Goal: Task Accomplishment & Management: Manage account settings

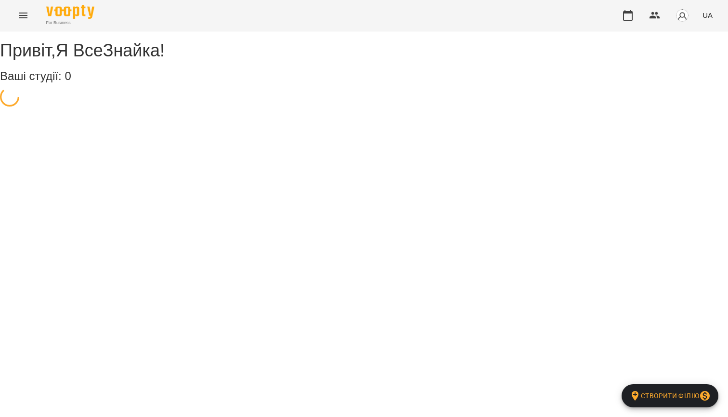
select select "**"
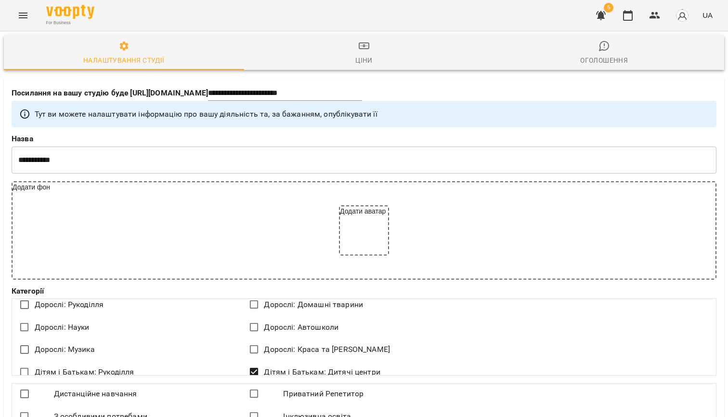
scroll to position [110, 0]
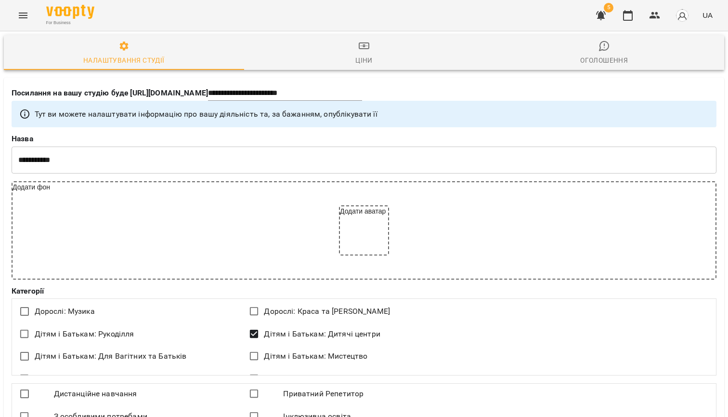
click at [604, 13] on icon "button" at bounding box center [601, 15] width 10 height 9
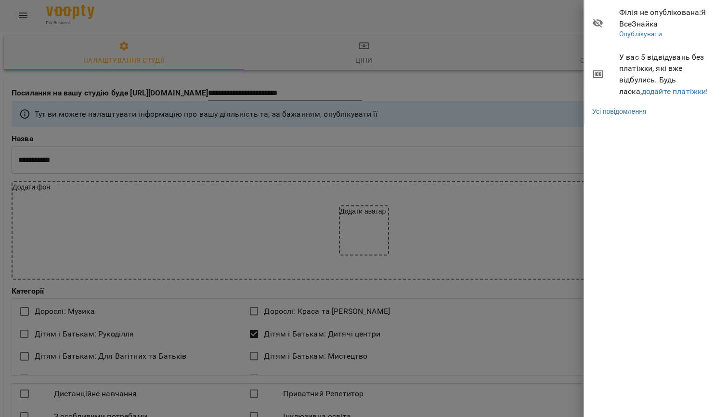
click at [22, 17] on div at bounding box center [364, 208] width 728 height 417
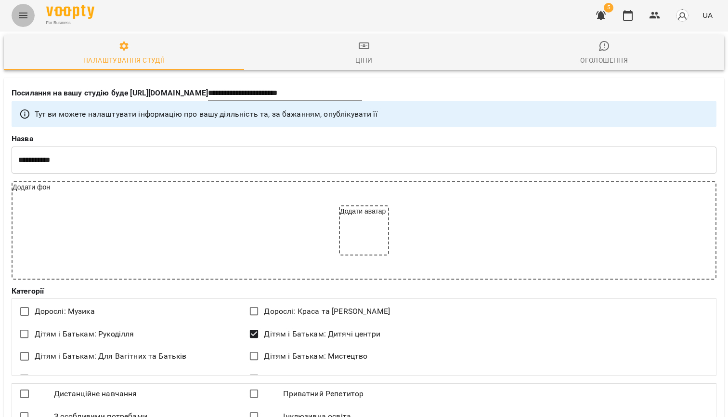
click at [22, 17] on icon "Menu" at bounding box center [23, 16] width 12 height 12
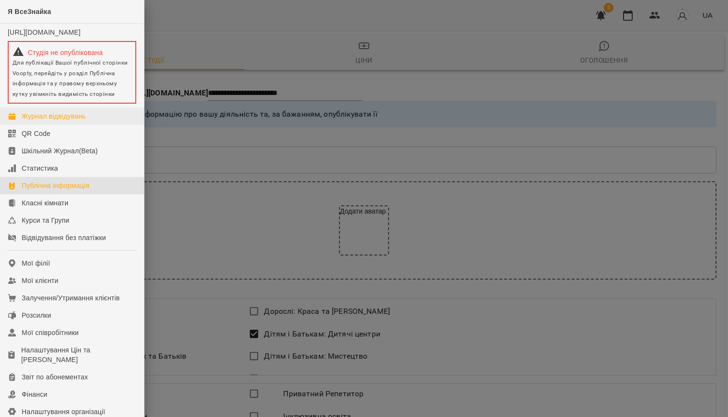
click at [53, 121] on div "Журнал відвідувань" at bounding box center [54, 116] width 64 height 10
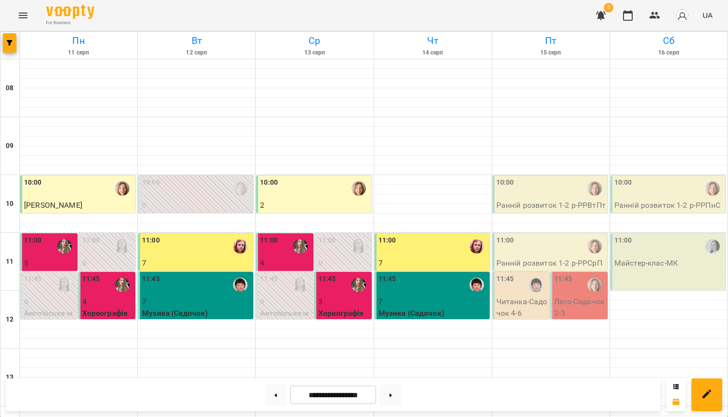
click at [537, 192] on div "10:00" at bounding box center [551, 188] width 109 height 22
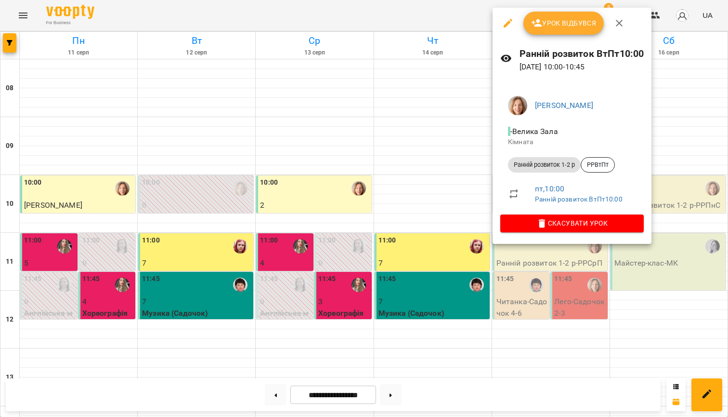
click at [553, 25] on span "Урок відбувся" at bounding box center [564, 23] width 66 height 12
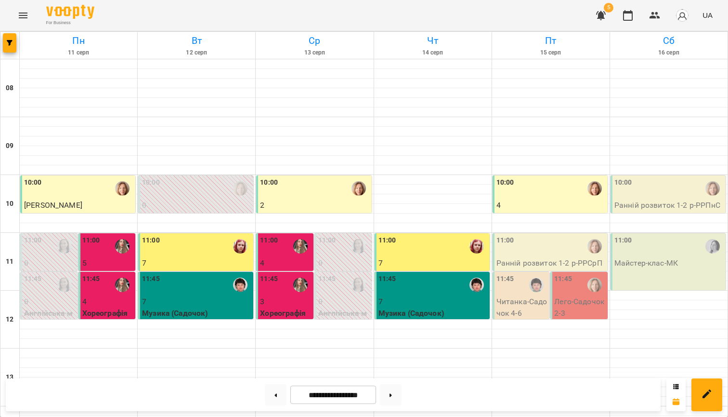
click at [520, 187] on div "10:00" at bounding box center [551, 188] width 109 height 22
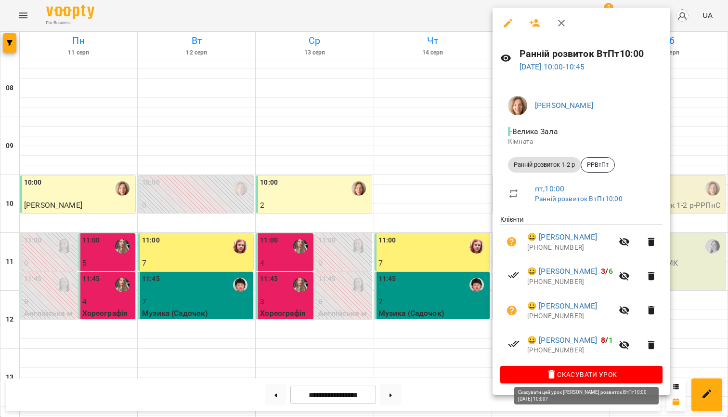
click at [582, 371] on span "Скасувати Урок" at bounding box center [581, 375] width 147 height 12
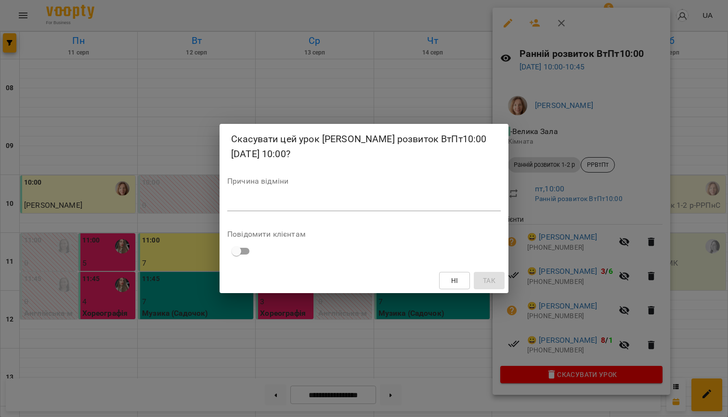
click at [384, 204] on textarea at bounding box center [364, 203] width 274 height 9
type textarea "*"
click at [493, 277] on span "Так" at bounding box center [489, 281] width 13 height 12
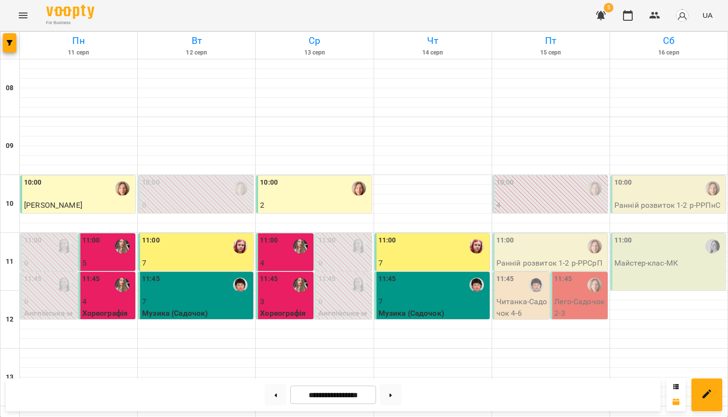
click at [563, 251] on div "11:00" at bounding box center [551, 246] width 109 height 22
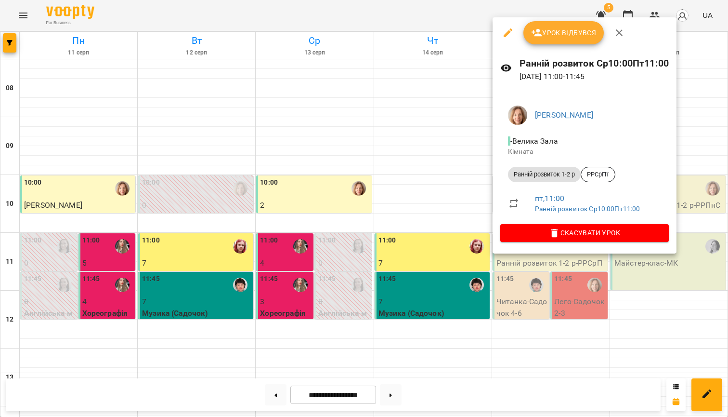
click at [559, 34] on span "Урок відбувся" at bounding box center [564, 33] width 66 height 12
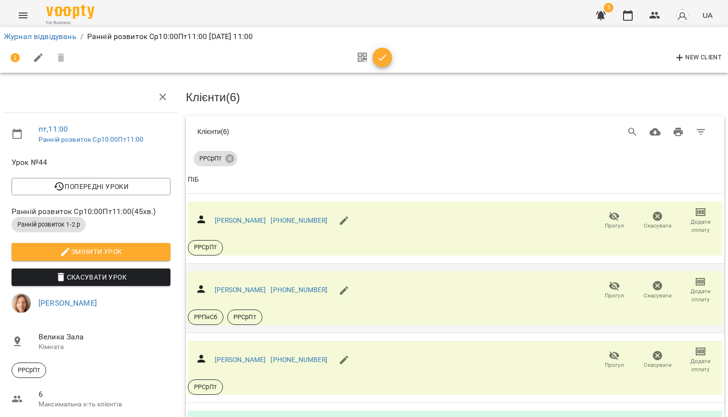
scroll to position [32, 0]
click at [705, 218] on span "Додати сплату" at bounding box center [701, 226] width 32 height 16
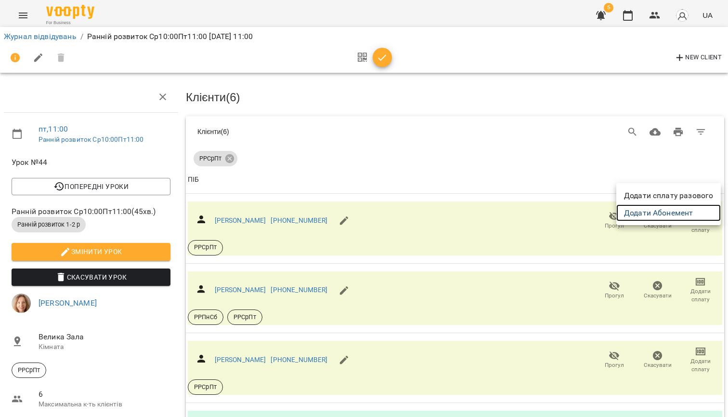
click at [628, 213] on link "Додати Абонемент" at bounding box center [669, 212] width 105 height 17
click at [463, 132] on div at bounding box center [364, 208] width 728 height 417
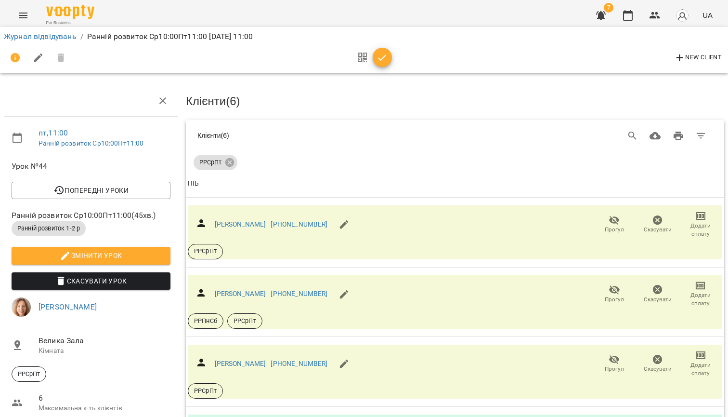
scroll to position [0, 0]
click at [43, 37] on link "Журнал відвідувань" at bounding box center [40, 36] width 73 height 9
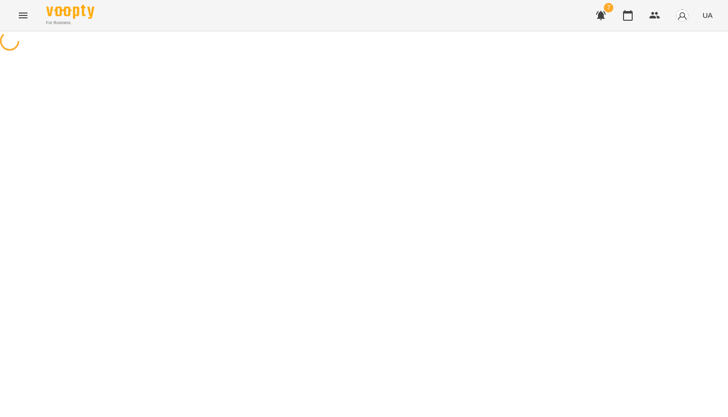
click at [368, 53] on div at bounding box center [364, 42] width 728 height 22
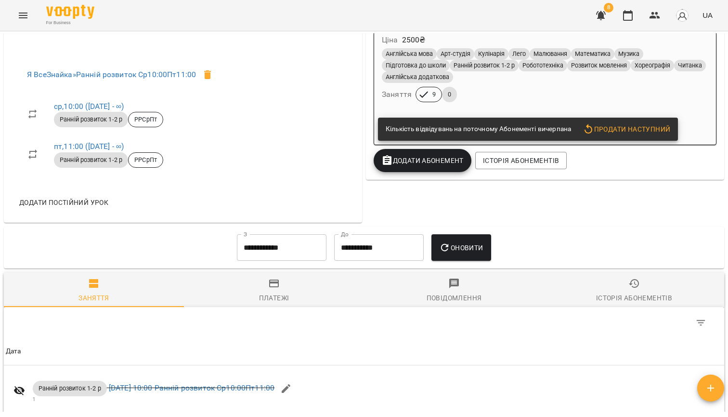
scroll to position [367, 0]
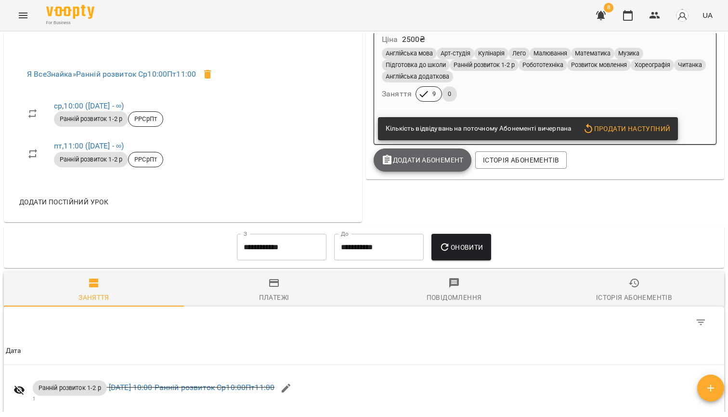
click at [435, 166] on button "Додати Абонемент" at bounding box center [423, 159] width 98 height 23
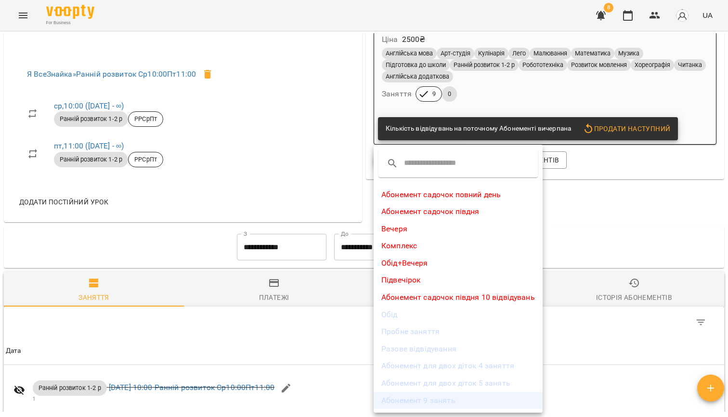
click at [442, 397] on li "Абонемент 9 занять" at bounding box center [458, 400] width 169 height 17
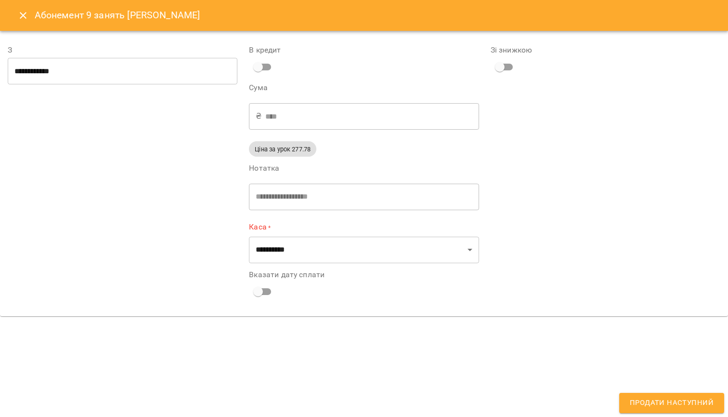
type input "**********"
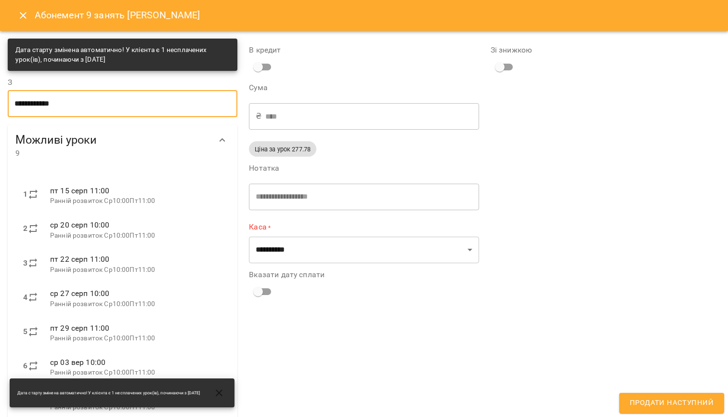
click at [176, 114] on input "**********" at bounding box center [123, 103] width 230 height 27
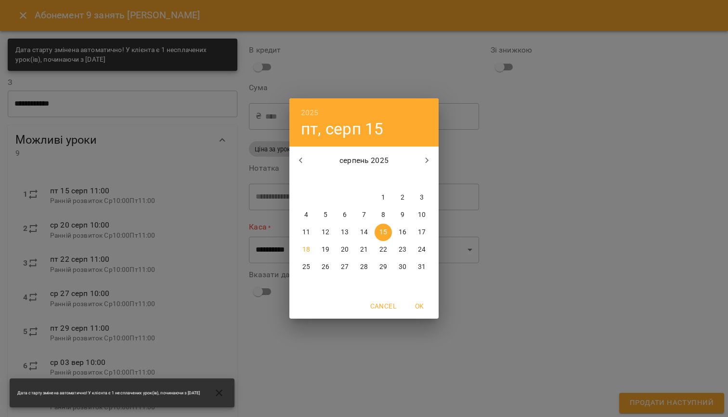
click at [385, 234] on p "15" at bounding box center [384, 232] width 8 height 10
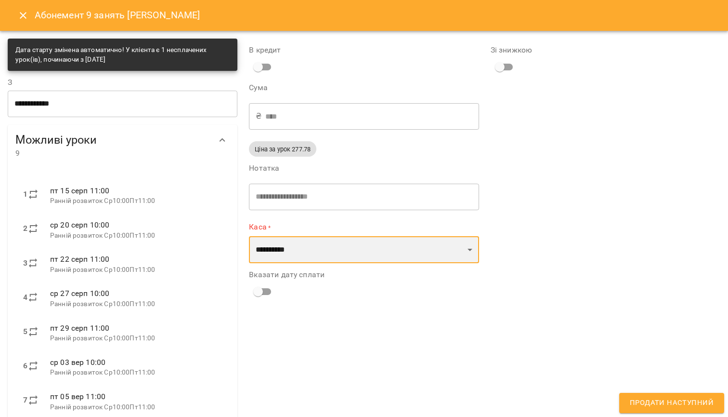
select select "****"
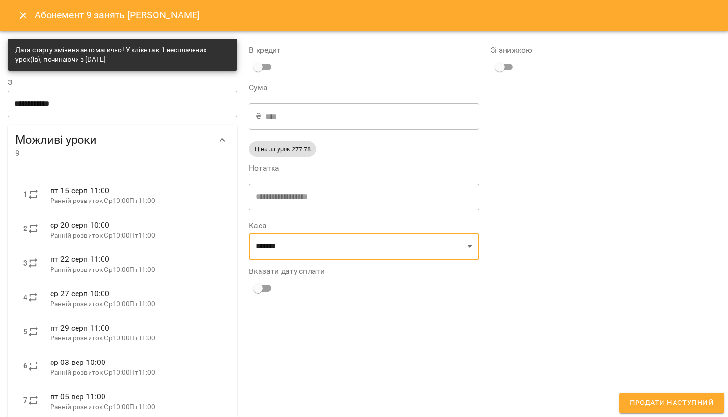
click at [653, 403] on span "Продати наступний" at bounding box center [672, 403] width 84 height 13
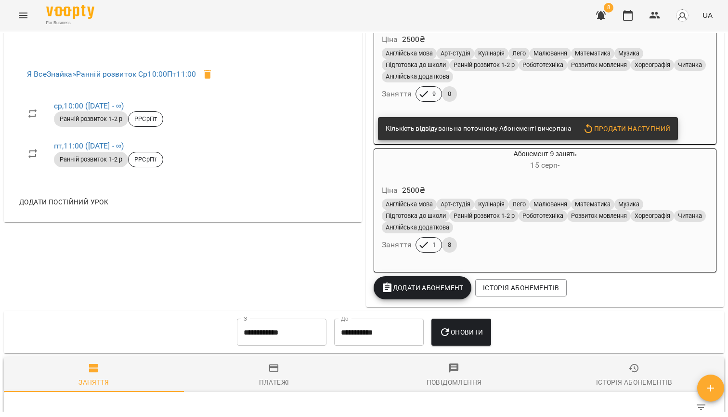
click at [22, 14] on icon "Menu" at bounding box center [23, 16] width 12 height 12
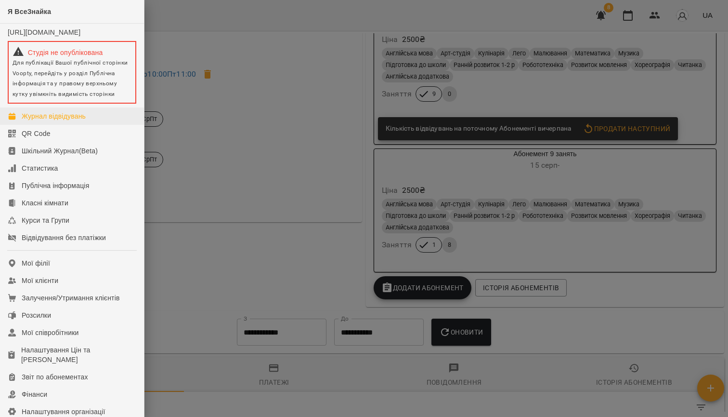
click at [50, 121] on div "Журнал відвідувань" at bounding box center [54, 116] width 64 height 10
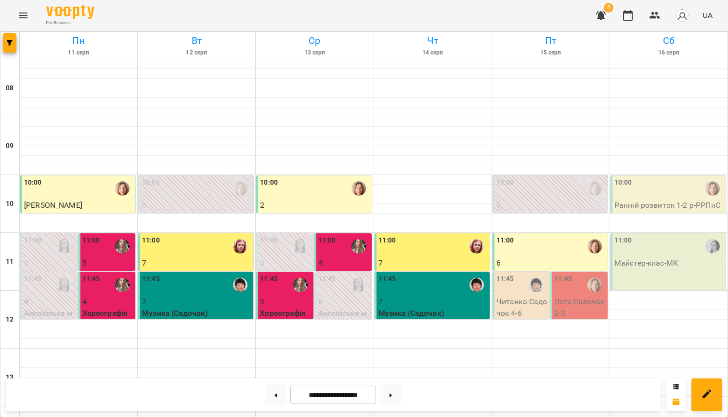
click at [562, 264] on p "6" at bounding box center [551, 263] width 109 height 12
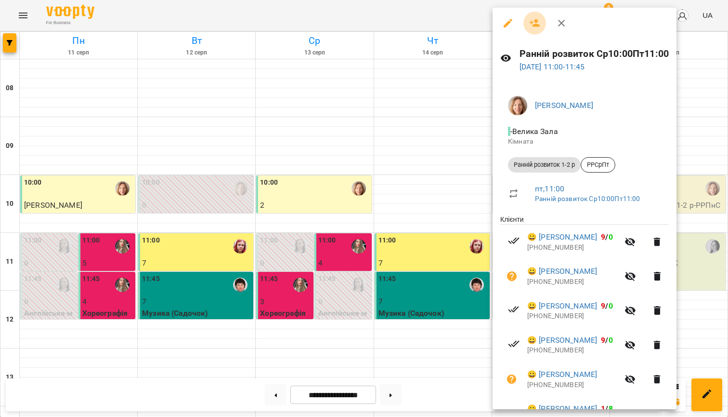
click at [536, 21] on icon "button" at bounding box center [535, 23] width 11 height 8
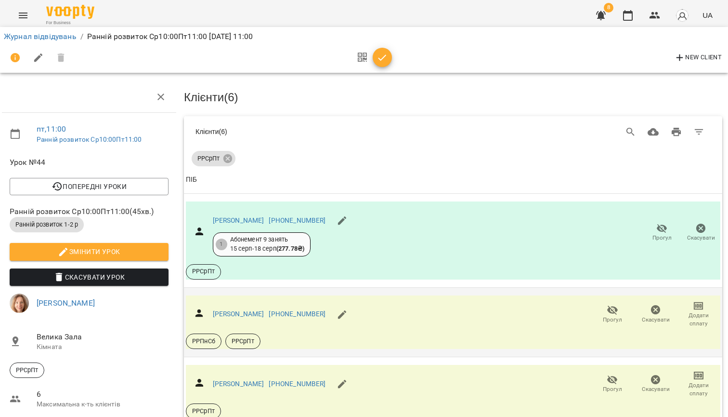
scroll to position [105, 2]
click at [615, 305] on icon "button" at bounding box center [612, 309] width 11 height 9
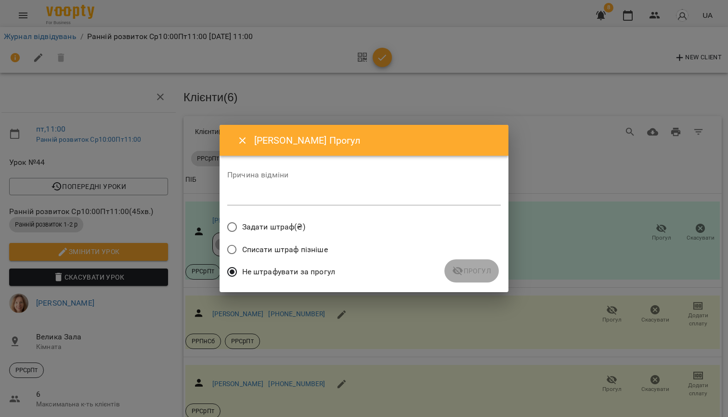
click at [354, 195] on textarea at bounding box center [364, 197] width 274 height 9
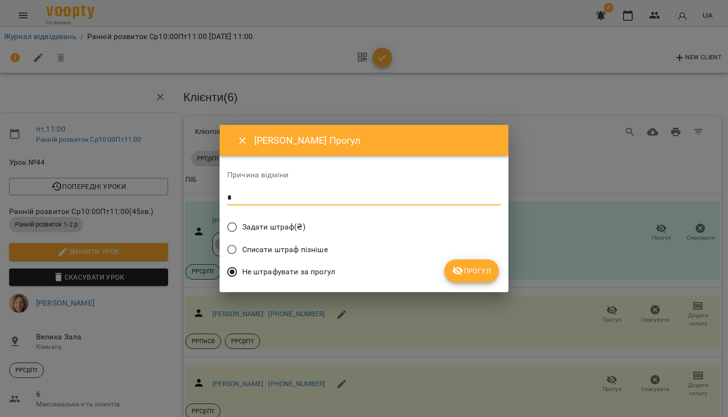
type textarea "*"
click at [483, 265] on span "Прогул" at bounding box center [471, 271] width 39 height 12
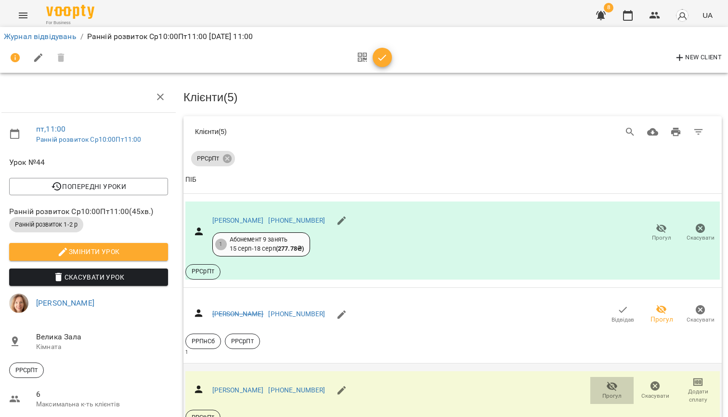
click at [611, 392] on span "Прогул" at bounding box center [612, 396] width 19 height 8
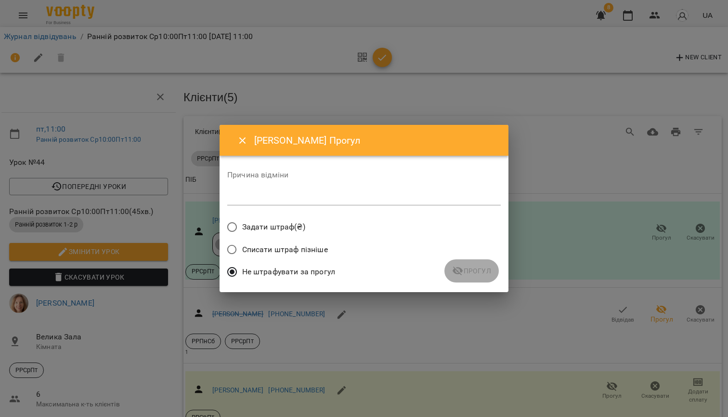
click at [370, 186] on div "Причина відміни *" at bounding box center [364, 190] width 274 height 38
click at [366, 197] on textarea at bounding box center [364, 197] width 274 height 9
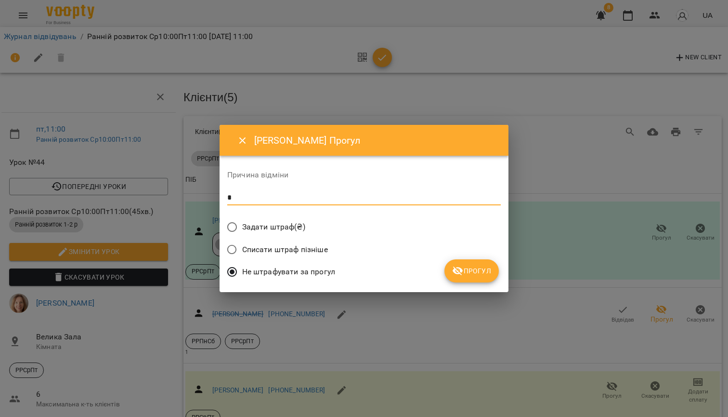
type textarea "*"
click at [466, 267] on span "Прогул" at bounding box center [471, 271] width 39 height 12
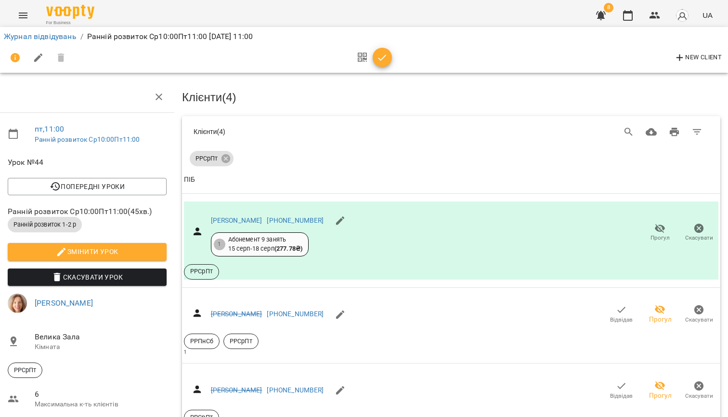
scroll to position [339, 4]
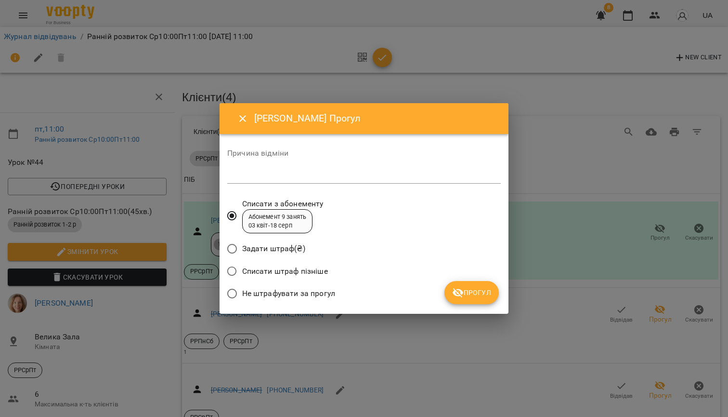
click at [310, 178] on textarea at bounding box center [364, 176] width 274 height 9
type textarea "*"
click at [266, 292] on span "Не штрафувати за прогул" at bounding box center [288, 294] width 93 height 12
click at [473, 287] on span "Прогул" at bounding box center [471, 293] width 39 height 12
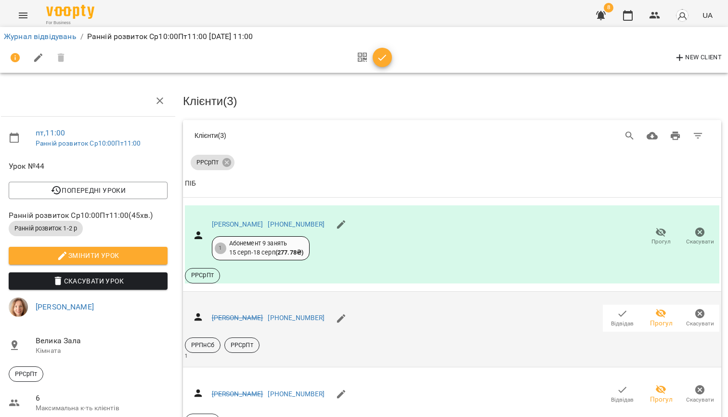
scroll to position [0, 3]
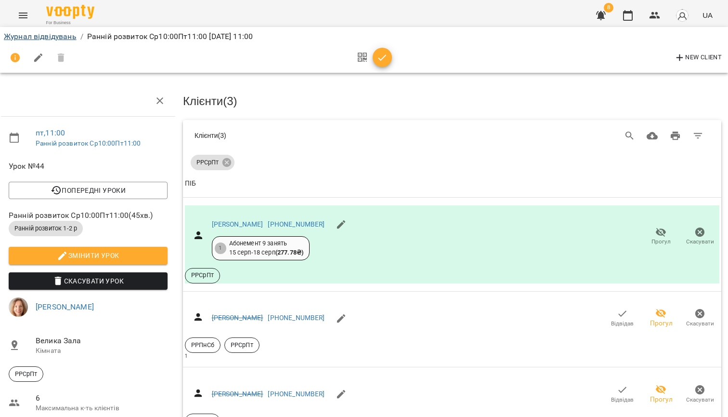
click at [50, 37] on link "Журнал відвідувань" at bounding box center [40, 36] width 73 height 9
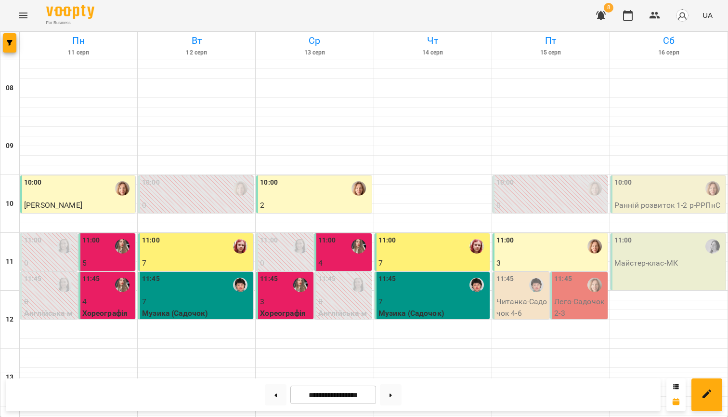
click at [530, 299] on p "Читанка - Садочок 4-6" at bounding box center [523, 307] width 52 height 23
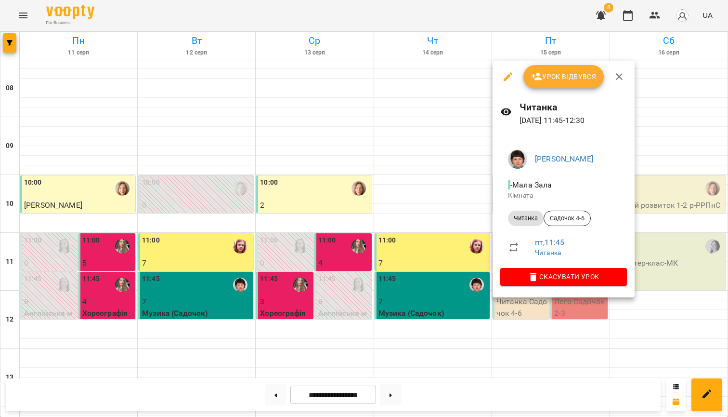
click at [546, 278] on span "Скасувати Урок" at bounding box center [563, 277] width 111 height 12
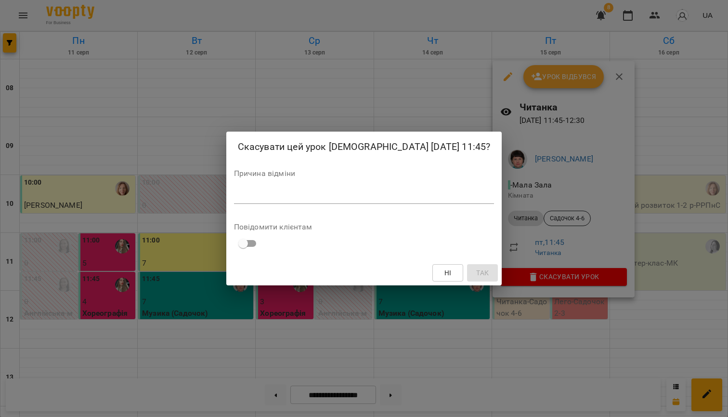
click at [331, 200] on textarea at bounding box center [364, 196] width 261 height 9
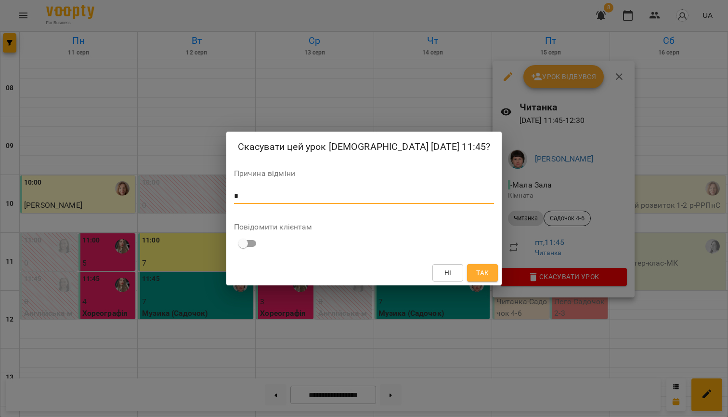
type textarea "*"
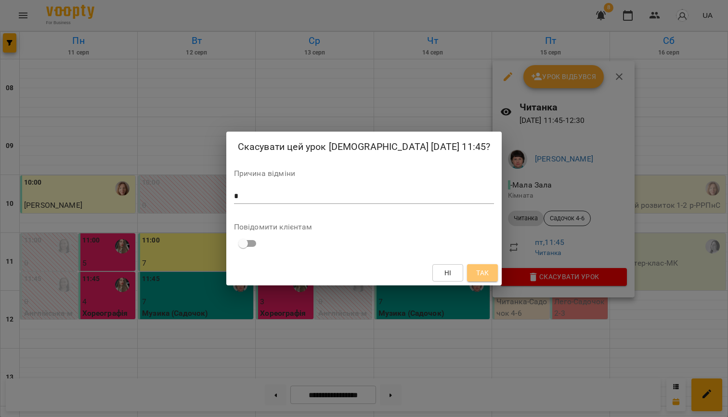
click at [476, 267] on span "Так" at bounding box center [482, 273] width 13 height 12
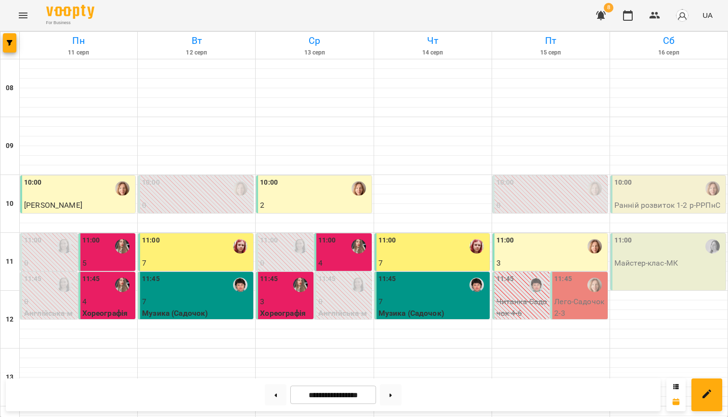
click at [583, 299] on p "Лего - Садочок 2-3" at bounding box center [581, 307] width 52 height 23
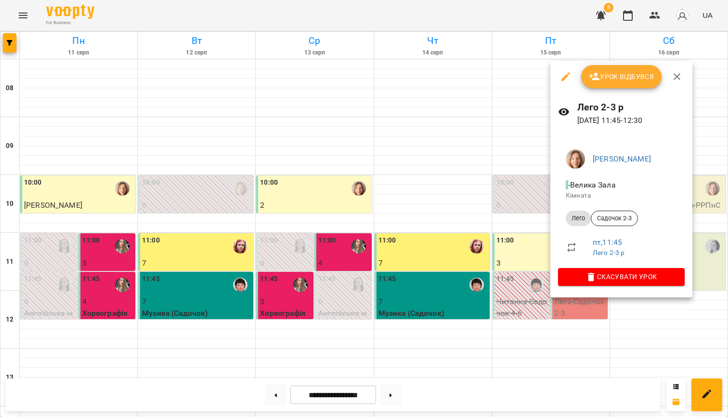
click at [598, 275] on span "Скасувати Урок" at bounding box center [621, 277] width 111 height 12
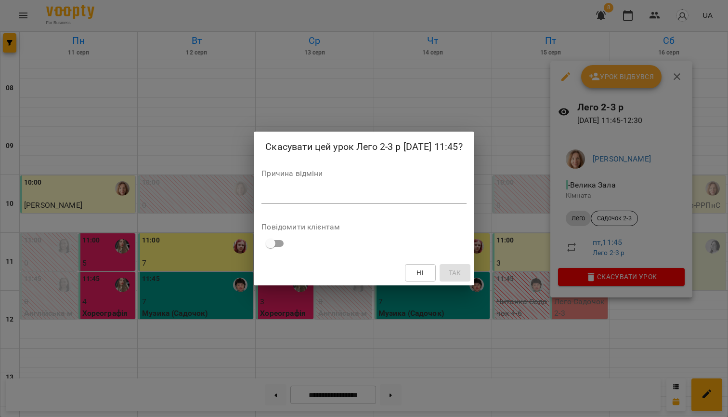
click at [264, 190] on div "*" at bounding box center [364, 196] width 205 height 15
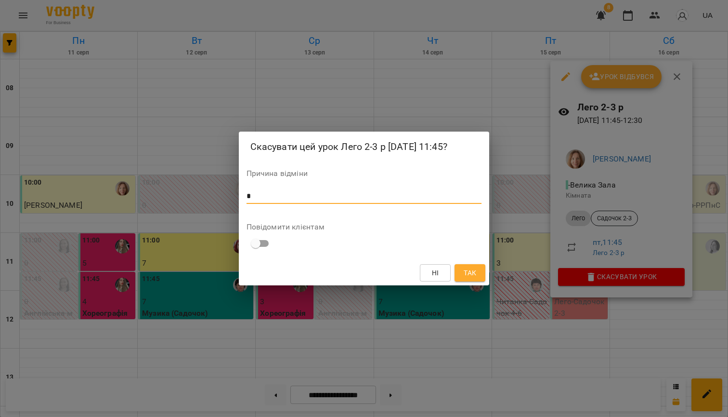
type textarea "*"
click at [461, 277] on button "Так" at bounding box center [470, 272] width 31 height 17
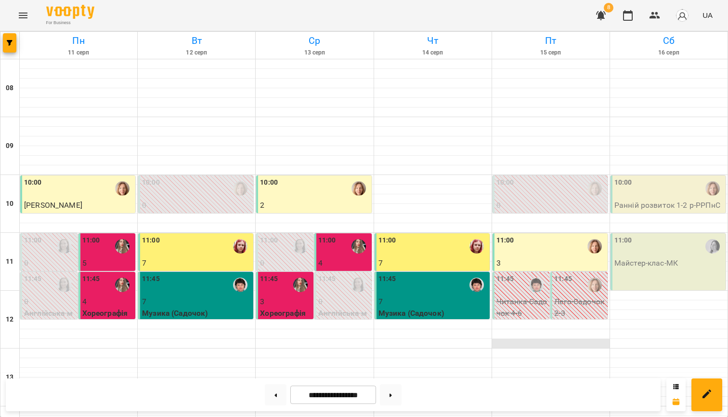
scroll to position [379, 0]
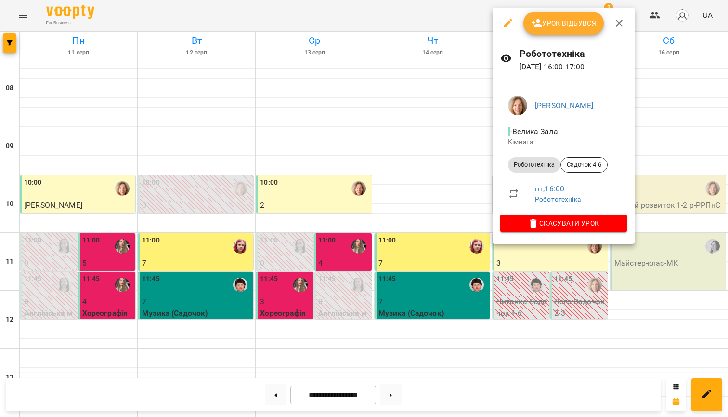
click at [578, 18] on span "Урок відбувся" at bounding box center [564, 23] width 66 height 12
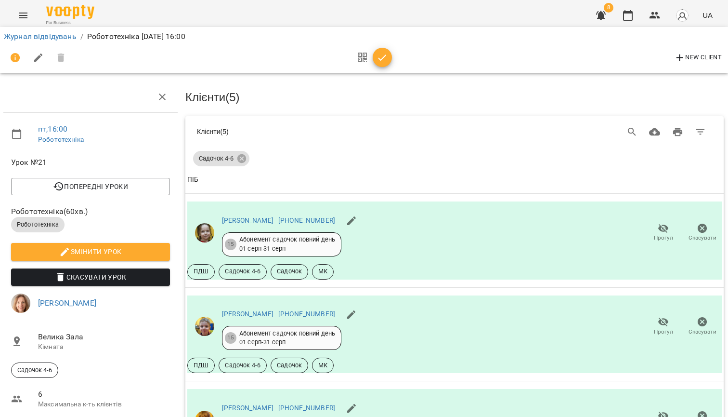
scroll to position [281, 0]
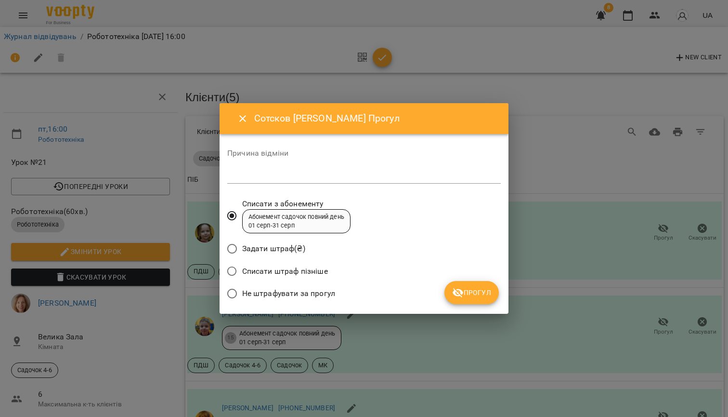
click at [481, 293] on span "Прогул" at bounding box center [471, 293] width 39 height 12
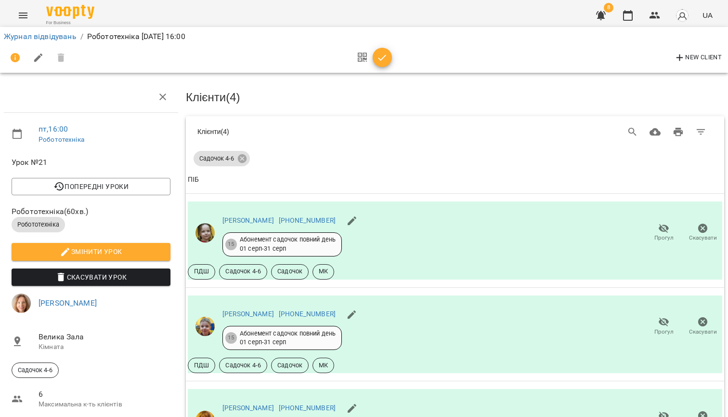
scroll to position [7, 0]
click at [61, 35] on link "Журнал відвідувань" at bounding box center [40, 36] width 73 height 9
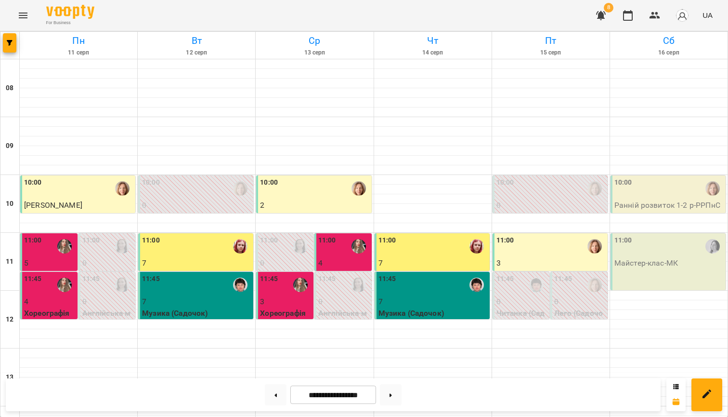
scroll to position [375, 0]
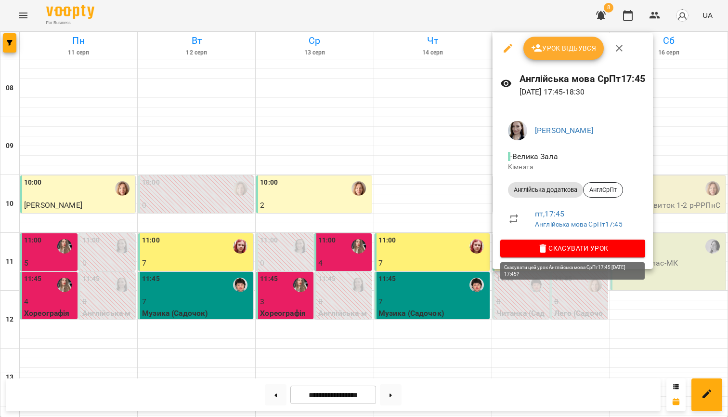
click at [571, 242] on span "Скасувати Урок" at bounding box center [573, 248] width 130 height 12
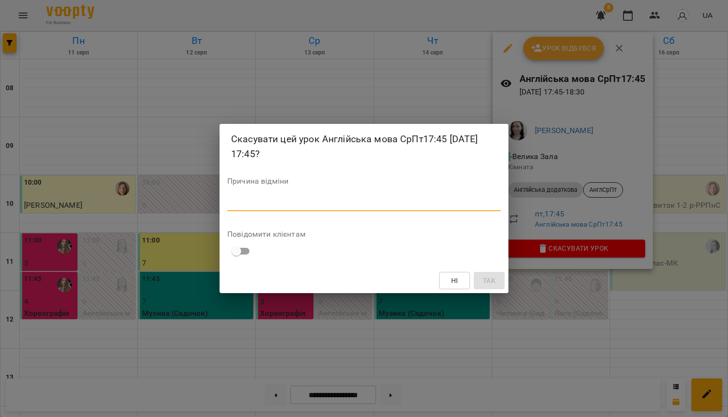
click at [404, 207] on textarea at bounding box center [364, 203] width 274 height 9
type textarea "*"
click at [485, 280] on span "Так" at bounding box center [489, 281] width 13 height 12
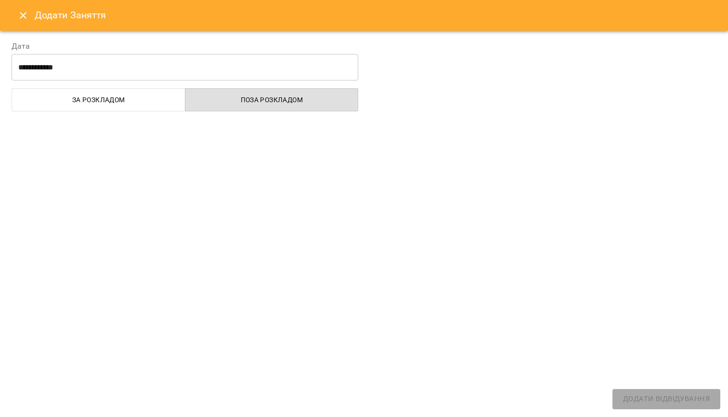
select select
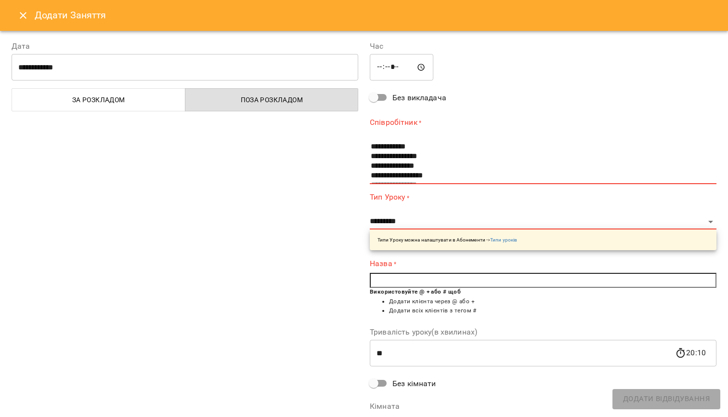
click at [21, 14] on icon "Close" at bounding box center [23, 16] width 12 height 12
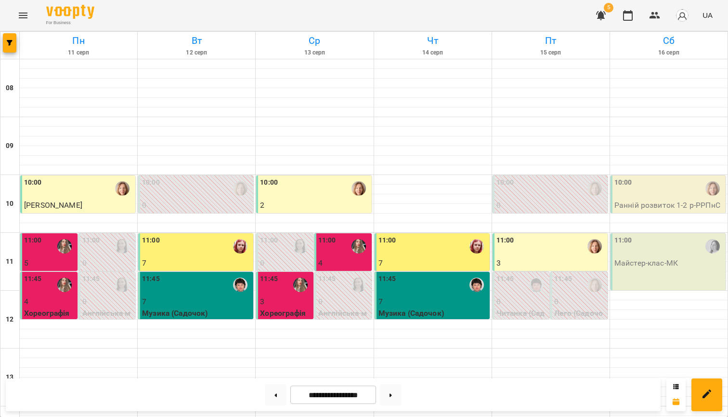
scroll to position [119, 0]
click at [667, 177] on div "10:00" at bounding box center [669, 188] width 109 height 22
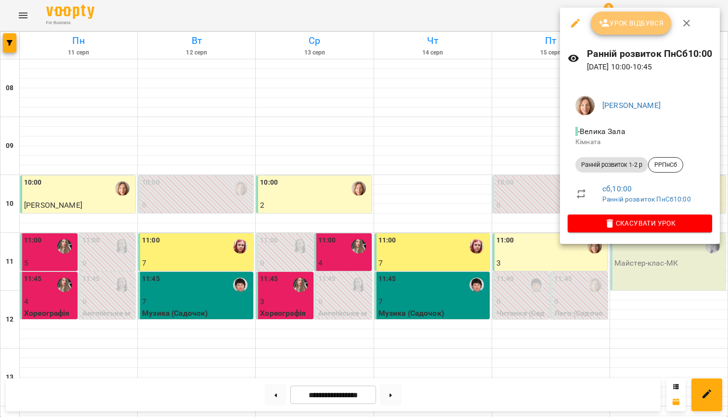
click at [635, 20] on span "Урок відбувся" at bounding box center [632, 23] width 66 height 12
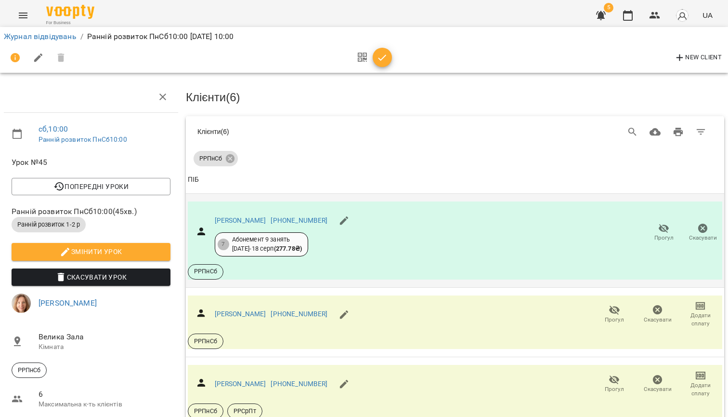
scroll to position [89, 1]
click at [699, 304] on icon "button" at bounding box center [700, 306] width 7 height 4
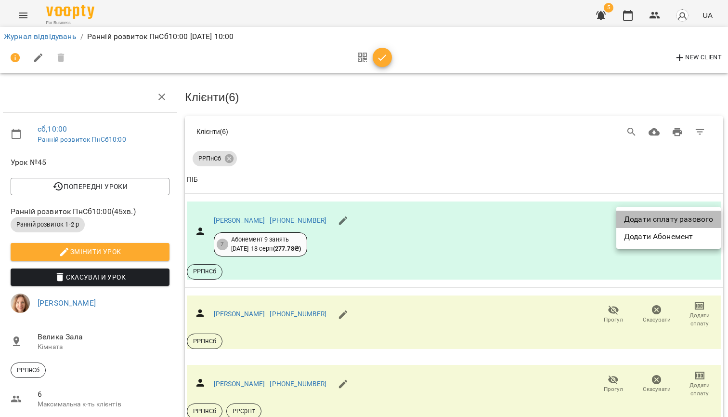
click at [658, 223] on li "Додати сплату разового" at bounding box center [669, 219] width 105 height 17
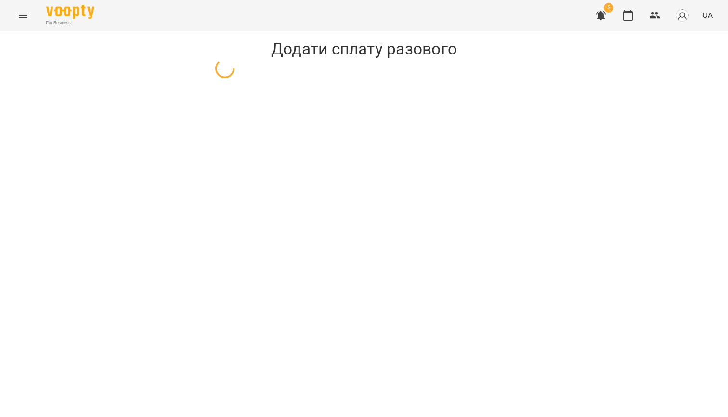
select select "**********"
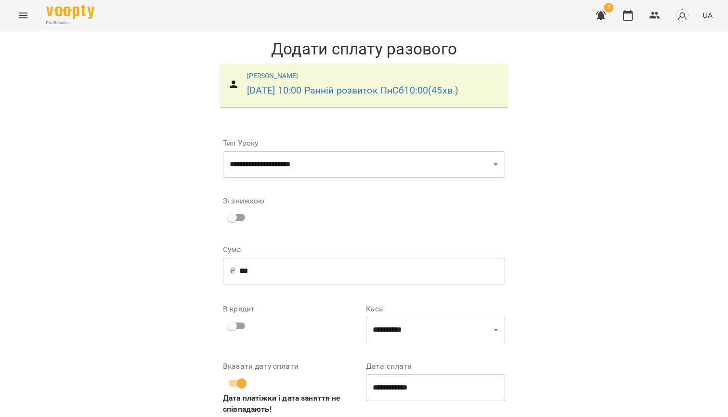
scroll to position [57, 0]
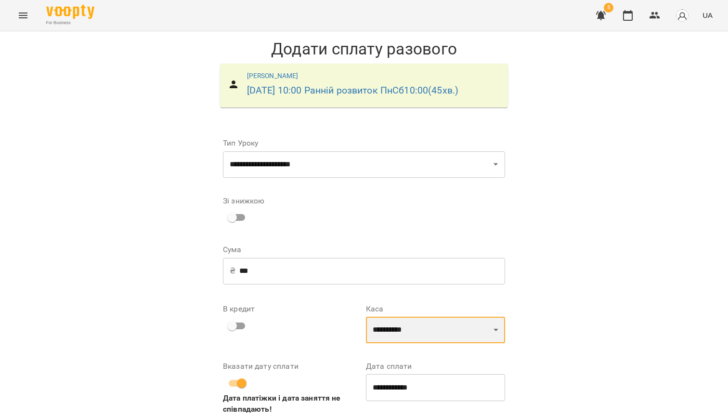
select select "****"
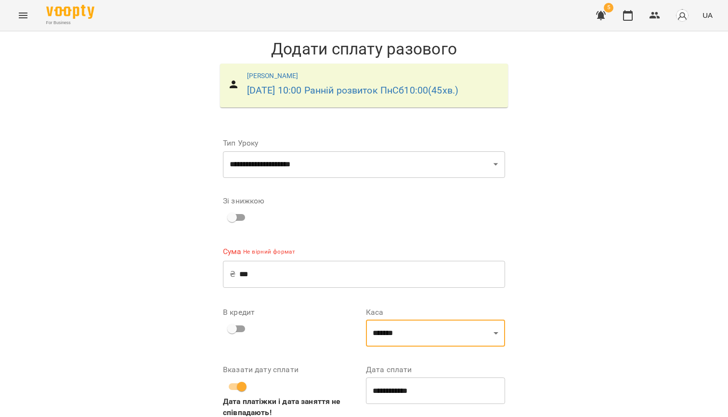
click at [417, 377] on input "**********" at bounding box center [435, 390] width 139 height 27
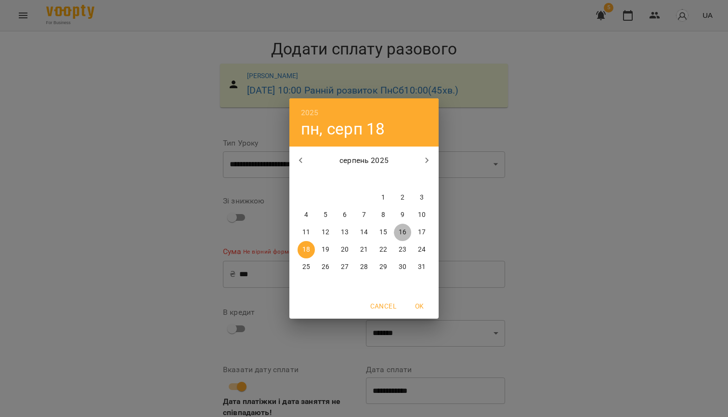
click at [404, 229] on p "16" at bounding box center [403, 232] width 8 height 10
type input "**********"
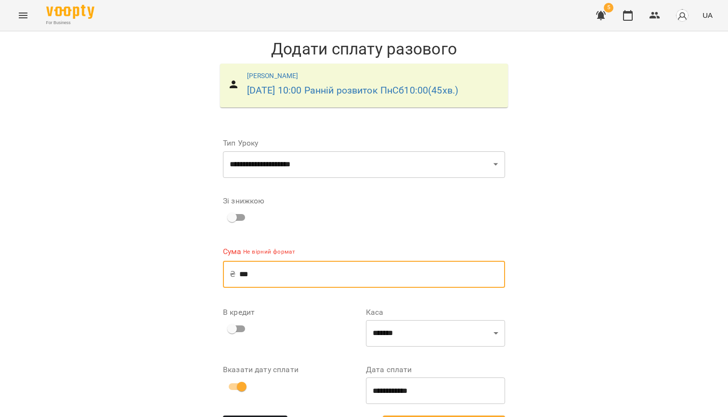
drag, startPoint x: 296, startPoint y: 241, endPoint x: 223, endPoint y: 241, distance: 73.2
click at [223, 261] on div "₴ *** ​" at bounding box center [364, 274] width 282 height 27
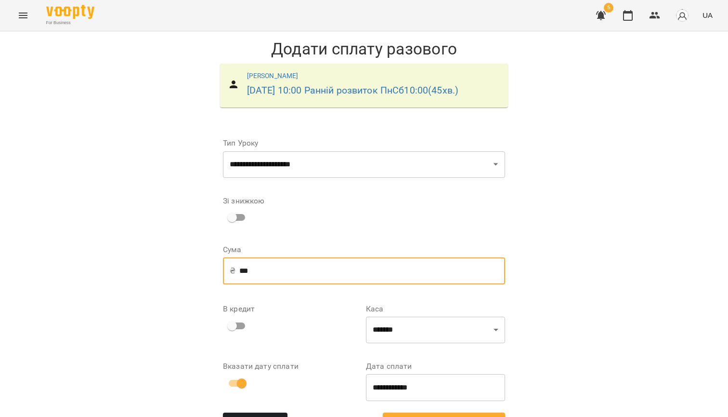
type input "***"
click at [443, 416] on span "Додати сплату разового" at bounding box center [444, 422] width 101 height 13
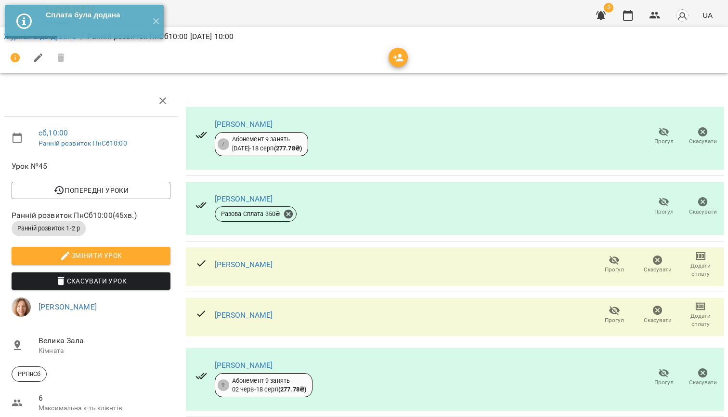
click at [612, 267] on span "Прогул" at bounding box center [614, 269] width 19 height 8
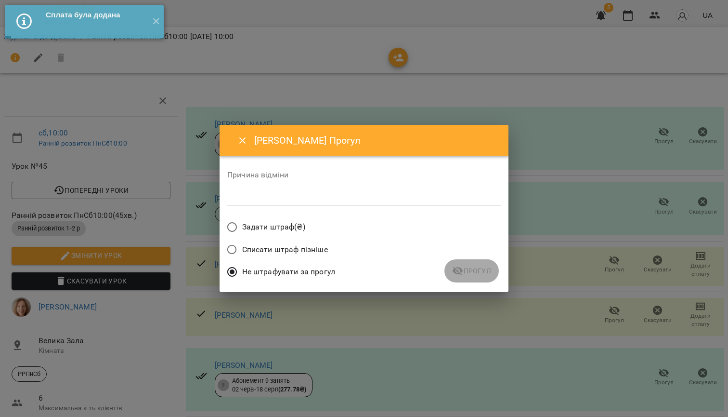
click at [347, 190] on div "*" at bounding box center [364, 197] width 274 height 15
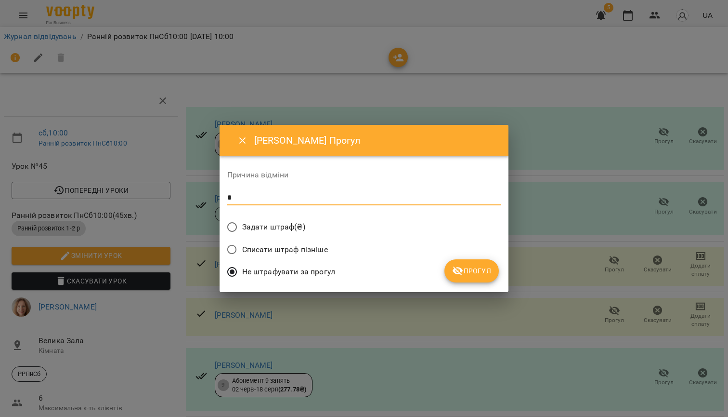
type textarea "*"
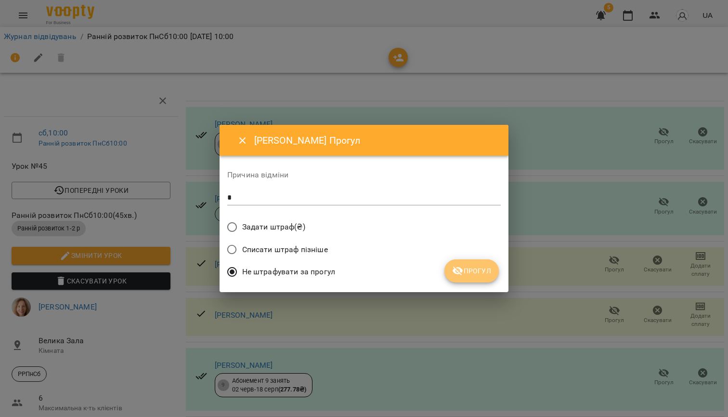
click at [460, 269] on icon "submit" at bounding box center [458, 271] width 12 height 12
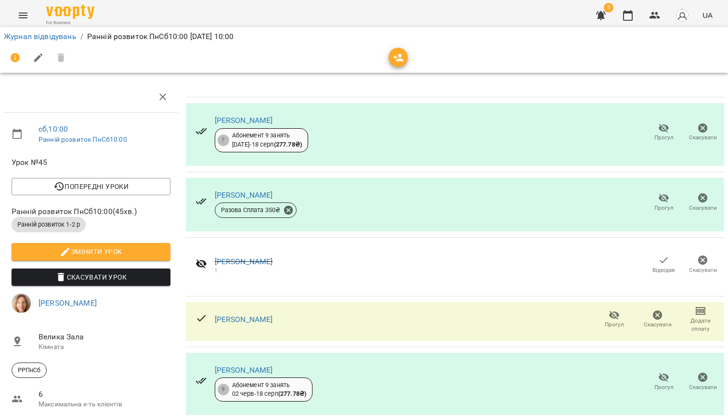
scroll to position [65, 0]
click at [698, 317] on span "Додати сплату" at bounding box center [701, 325] width 32 height 16
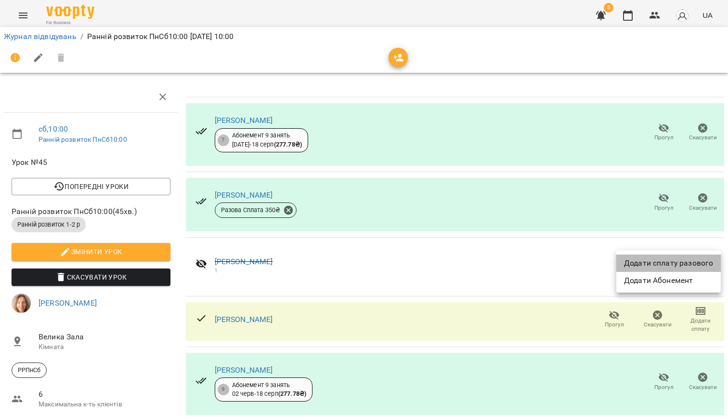
click at [641, 259] on li "Додати сплату разового" at bounding box center [669, 262] width 105 height 17
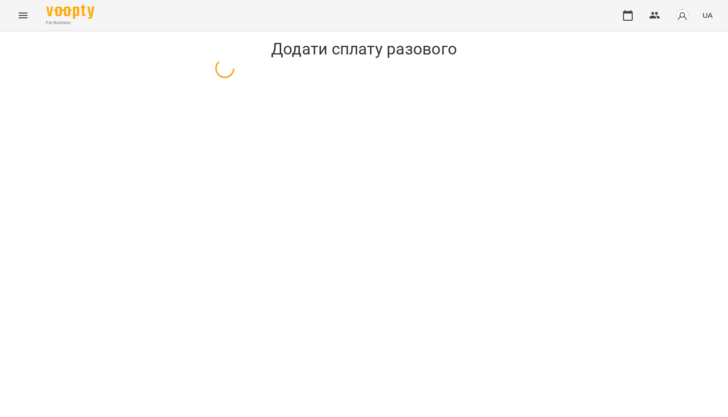
select select "**********"
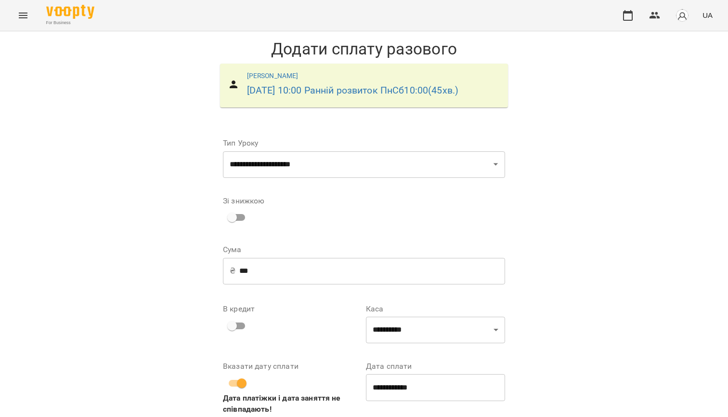
scroll to position [57, 0]
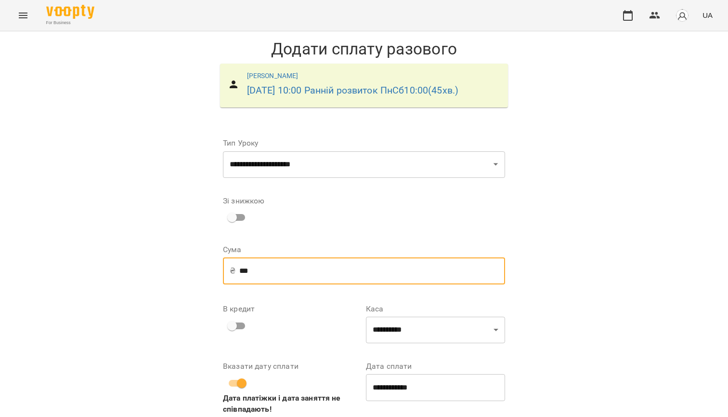
drag, startPoint x: 287, startPoint y: 229, endPoint x: 238, endPoint y: 227, distance: 48.7
click at [238, 257] on div "₴ *** ​" at bounding box center [364, 270] width 282 height 27
type input "***"
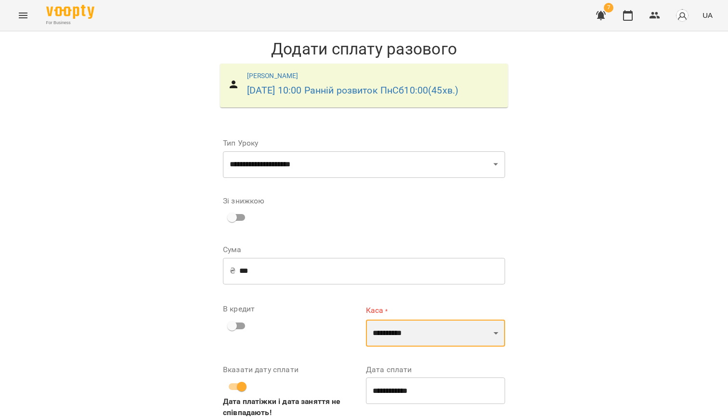
select select "****"
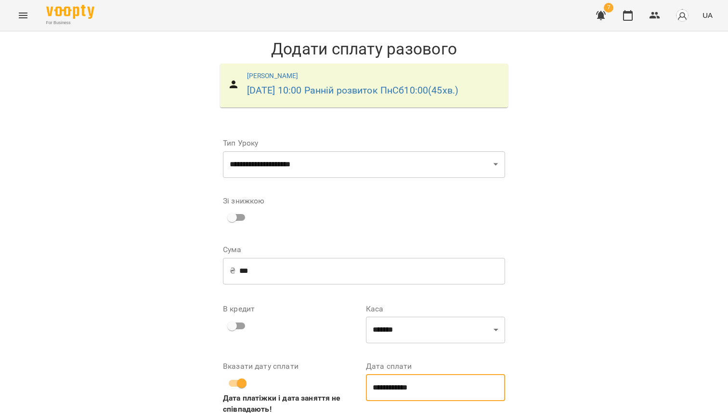
click at [411, 374] on input "**********" at bounding box center [435, 387] width 139 height 27
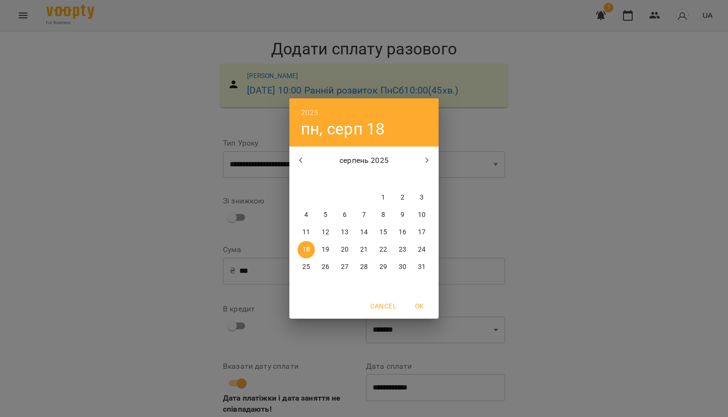
click at [401, 233] on p "16" at bounding box center [403, 232] width 8 height 10
type input "**********"
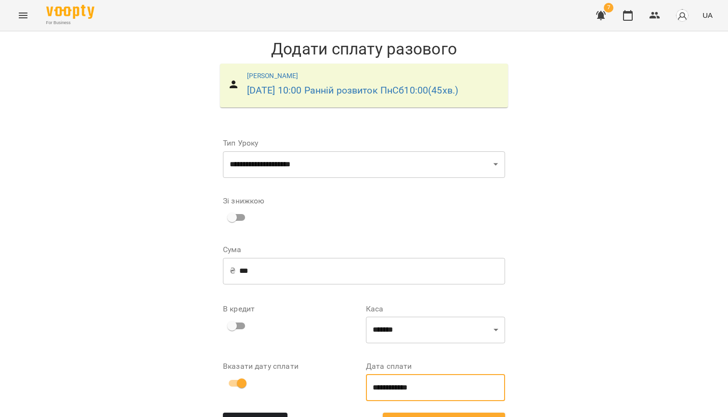
scroll to position [43, 0]
click at [433, 416] on span "Додати сплату разового" at bounding box center [444, 422] width 101 height 13
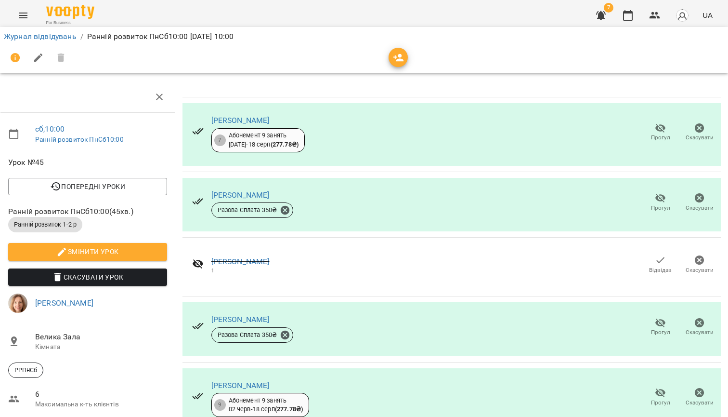
scroll to position [80, 3]
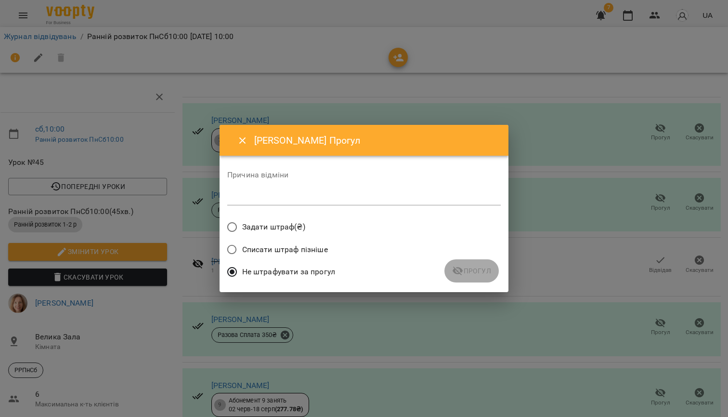
click at [314, 192] on div "*" at bounding box center [364, 197] width 274 height 15
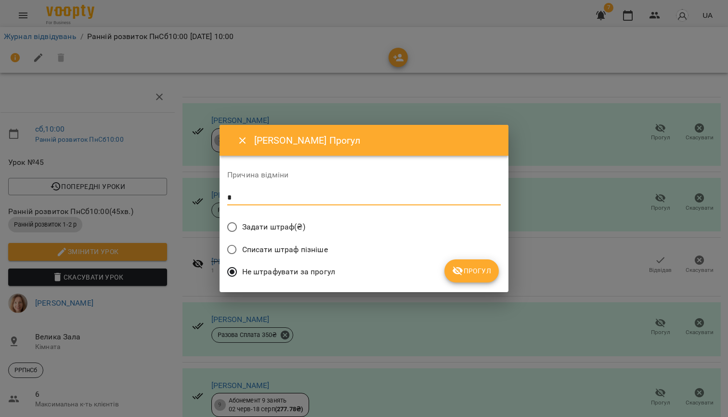
type textarea "*"
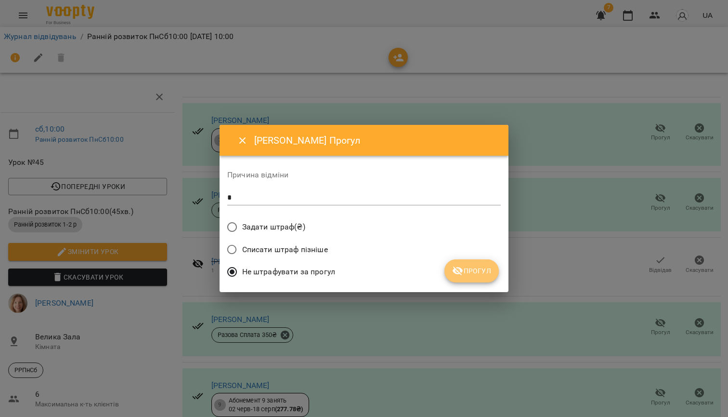
click at [470, 273] on span "Прогул" at bounding box center [471, 271] width 39 height 12
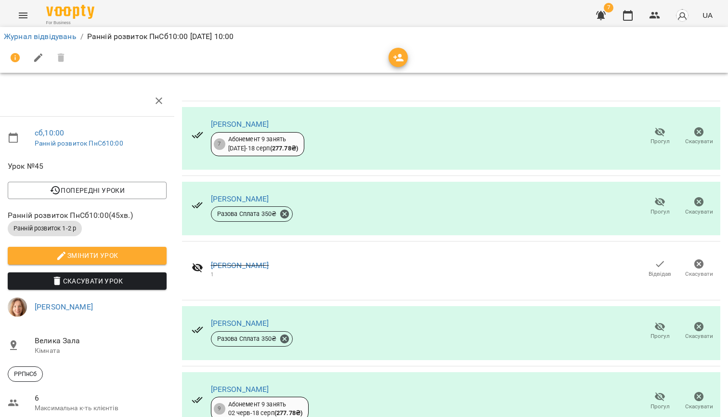
scroll to position [0, 4]
click at [44, 36] on link "Журнал відвідувань" at bounding box center [40, 36] width 73 height 9
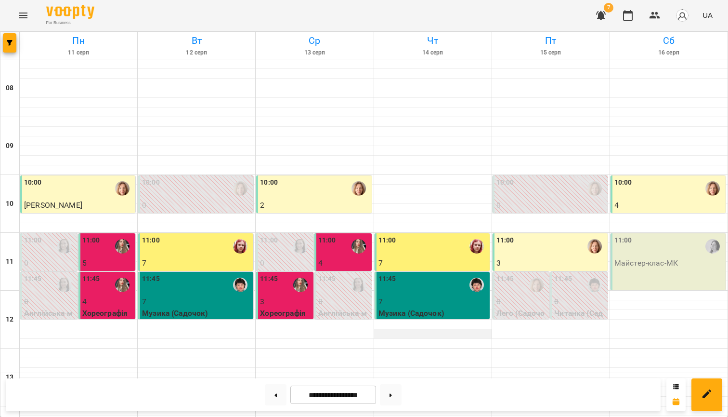
scroll to position [65, 0]
click at [670, 257] on p "Майстер-клас - МК" at bounding box center [669, 263] width 109 height 12
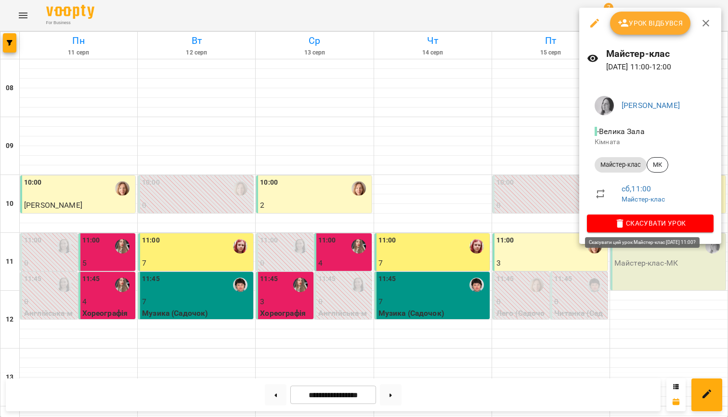
click at [632, 225] on span "Скасувати Урок" at bounding box center [650, 223] width 111 height 12
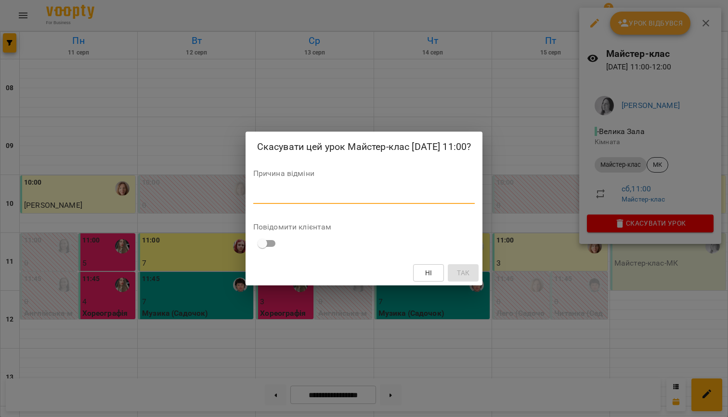
click at [422, 192] on textarea at bounding box center [364, 196] width 222 height 9
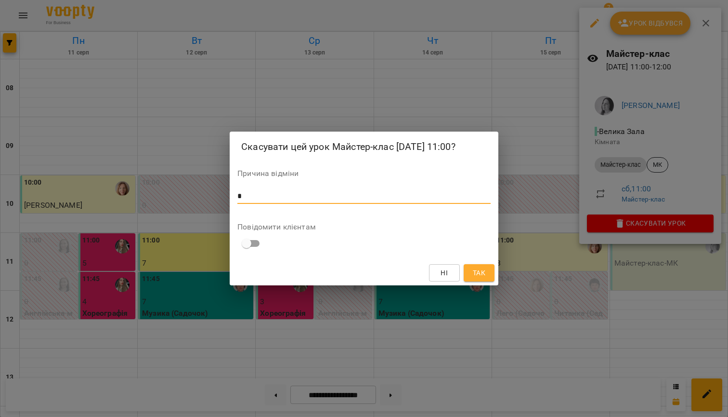
type textarea "*"
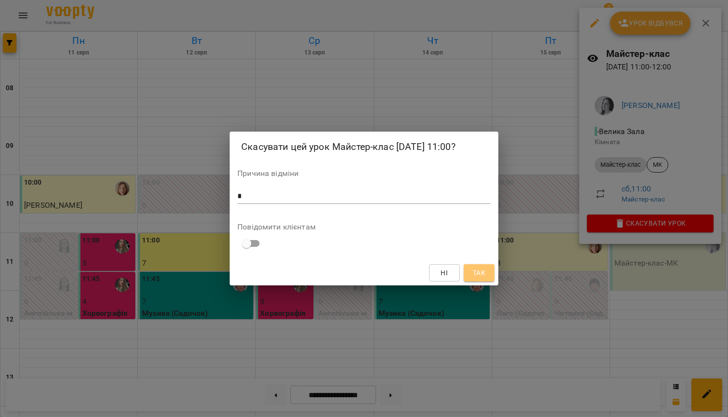
click at [478, 272] on span "Так" at bounding box center [479, 273] width 13 height 12
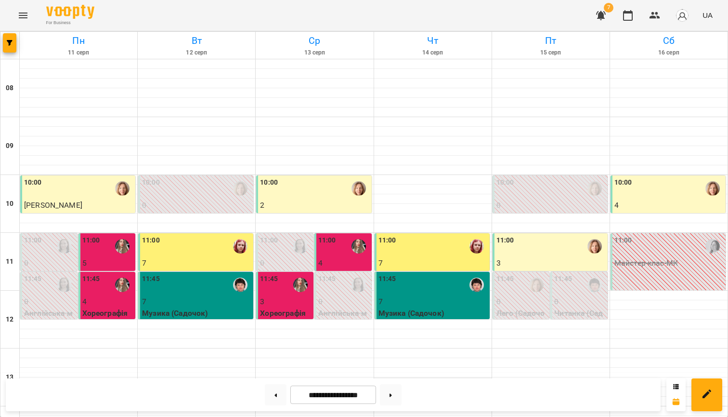
click at [479, 377] on div at bounding box center [433, 382] width 118 height 10
select select
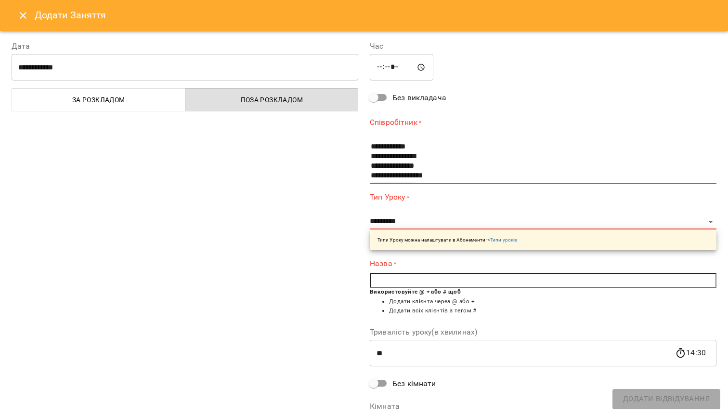
click at [22, 16] on icon "Close" at bounding box center [23, 15] width 7 height 7
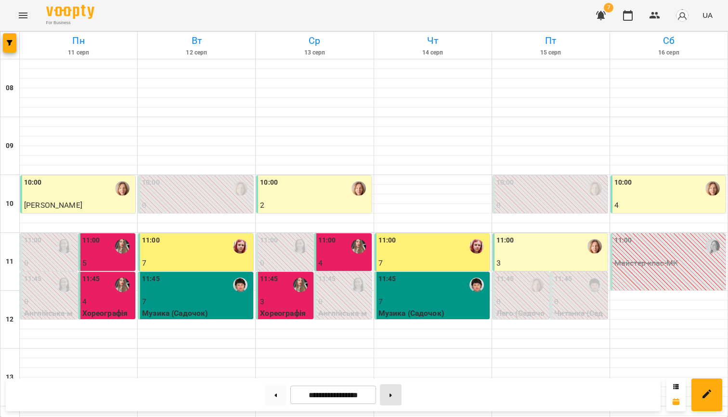
scroll to position [0, 0]
click at [392, 394] on icon at bounding box center [391, 395] width 2 height 4
type input "**********"
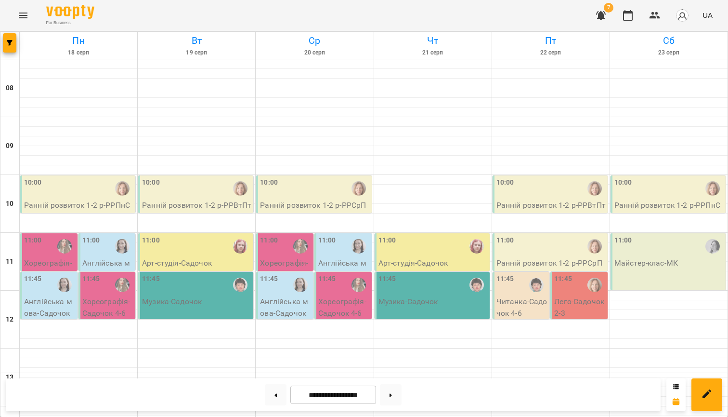
click at [101, 199] on p "Ранній розвиток 1-2 р - РРПнСб" at bounding box center [78, 210] width 109 height 23
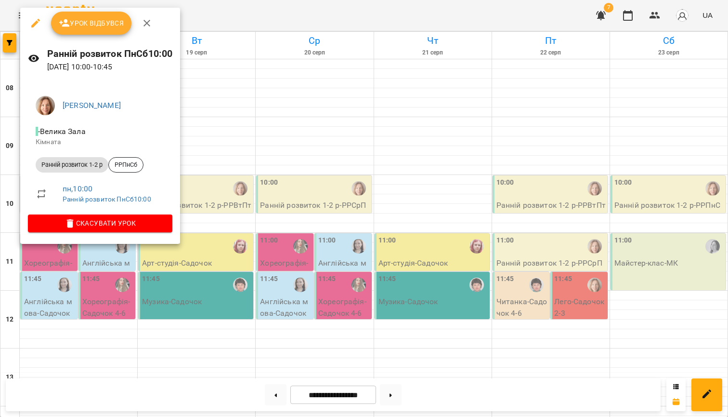
click at [83, 25] on span "Урок відбувся" at bounding box center [92, 23] width 66 height 12
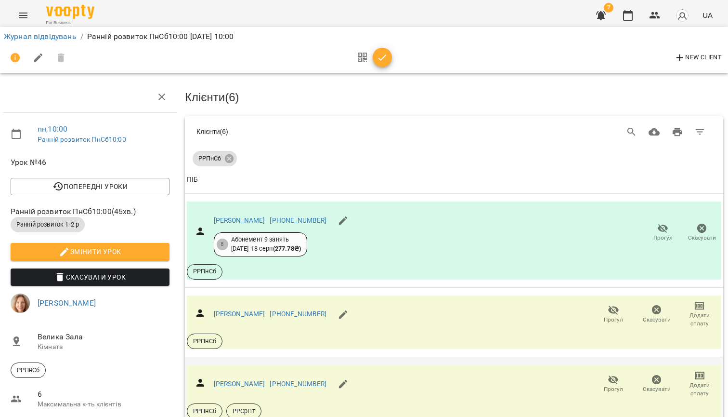
scroll to position [134, 1]
click at [616, 316] on span "Прогул" at bounding box center [613, 320] width 19 height 8
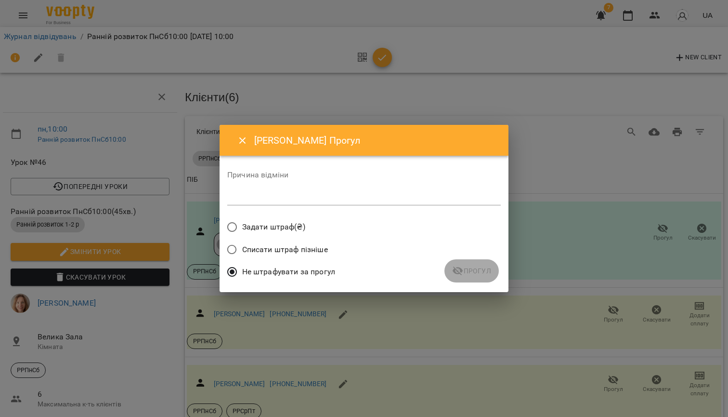
click at [329, 193] on textarea at bounding box center [364, 197] width 274 height 9
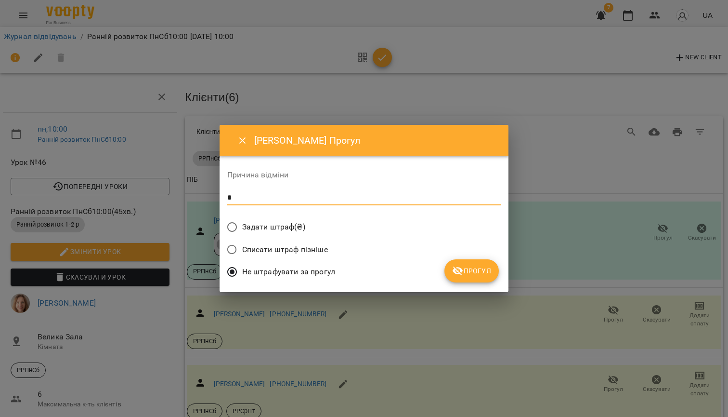
type textarea "*"
click at [471, 271] on span "Прогул" at bounding box center [471, 271] width 39 height 12
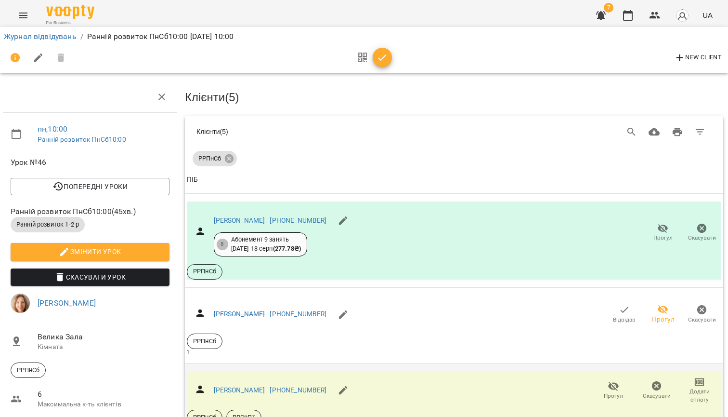
click at [618, 380] on icon "button" at bounding box center [614, 386] width 12 height 12
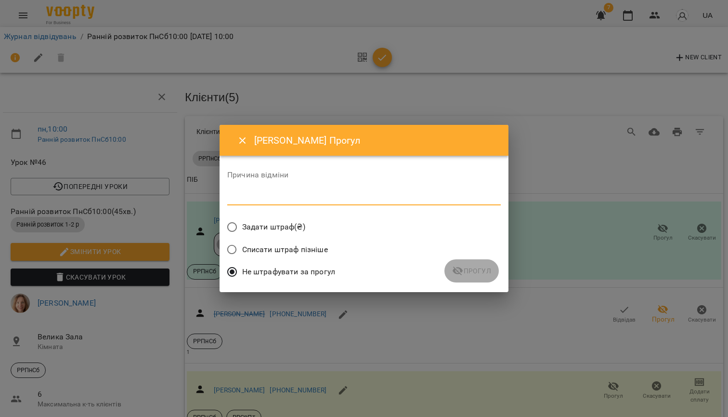
click at [289, 193] on textarea at bounding box center [364, 197] width 274 height 9
type textarea "*"
click at [456, 263] on button "Прогул" at bounding box center [472, 270] width 54 height 23
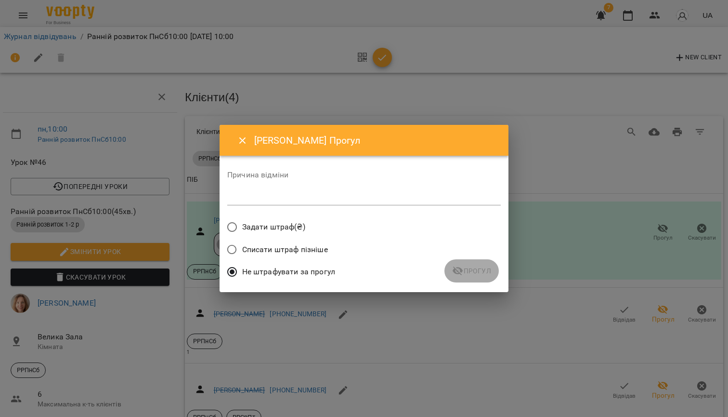
click at [366, 197] on textarea at bounding box center [364, 197] width 274 height 9
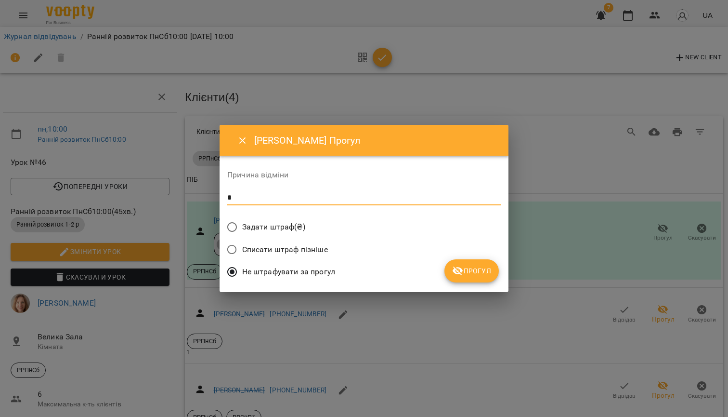
type textarea "*"
click at [476, 267] on span "Прогул" at bounding box center [471, 271] width 39 height 12
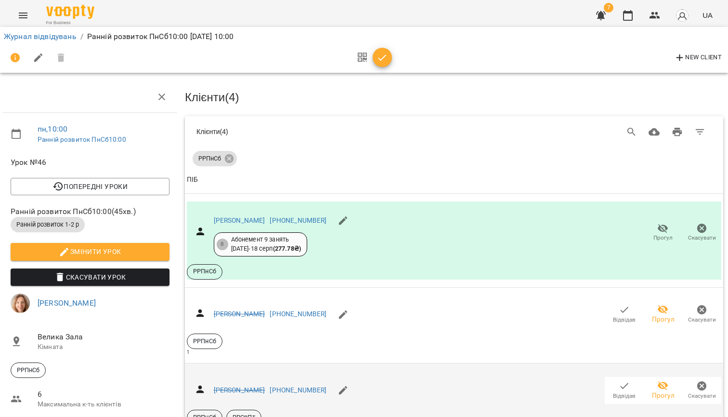
scroll to position [273, 1]
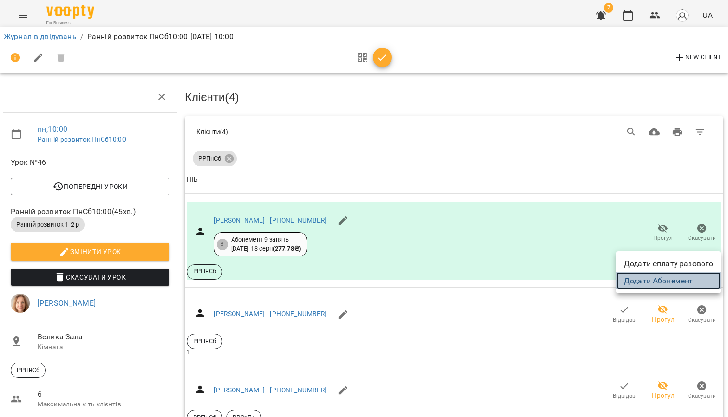
click at [670, 278] on link "Додати Абонемент" at bounding box center [669, 280] width 105 height 17
click at [570, 218] on div at bounding box center [364, 208] width 728 height 417
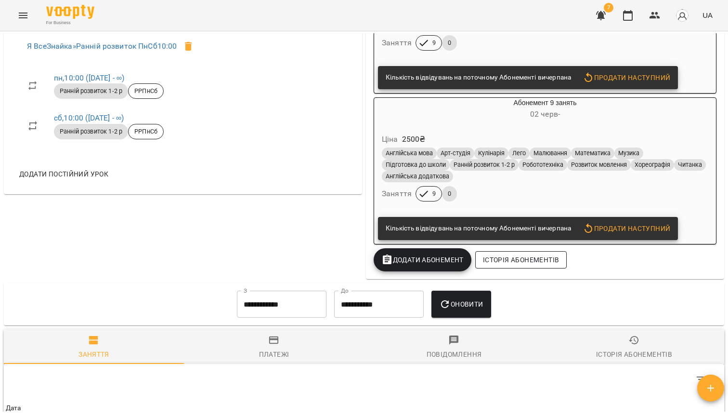
scroll to position [395, 0]
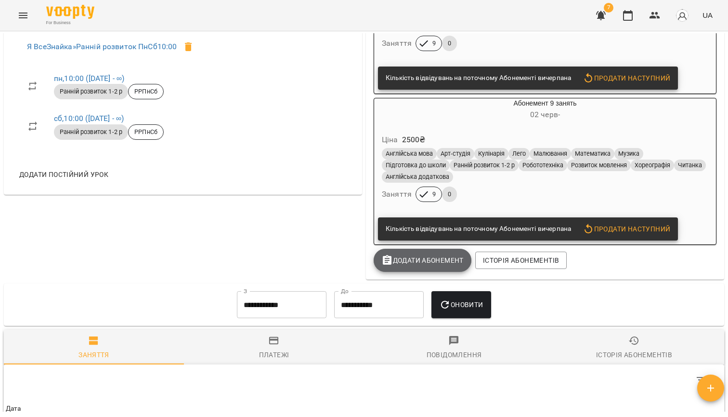
click at [430, 266] on span "Додати Абонемент" at bounding box center [423, 260] width 82 height 12
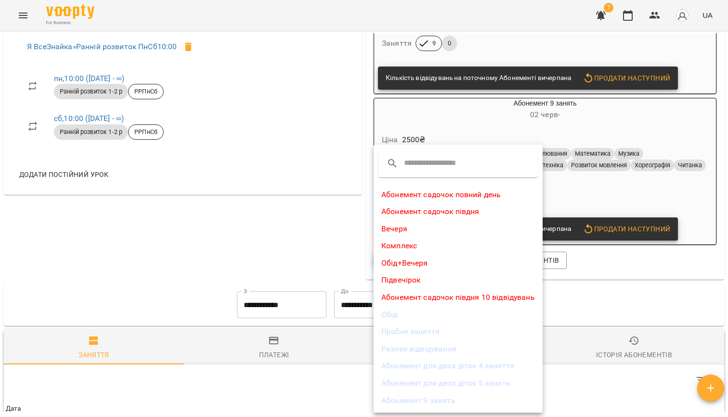
click at [433, 398] on li "Абонемент 9 занять" at bounding box center [458, 400] width 169 height 17
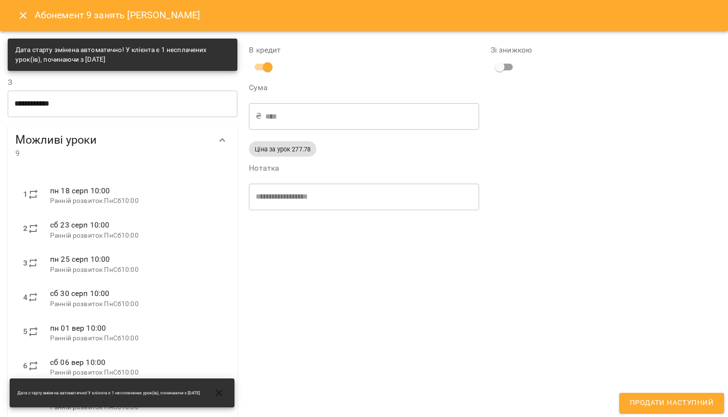
click at [666, 400] on span "Продати наступний" at bounding box center [672, 403] width 84 height 13
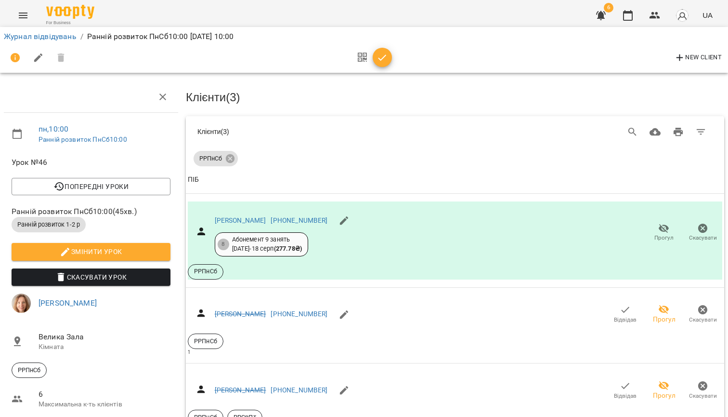
scroll to position [297, 0]
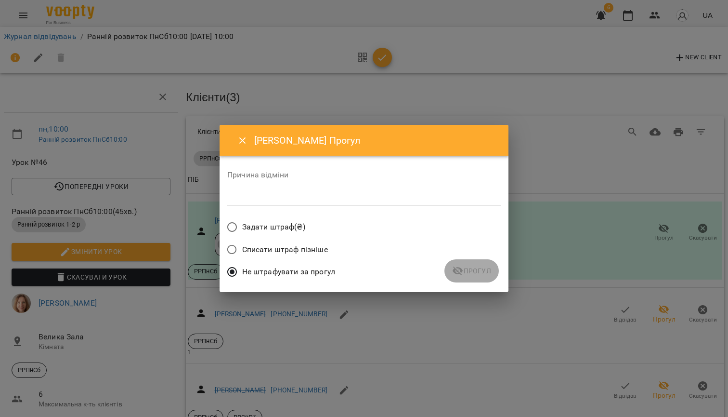
click at [339, 198] on textarea at bounding box center [364, 197] width 274 height 9
type textarea "*"
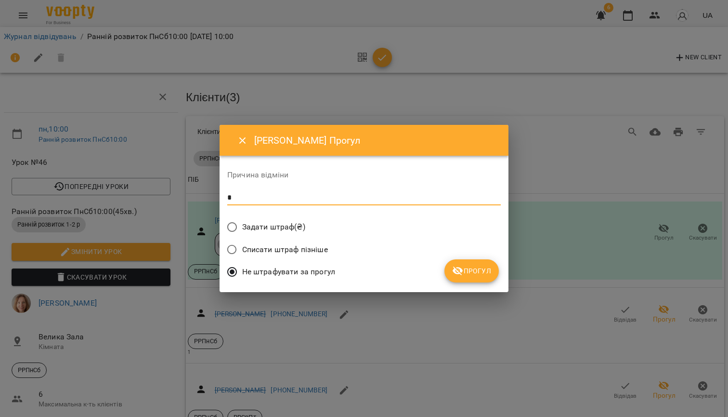
type textarea "*"
click at [498, 270] on button "Прогул" at bounding box center [472, 270] width 54 height 23
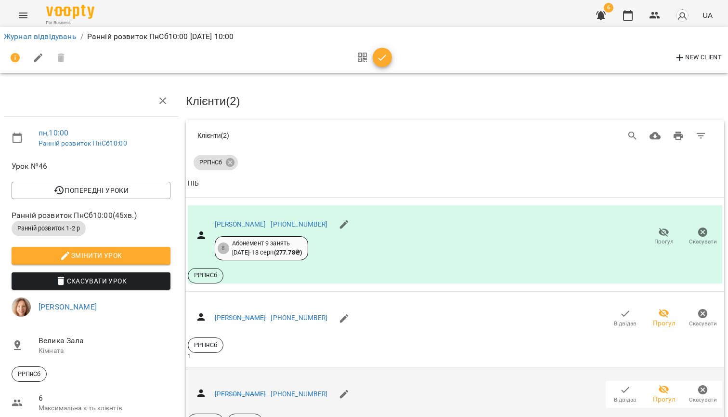
scroll to position [2, 0]
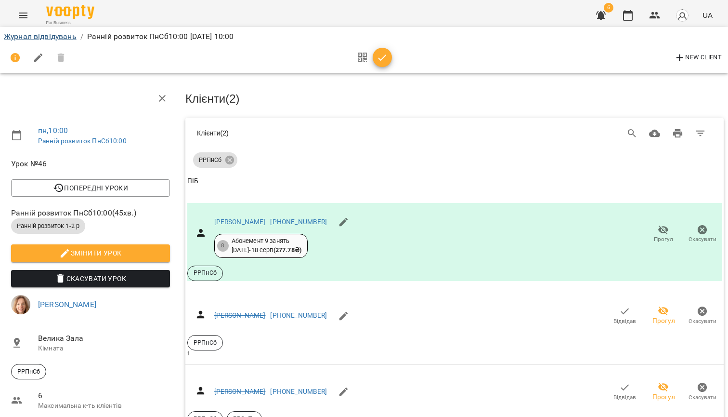
click at [61, 34] on link "Журнал відвідувань" at bounding box center [40, 36] width 73 height 9
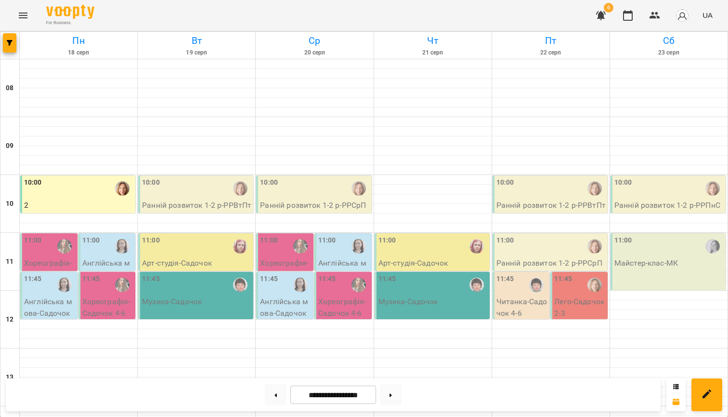
click at [106, 251] on div "11:00" at bounding box center [108, 246] width 52 height 22
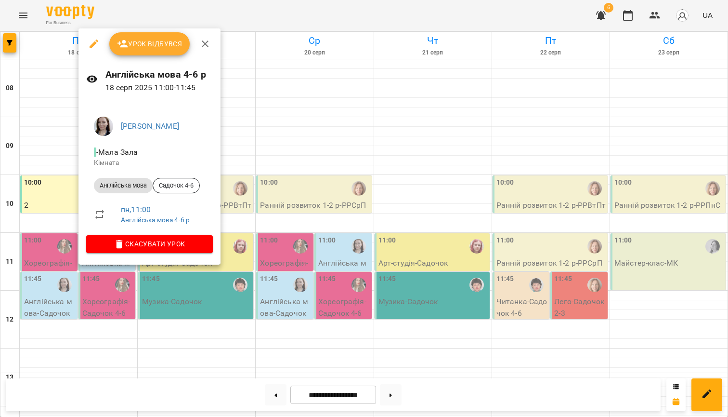
click at [172, 241] on span "Скасувати Урок" at bounding box center [149, 244] width 111 height 12
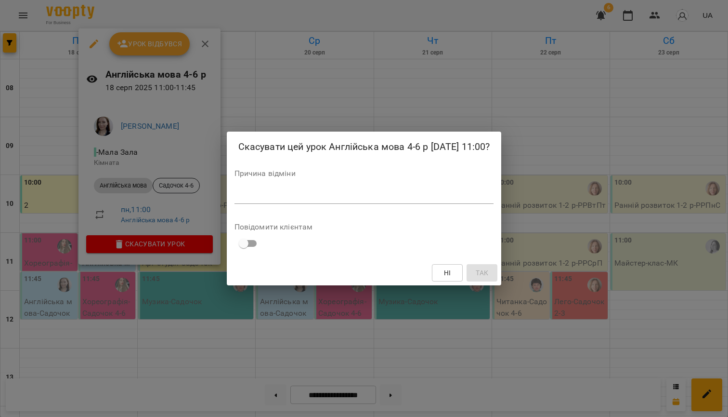
click at [257, 198] on div "*" at bounding box center [365, 196] width 260 height 15
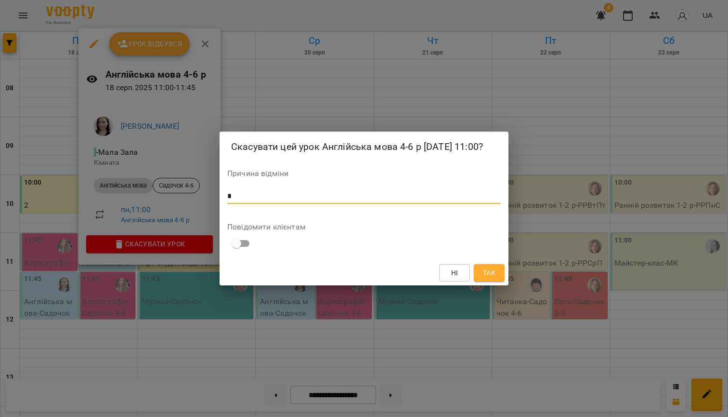
type textarea "*"
click at [494, 278] on span "Так" at bounding box center [489, 273] width 13 height 12
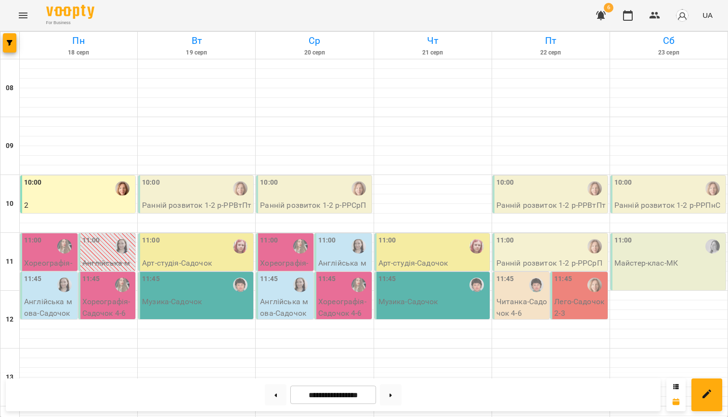
click at [46, 300] on p "Англійська мова - Садочок 2-3" at bounding box center [50, 313] width 52 height 34
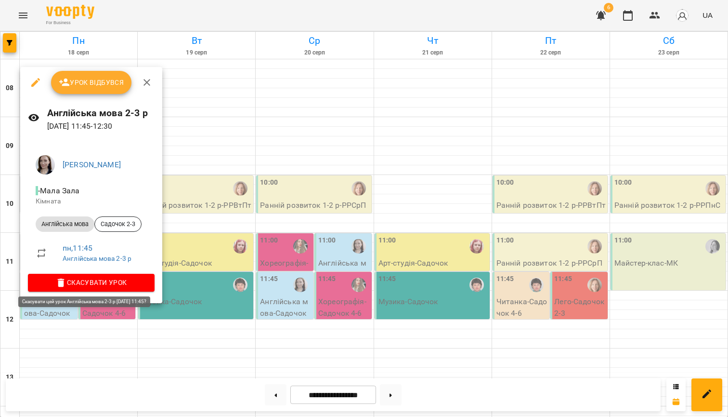
click at [110, 281] on span "Скасувати Урок" at bounding box center [91, 283] width 111 height 12
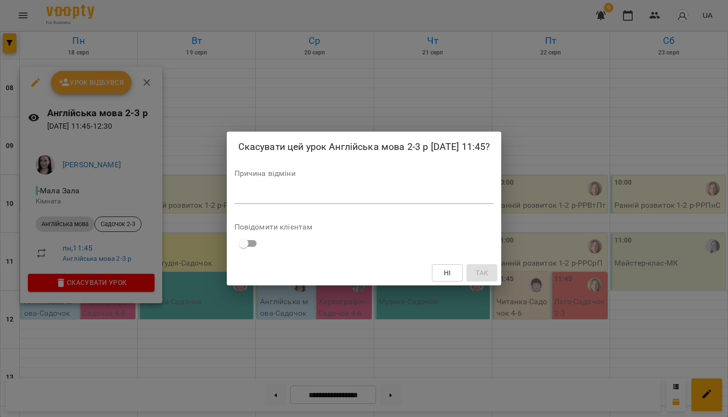
click at [254, 194] on div "Причина відміни *" at bounding box center [365, 189] width 260 height 38
click at [253, 200] on textarea at bounding box center [365, 196] width 260 height 9
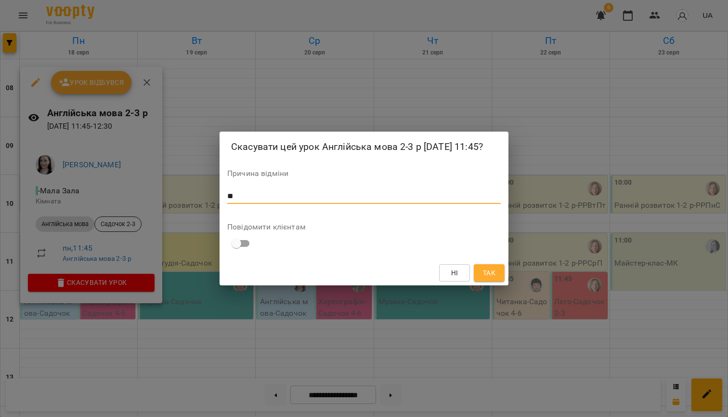
type textarea "*"
click at [487, 278] on span "Так" at bounding box center [489, 273] width 13 height 12
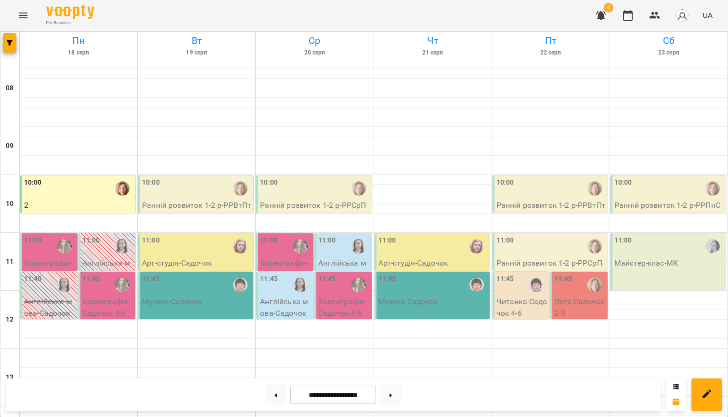
click at [51, 246] on div "11:00" at bounding box center [50, 246] width 52 height 22
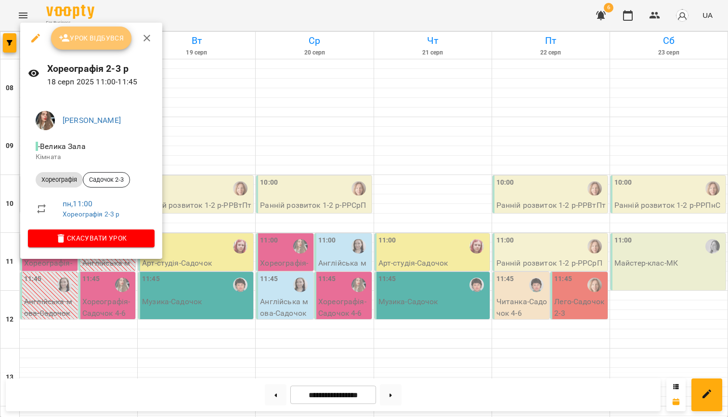
click at [105, 38] on span "Урок відбувся" at bounding box center [92, 38] width 66 height 12
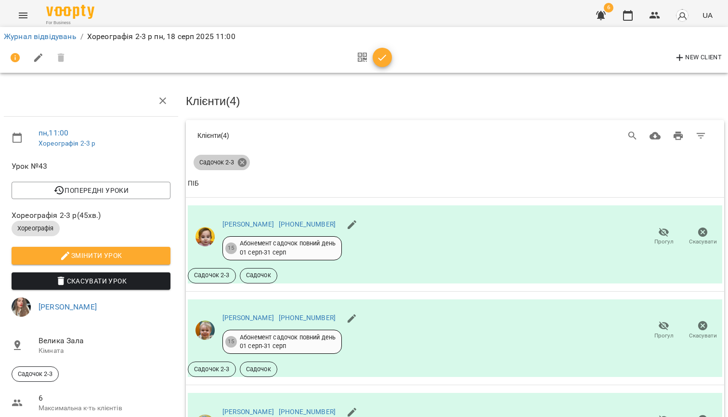
click at [242, 158] on icon at bounding box center [242, 162] width 9 height 9
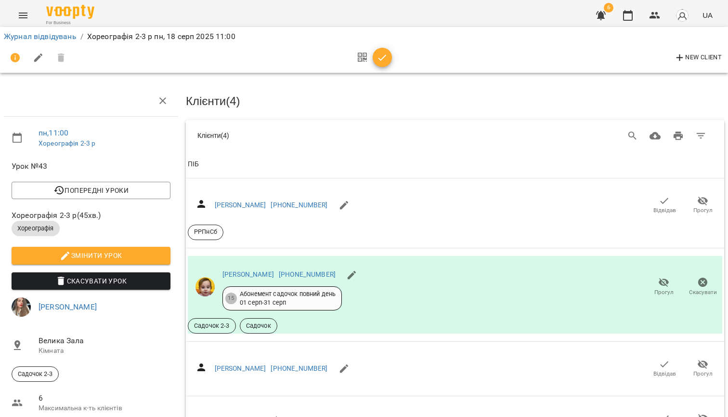
click at [268, 167] on span "ПІБ" at bounding box center [455, 165] width 535 height 12
click at [235, 169] on th "ПІБ" at bounding box center [455, 164] width 539 height 27
click at [228, 167] on span "ПІБ" at bounding box center [455, 165] width 535 height 12
click at [632, 134] on icon "Search" at bounding box center [633, 136] width 12 height 12
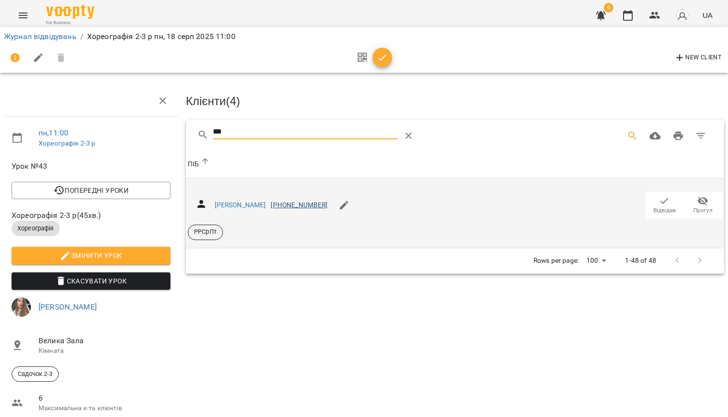
type input "***"
click at [307, 201] on link "[PHONE_NUMBER]" at bounding box center [299, 205] width 57 height 8
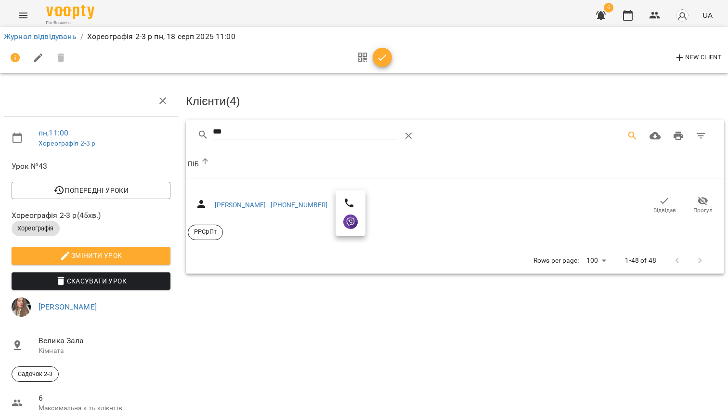
click at [672, 206] on div at bounding box center [364, 208] width 728 height 417
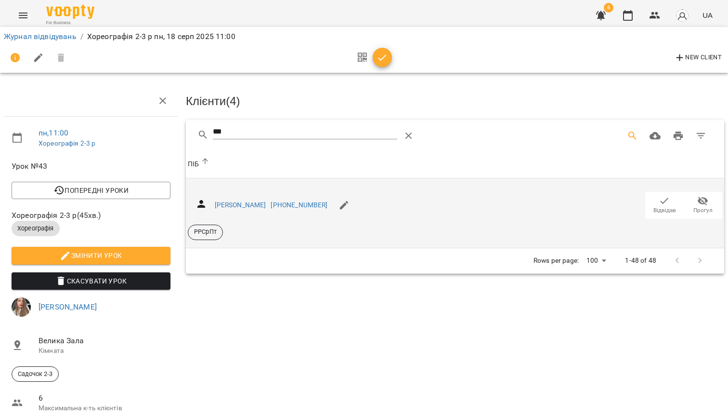
click at [662, 206] on span "Відвідав" at bounding box center [665, 210] width 23 height 8
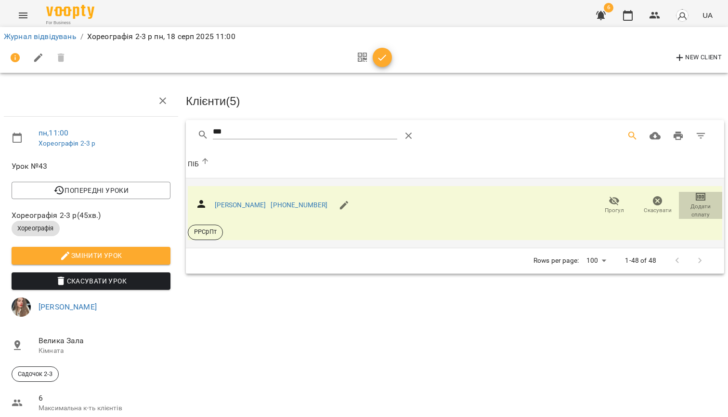
click at [697, 194] on icon "button" at bounding box center [701, 197] width 10 height 8
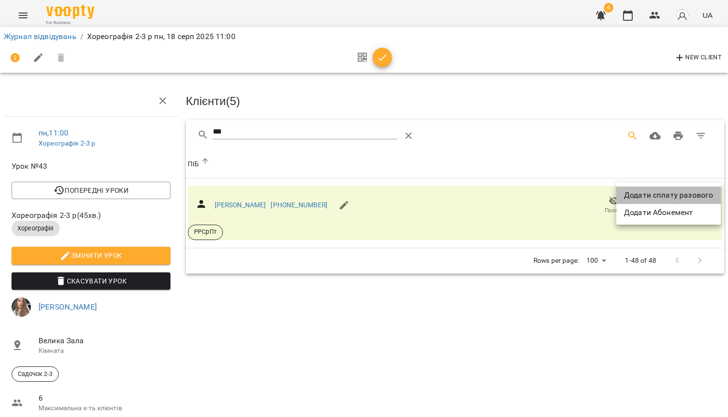
click at [677, 191] on li "Додати сплату разового" at bounding box center [669, 194] width 105 height 17
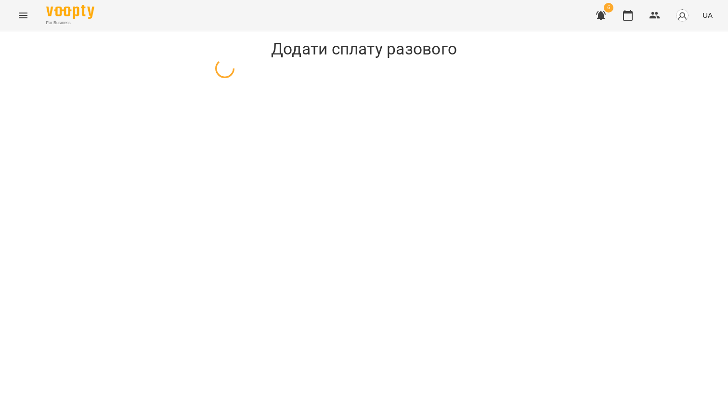
select select "**********"
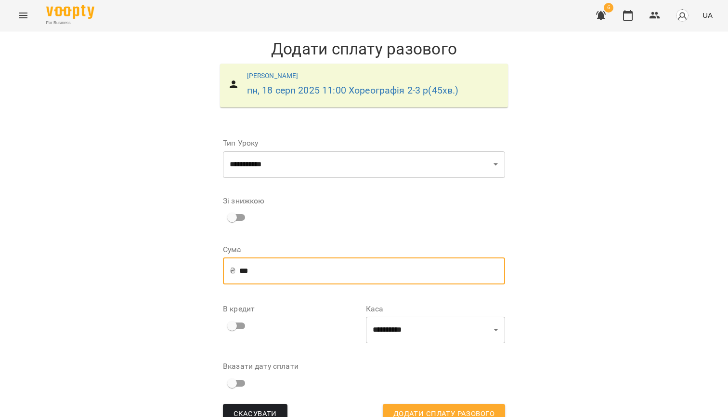
drag, startPoint x: 277, startPoint y: 273, endPoint x: 233, endPoint y: 271, distance: 43.9
click at [233, 271] on div "₴ *** ​" at bounding box center [364, 270] width 282 height 27
type input "***"
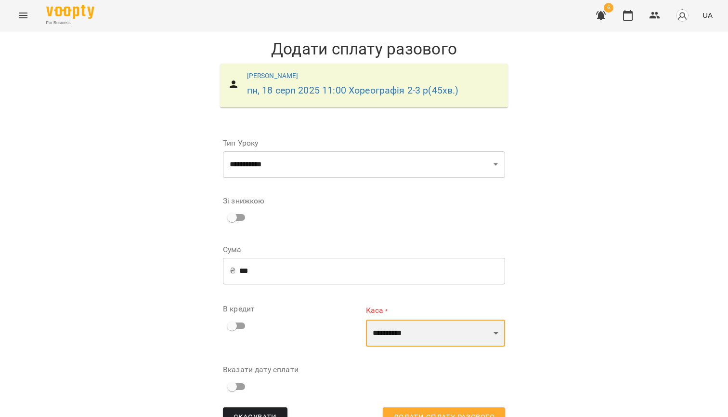
select select "****"
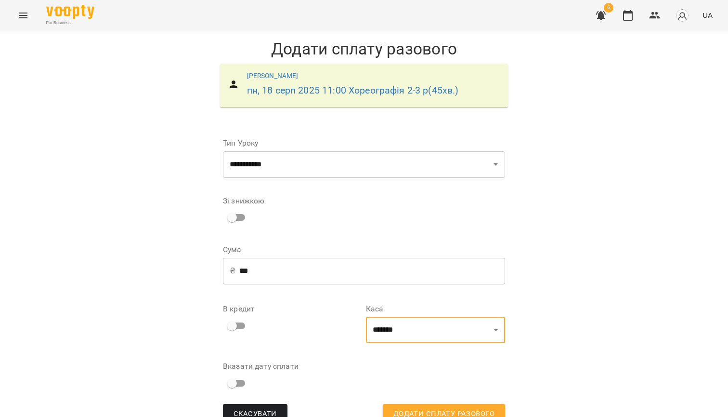
click at [434, 411] on span "Додати сплату разового" at bounding box center [444, 414] width 101 height 13
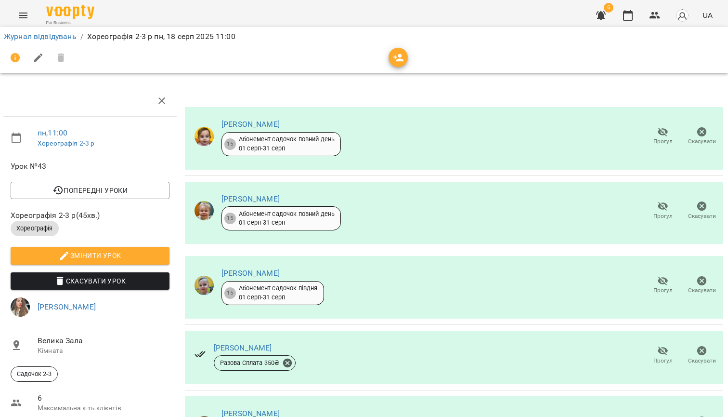
scroll to position [0, 1]
click at [57, 35] on link "Журнал відвідувань" at bounding box center [40, 36] width 73 height 9
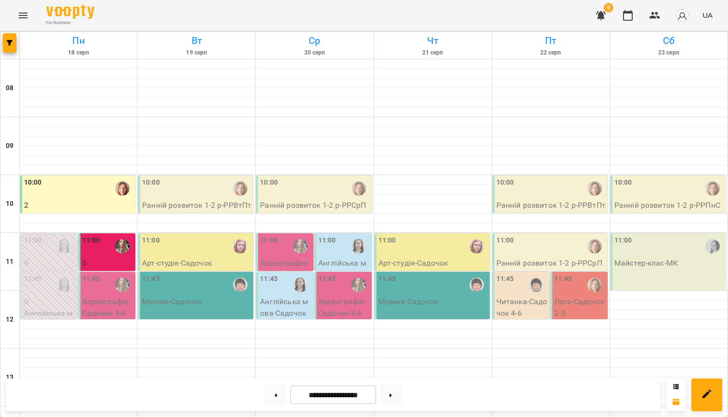
click at [96, 287] on div "11:45" at bounding box center [91, 285] width 18 height 22
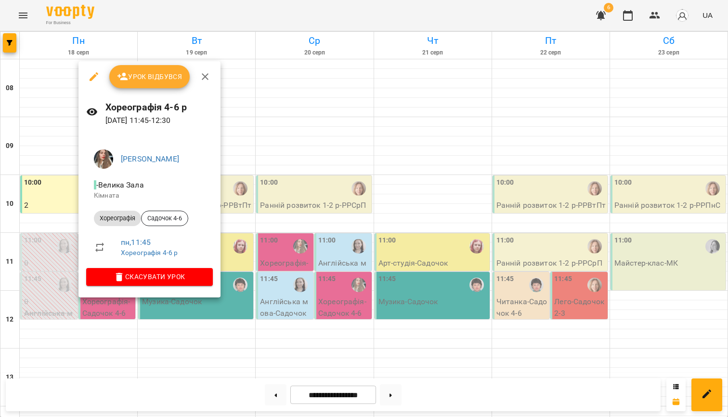
click at [148, 80] on span "Урок відбувся" at bounding box center [150, 77] width 66 height 12
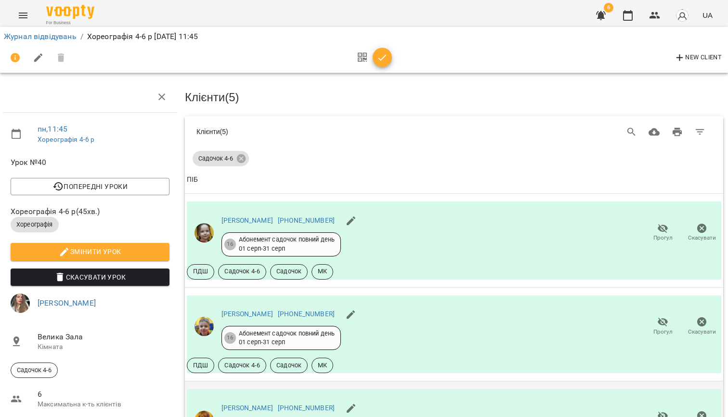
scroll to position [281, 1]
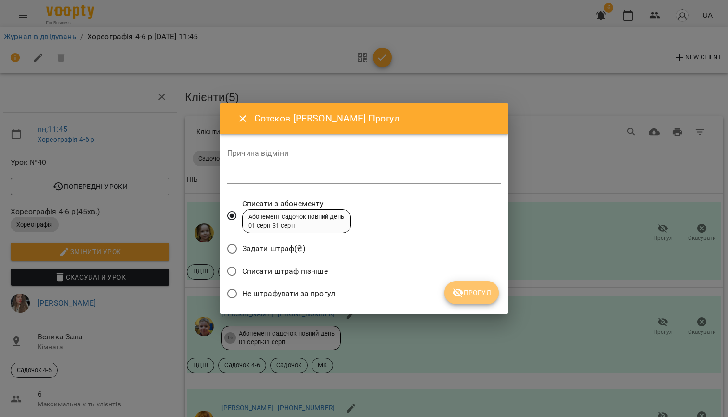
click at [467, 292] on span "Прогул" at bounding box center [471, 293] width 39 height 12
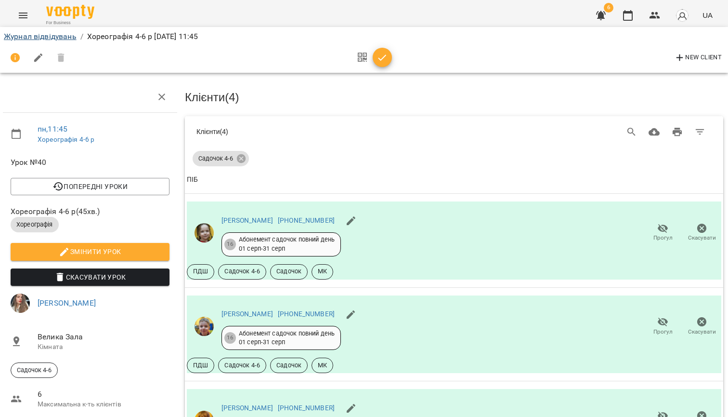
click at [39, 37] on link "Журнал відвідувань" at bounding box center [40, 36] width 73 height 9
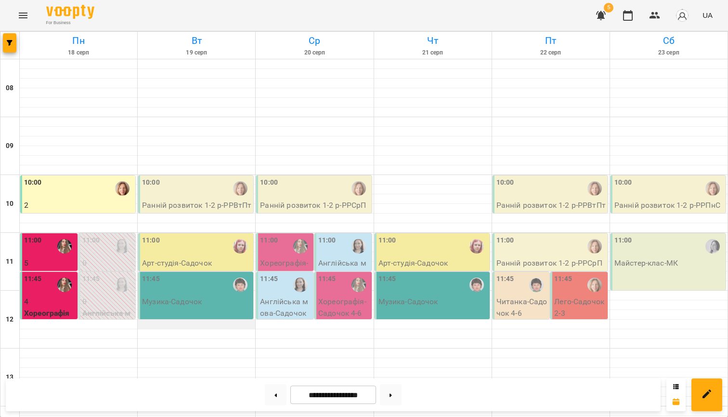
scroll to position [379, 0]
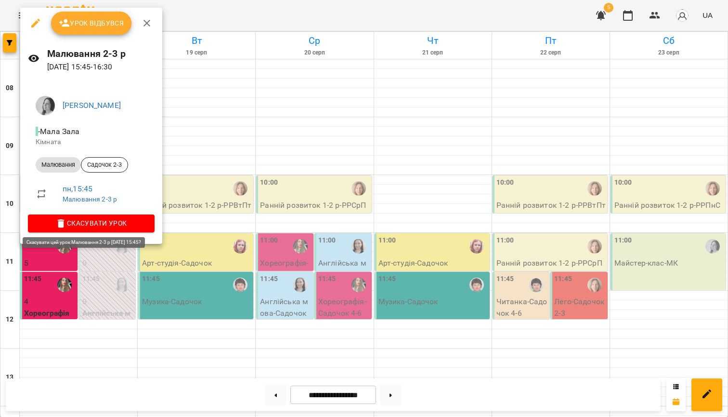
click at [108, 222] on span "Скасувати Урок" at bounding box center [91, 223] width 111 height 12
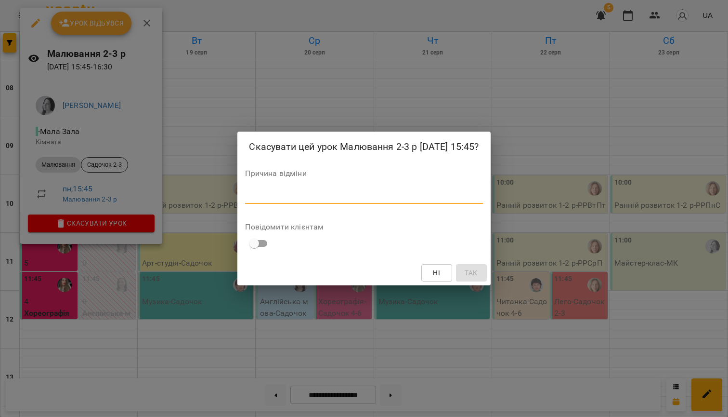
click at [292, 197] on textarea at bounding box center [364, 196] width 238 height 9
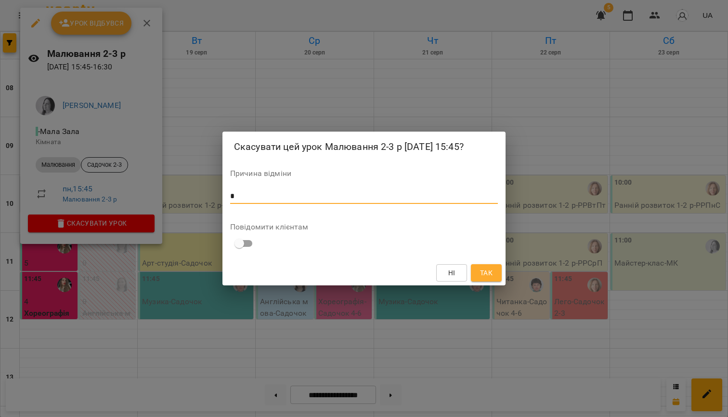
type textarea "*"
click at [495, 273] on button "Так" at bounding box center [486, 272] width 31 height 17
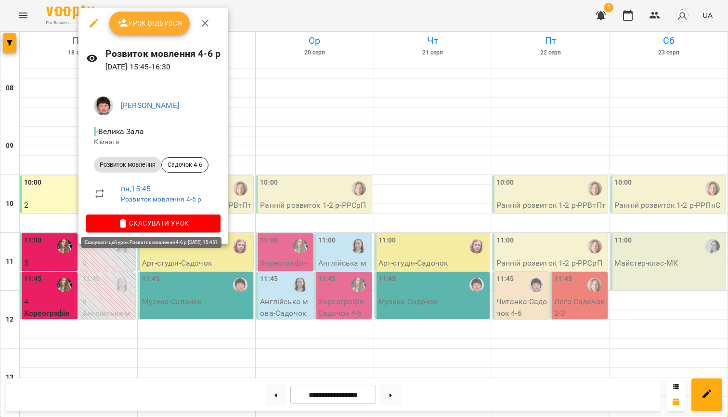
click at [179, 221] on span "Скасувати Урок" at bounding box center [153, 223] width 119 height 12
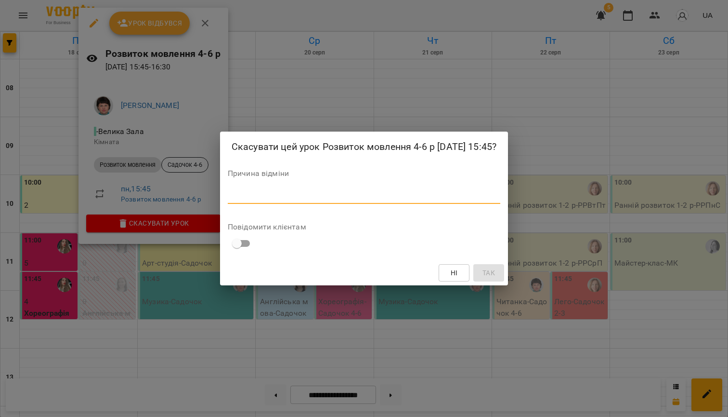
click at [319, 199] on textarea at bounding box center [364, 196] width 273 height 9
type textarea "*"
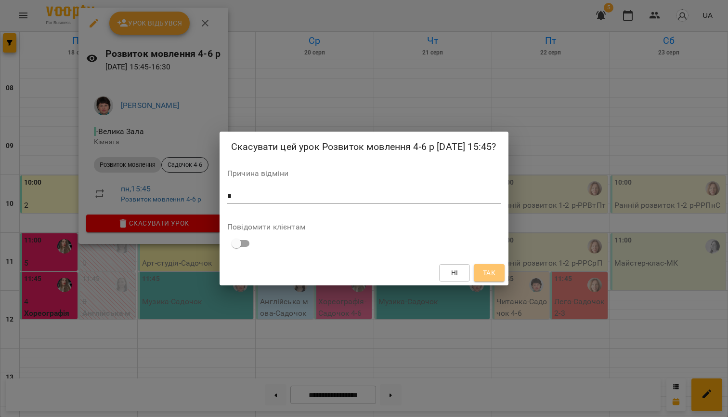
click at [495, 278] on span "Так" at bounding box center [489, 273] width 13 height 12
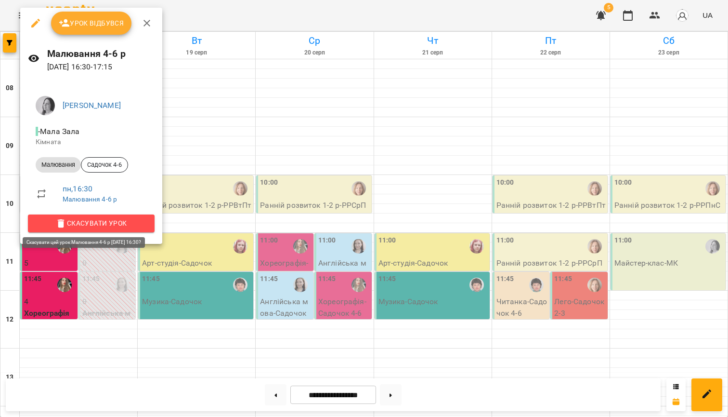
click at [117, 219] on span "Скасувати Урок" at bounding box center [91, 223] width 111 height 12
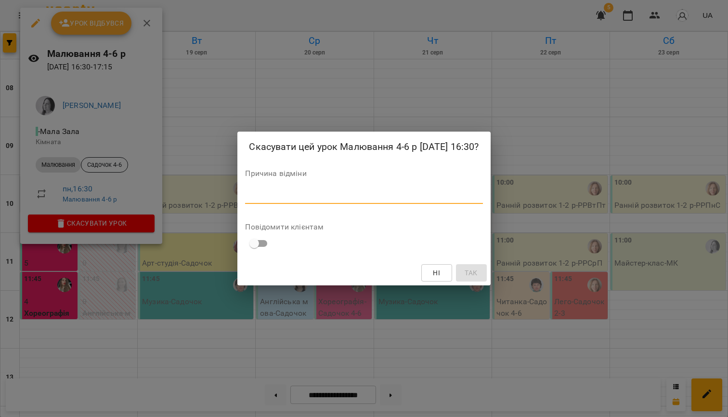
click at [252, 198] on textarea at bounding box center [364, 196] width 238 height 9
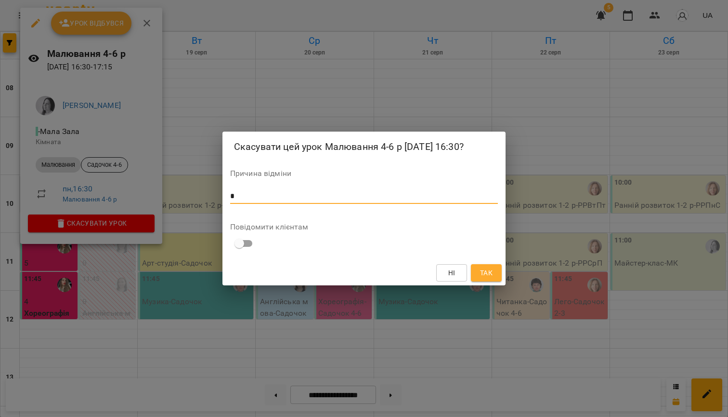
type textarea "*"
click at [485, 269] on span "Так" at bounding box center [486, 273] width 13 height 12
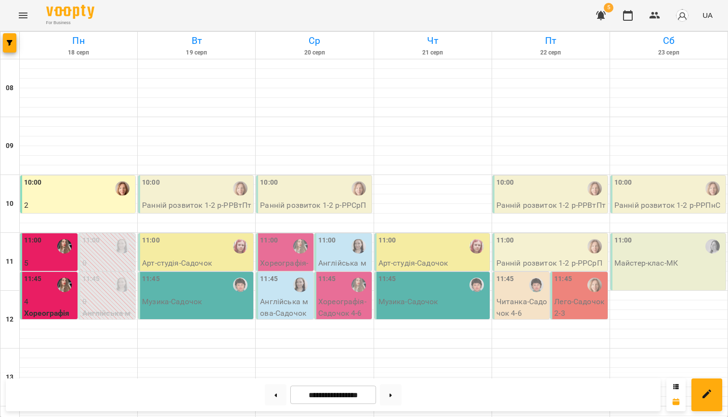
scroll to position [0, 0]
click at [275, 394] on button at bounding box center [276, 394] width 22 height 21
type input "**********"
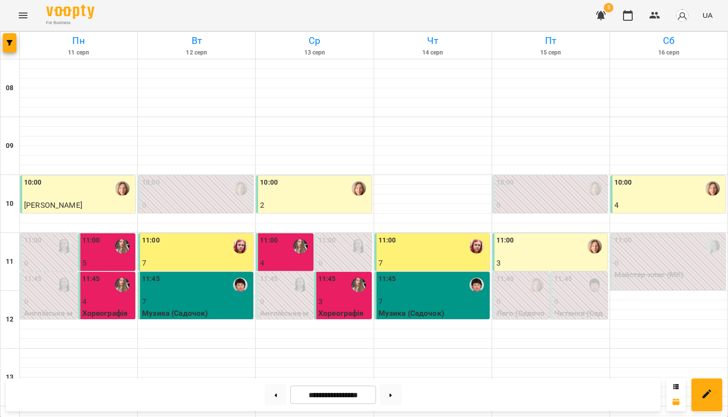
scroll to position [110, 0]
click at [518, 296] on p "0" at bounding box center [523, 302] width 52 height 12
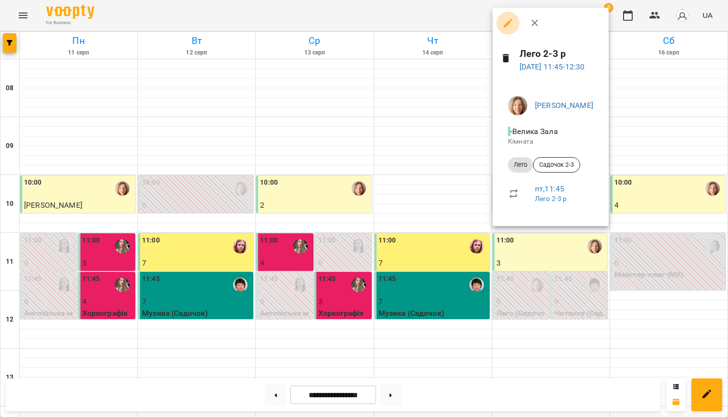
click at [511, 26] on icon "button" at bounding box center [508, 23] width 12 height 12
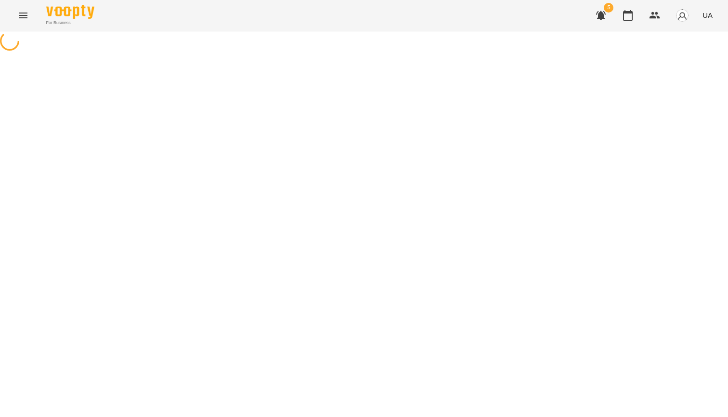
select select "****"
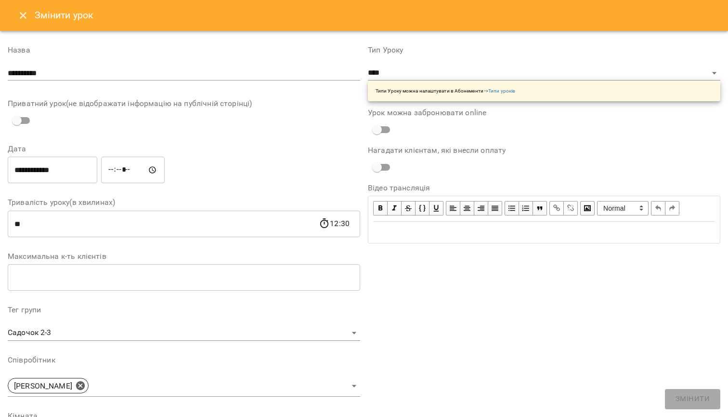
click at [25, 13] on icon "Close" at bounding box center [23, 16] width 12 height 12
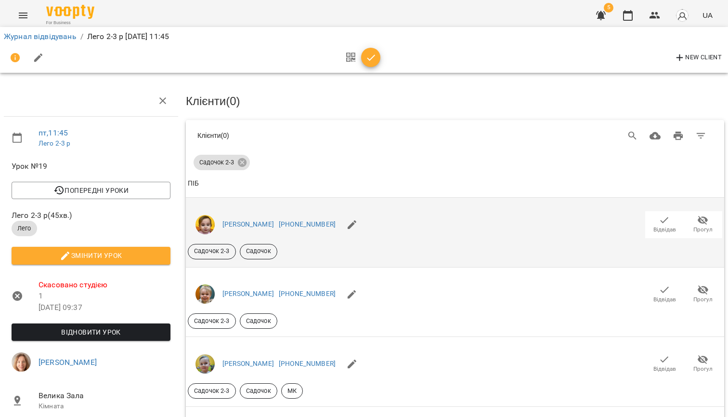
click at [664, 229] on span "Відвідав" at bounding box center [665, 229] width 23 height 8
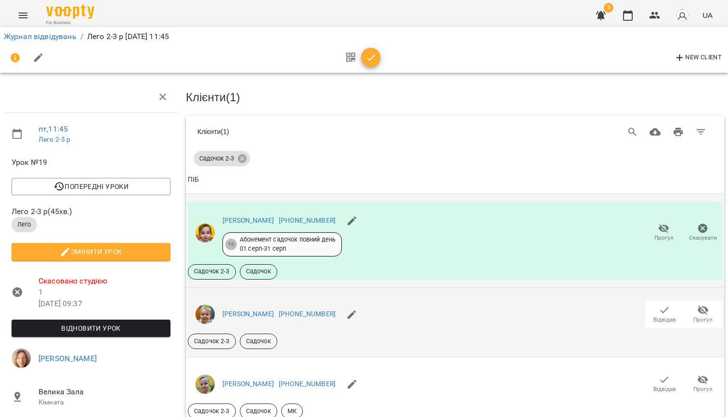
scroll to position [111, 0]
click at [664, 304] on icon "button" at bounding box center [665, 310] width 12 height 12
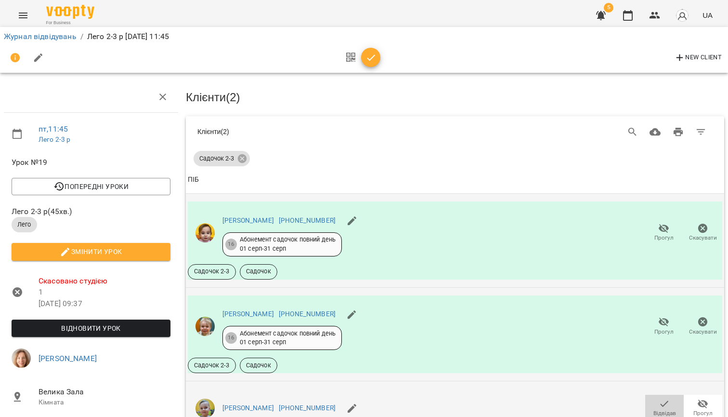
click at [659, 409] on span "Відвідав" at bounding box center [665, 413] width 23 height 8
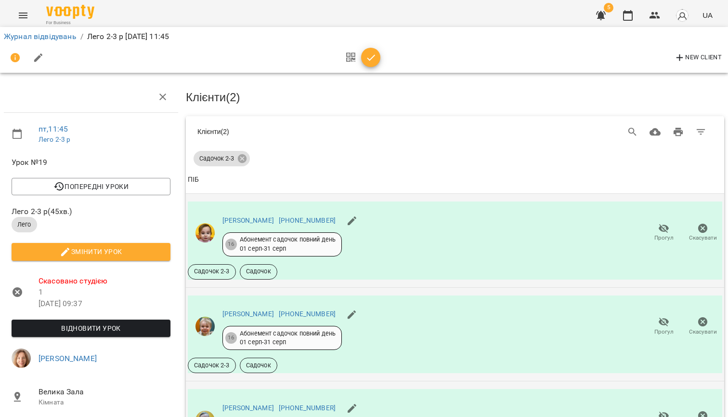
scroll to position [163, 0]
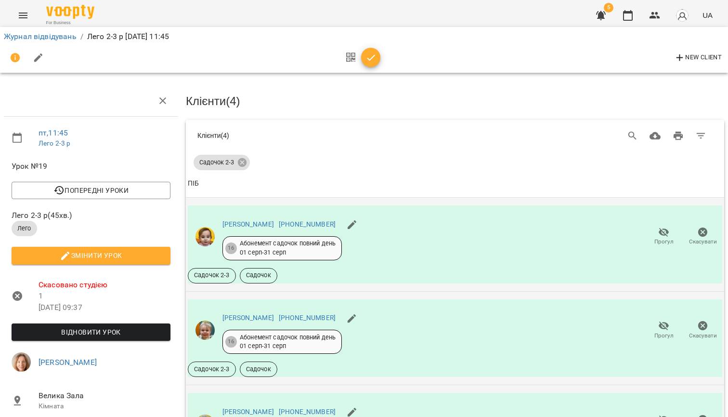
scroll to position [0, 0]
click at [58, 36] on link "Журнал відвідувань" at bounding box center [40, 36] width 73 height 9
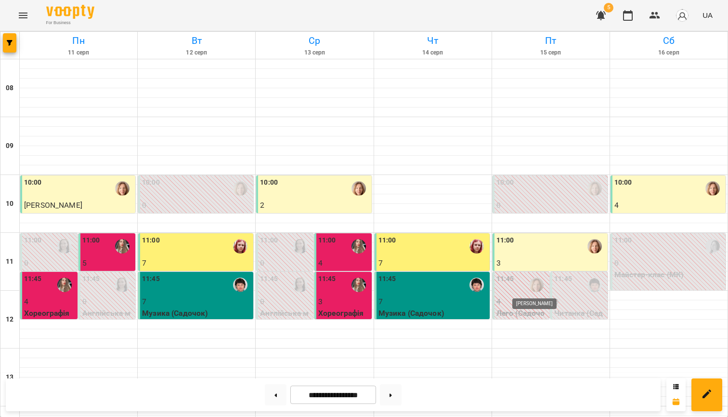
scroll to position [7, 0]
click at [512, 286] on div "11:45" at bounding box center [506, 285] width 18 height 22
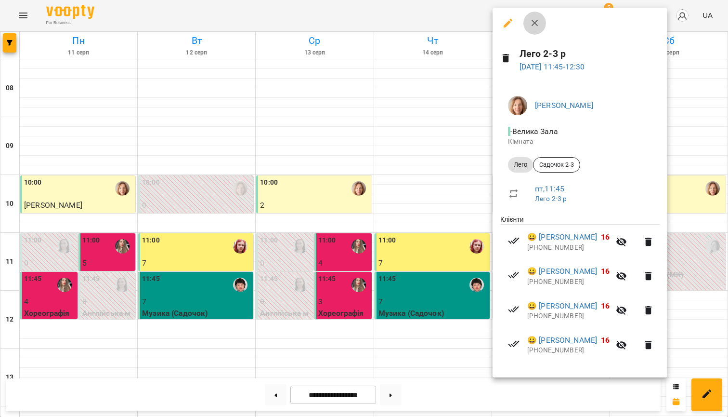
click at [539, 24] on icon "button" at bounding box center [535, 23] width 12 height 12
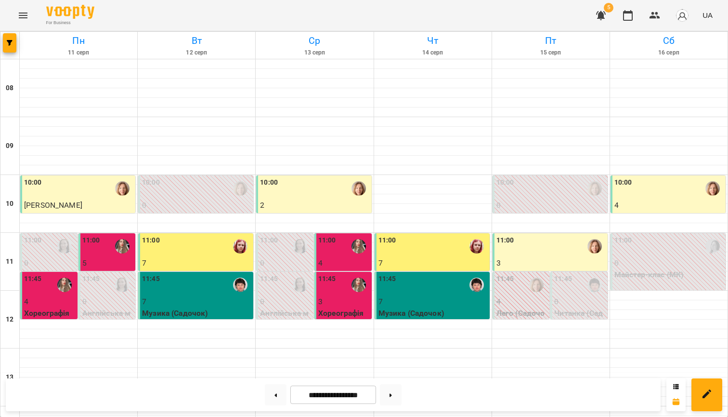
click at [513, 278] on div "11:45" at bounding box center [506, 285] width 18 height 22
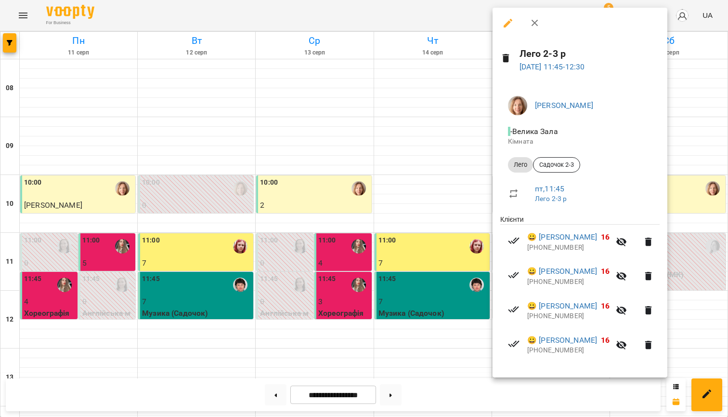
click at [509, 26] on icon "button" at bounding box center [508, 23] width 12 height 12
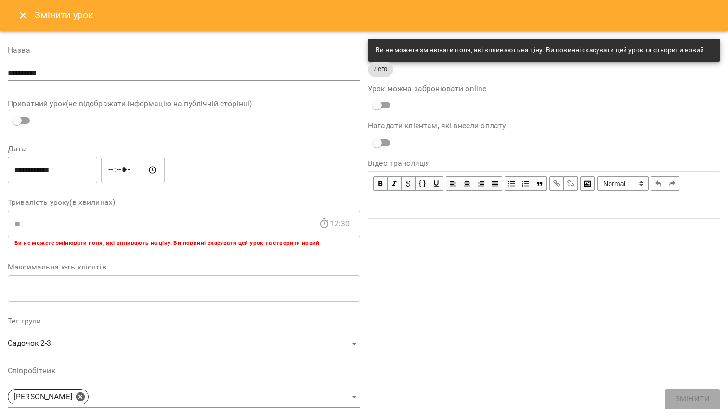
click at [24, 15] on icon "Close" at bounding box center [23, 15] width 7 height 7
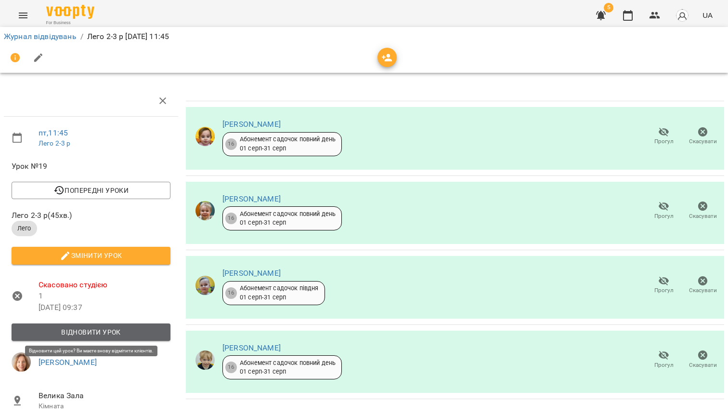
click at [107, 330] on span "Відновити урок" at bounding box center [91, 332] width 144 height 12
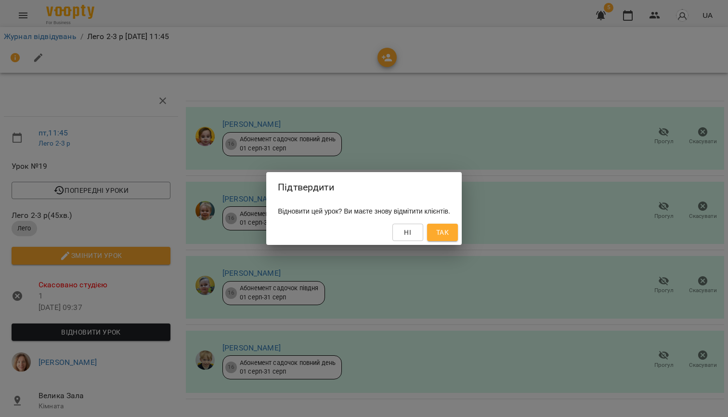
click at [449, 236] on span "Так" at bounding box center [442, 232] width 13 height 12
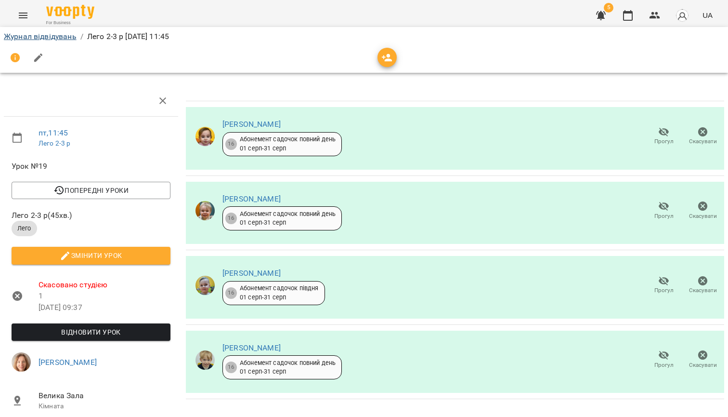
click at [51, 37] on link "Журнал відвідувань" at bounding box center [40, 36] width 73 height 9
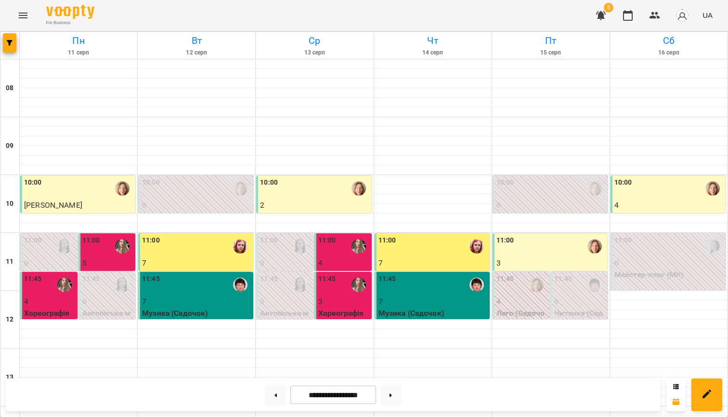
click at [512, 302] on p "4" at bounding box center [523, 302] width 52 height 12
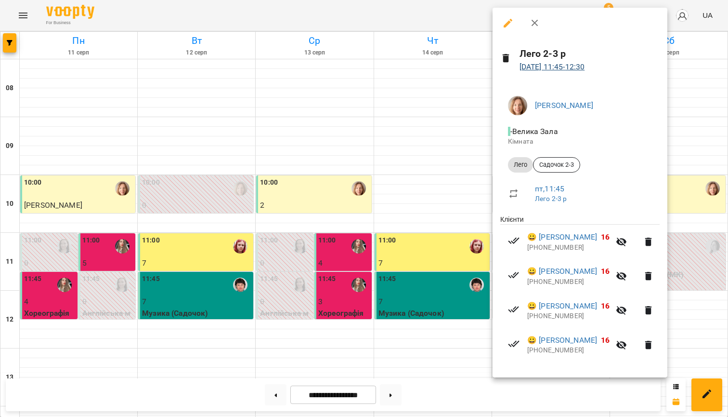
click at [540, 66] on link "[DATE] 11:45 - 12:30" at bounding box center [553, 66] width 66 height 9
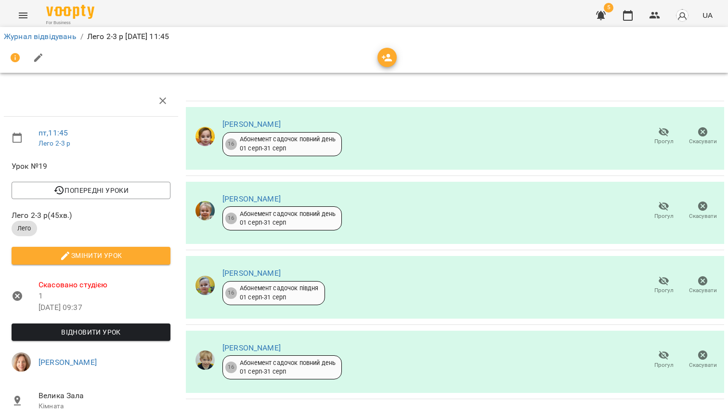
click at [16, 293] on icon at bounding box center [18, 296] width 12 height 12
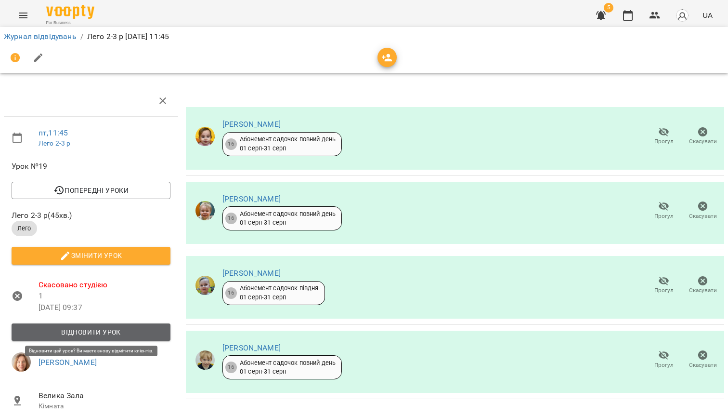
click at [74, 329] on span "Відновити урок" at bounding box center [91, 332] width 144 height 12
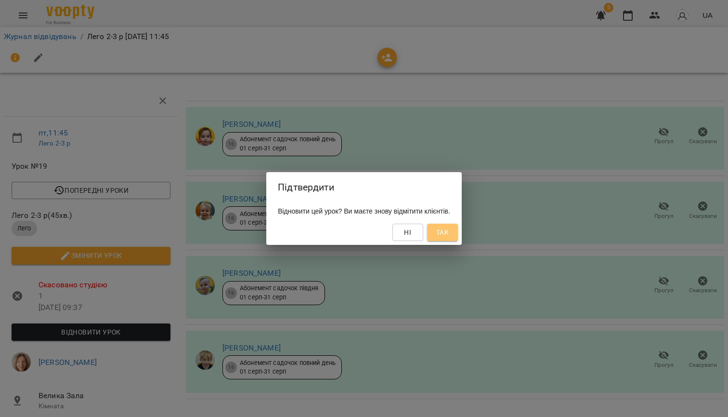
click at [449, 232] on span "Так" at bounding box center [442, 232] width 13 height 12
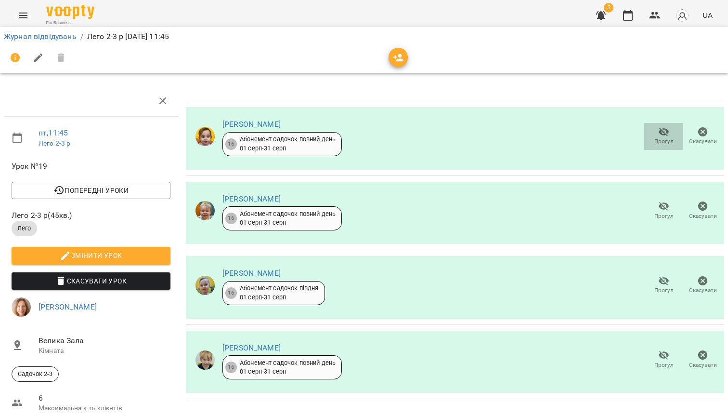
click at [665, 141] on span "Прогул" at bounding box center [664, 141] width 19 height 8
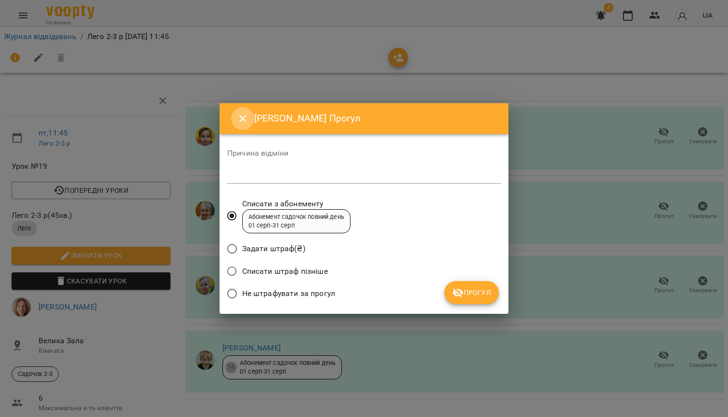
click at [248, 119] on button "Close" at bounding box center [242, 118] width 23 height 23
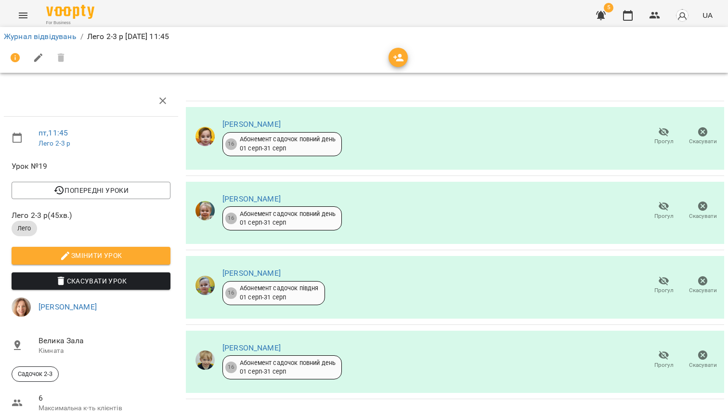
click at [532, 141] on div "[PERSON_NAME] 16 Абонемент садочок повний день [DATE] - [DATE] Прогул Скасувати" at bounding box center [455, 138] width 539 height 63
click at [660, 136] on icon "button" at bounding box center [665, 132] width 12 height 12
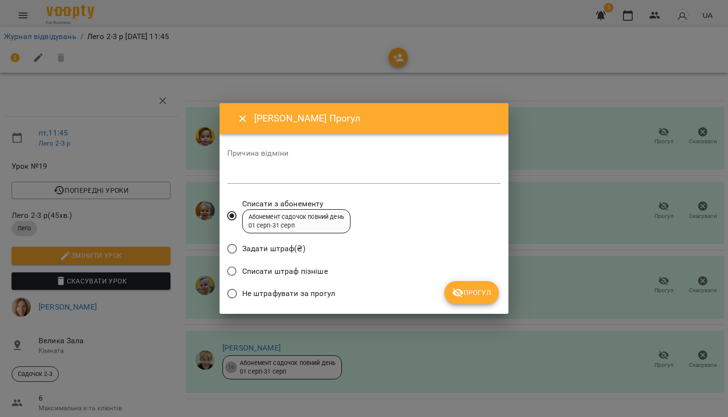
click at [290, 294] on span "Не штрафувати за прогул" at bounding box center [288, 294] width 93 height 12
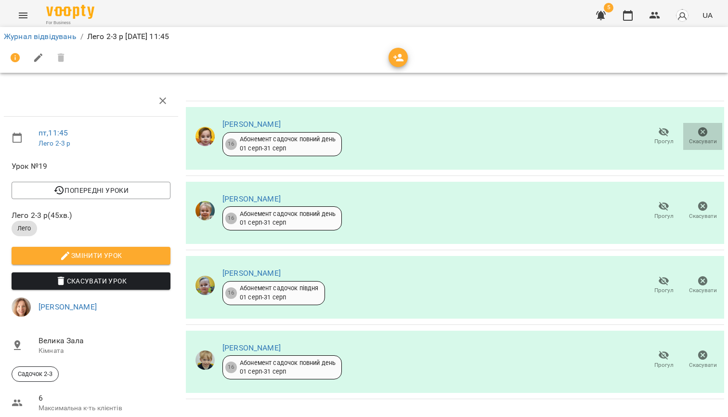
click at [705, 131] on icon "button" at bounding box center [704, 132] width 10 height 10
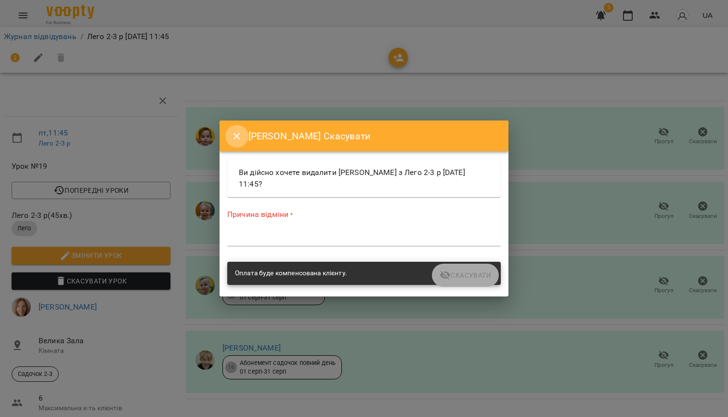
click at [236, 133] on icon "Close" at bounding box center [237, 137] width 12 height 12
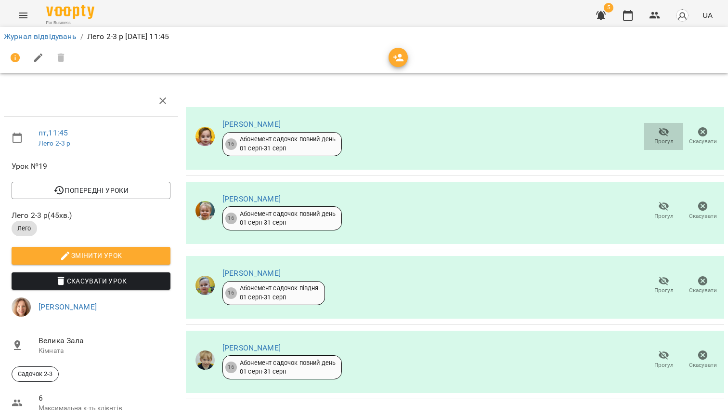
click at [661, 138] on span "Прогул" at bounding box center [664, 141] width 19 height 8
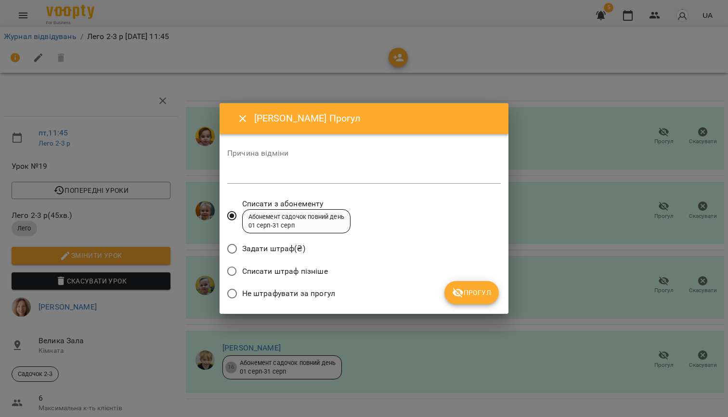
click at [242, 119] on icon "Close" at bounding box center [242, 118] width 7 height 7
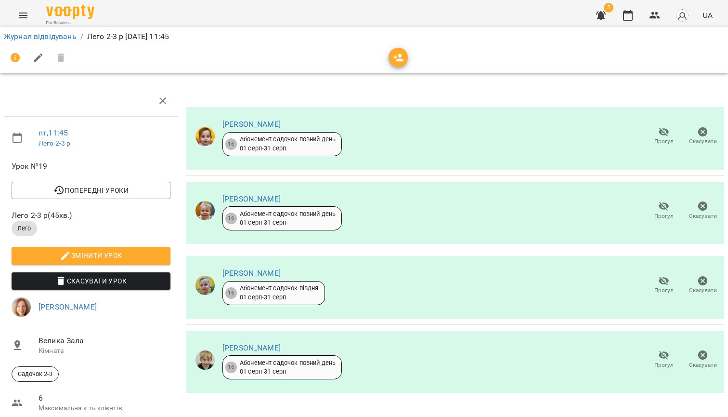
click at [447, 142] on div "[PERSON_NAME] 16 Абонемент садочок повний день [DATE] - [DATE] Прогул Скасувати" at bounding box center [455, 138] width 539 height 63
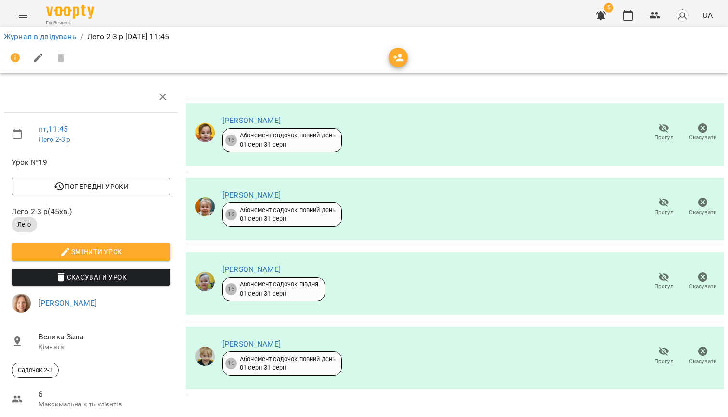
scroll to position [58, 0]
click at [422, 327] on div "[PERSON_NAME] 16 Абонемент садочок повний день [DATE] - [DATE] Прогул Скасувати" at bounding box center [455, 358] width 539 height 63
click at [38, 37] on link "Журнал відвідувань" at bounding box center [40, 36] width 73 height 9
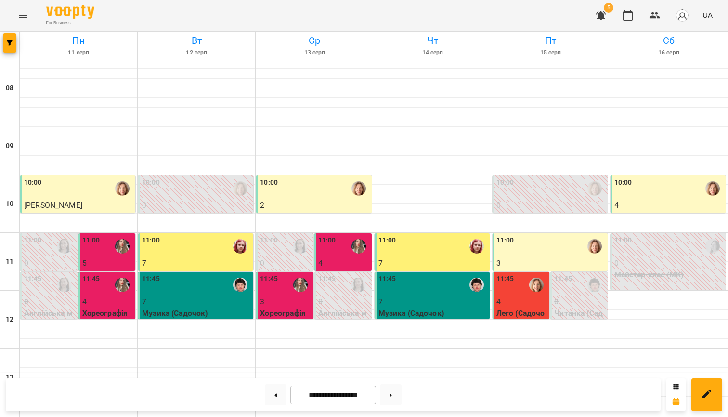
click at [529, 298] on p "4" at bounding box center [523, 302] width 52 height 12
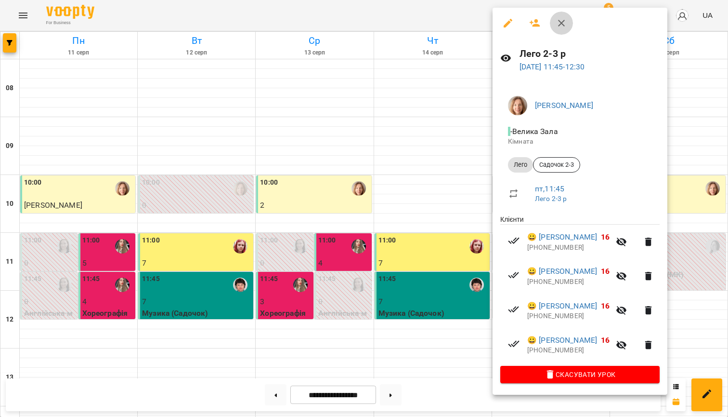
click at [562, 20] on icon "button" at bounding box center [562, 23] width 12 height 12
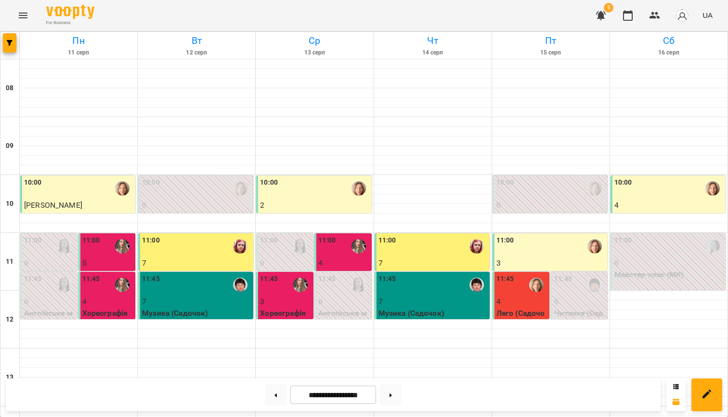
scroll to position [93, 0]
click at [718, 401] on button at bounding box center [707, 394] width 31 height 33
click at [693, 365] on span "Створити урок" at bounding box center [695, 363] width 51 height 12
select select
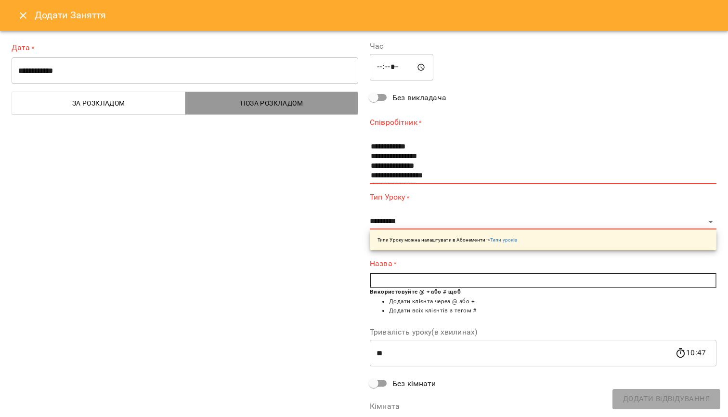
click at [212, 107] on span "Поза розкладом" at bounding box center [272, 103] width 162 height 12
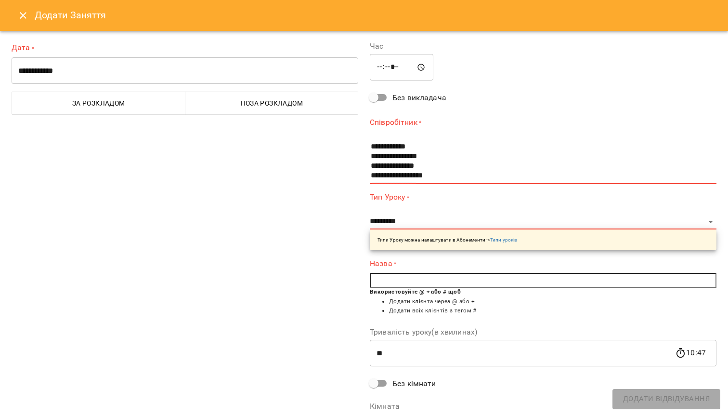
click at [390, 65] on input "*****" at bounding box center [402, 67] width 64 height 27
click at [382, 65] on input "*****" at bounding box center [402, 67] width 64 height 27
click at [394, 70] on input "*****" at bounding box center [402, 67] width 64 height 27
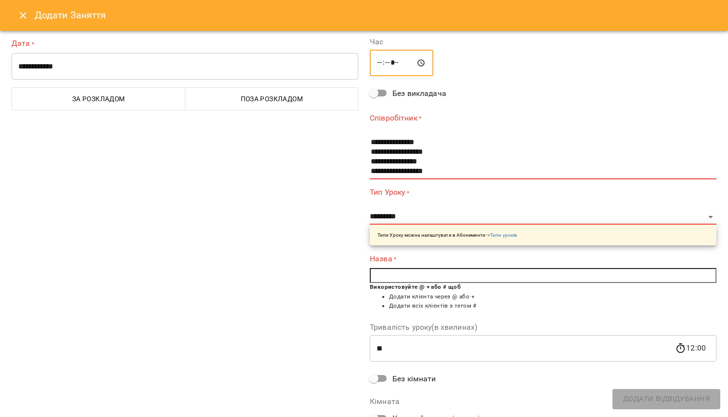
scroll to position [0, 0]
type input "*****"
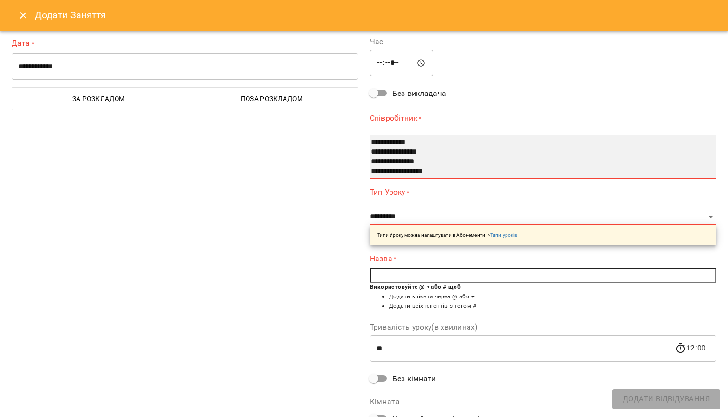
select select "**********"
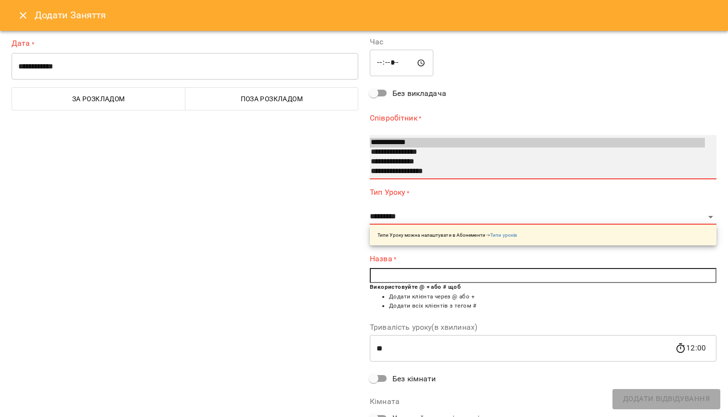
click at [397, 153] on option "**********" at bounding box center [537, 152] width 335 height 10
select select "*********"
type input "**"
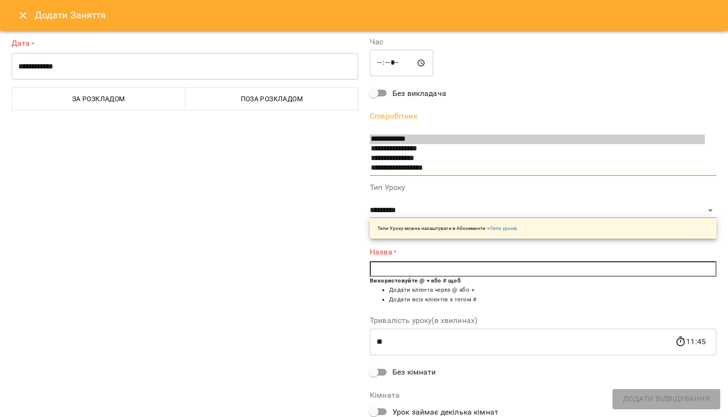
click at [449, 199] on div "**********" at bounding box center [543, 211] width 347 height 55
click at [417, 269] on input "text" at bounding box center [543, 268] width 347 height 15
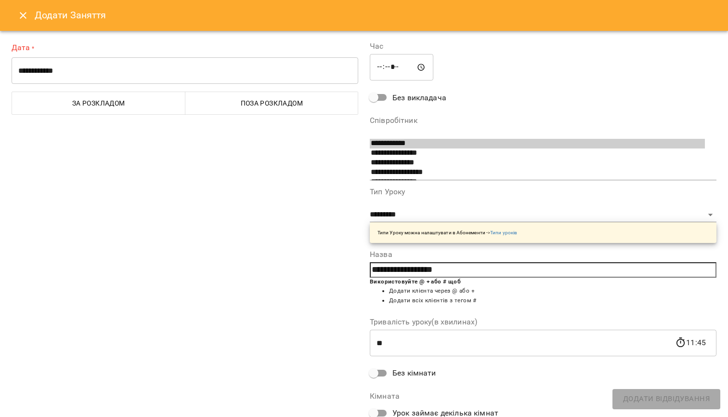
scroll to position [3, 0]
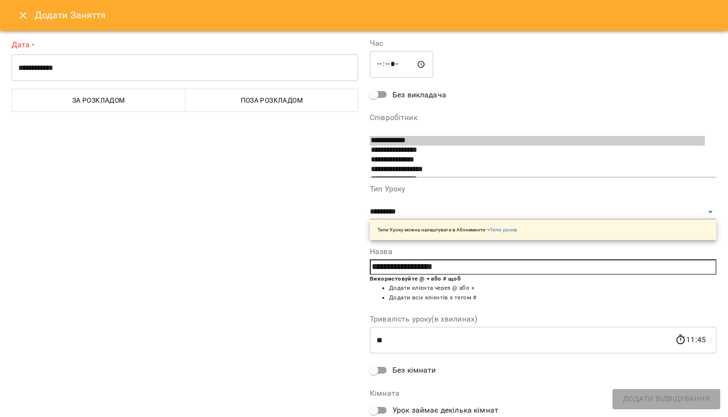
type input "**********"
click at [401, 67] on input "*****" at bounding box center [402, 64] width 64 height 27
click at [394, 61] on input "*****" at bounding box center [402, 64] width 64 height 27
click at [394, 340] on input "**" at bounding box center [522, 339] width 305 height 27
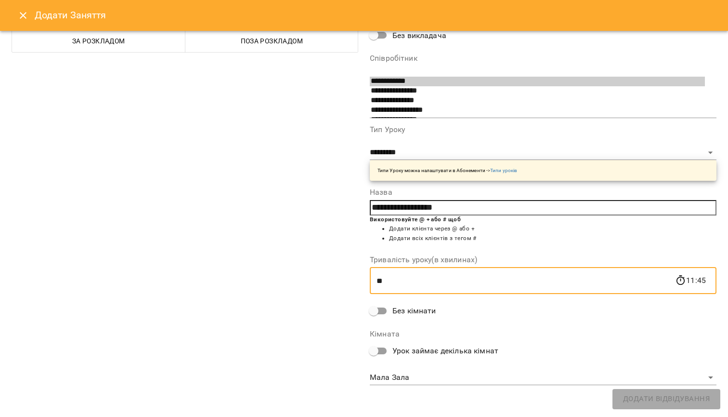
scroll to position [61, 0]
click at [417, 375] on body "For Business 5 UA Створити урок [DATE] [DATE] [DATE] [DATE] [DATE] [DATE] 09 10…" at bounding box center [364, 398] width 728 height 796
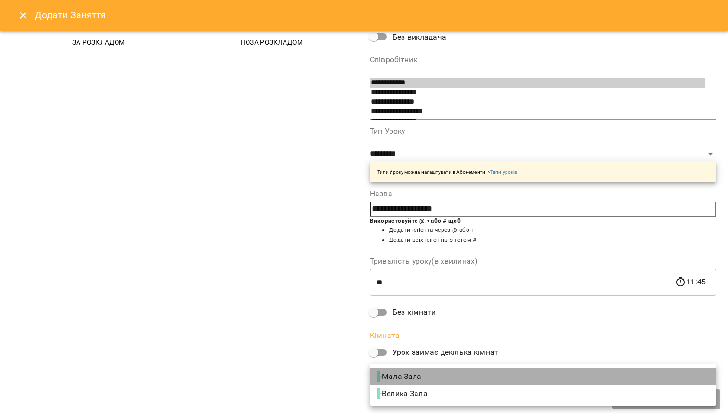
click at [417, 375] on span "- [GEOGRAPHIC_DATA]" at bounding box center [401, 376] width 46 height 12
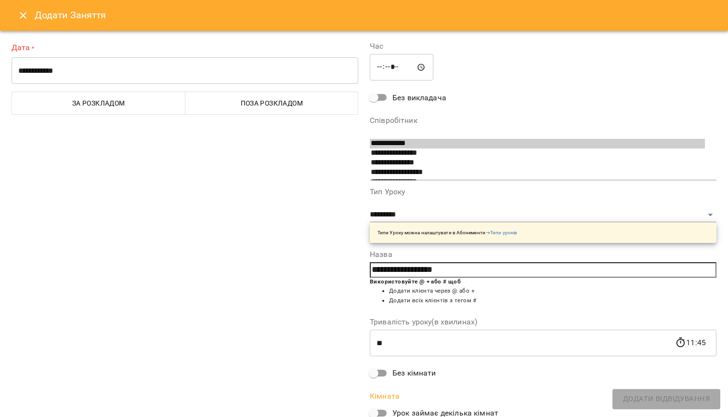
scroll to position [0, 0]
click at [289, 104] on span "Поза розкладом" at bounding box center [272, 103] width 162 height 12
select select
type input "**"
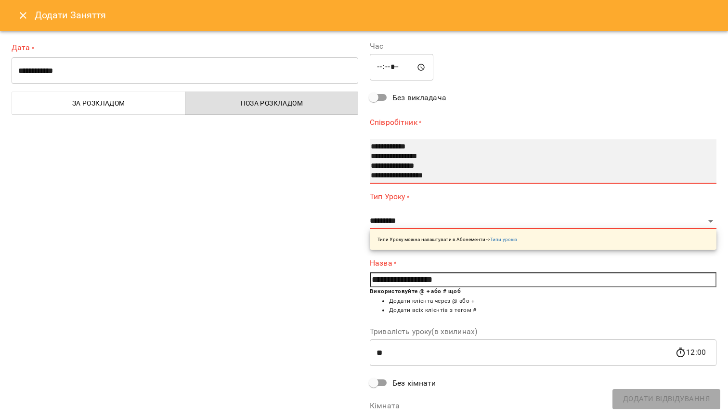
select select "**********"
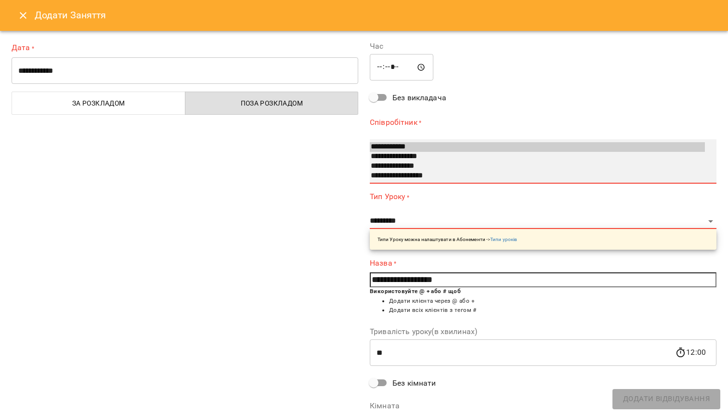
click at [409, 155] on option "**********" at bounding box center [537, 157] width 335 height 10
select select "*********"
type input "**"
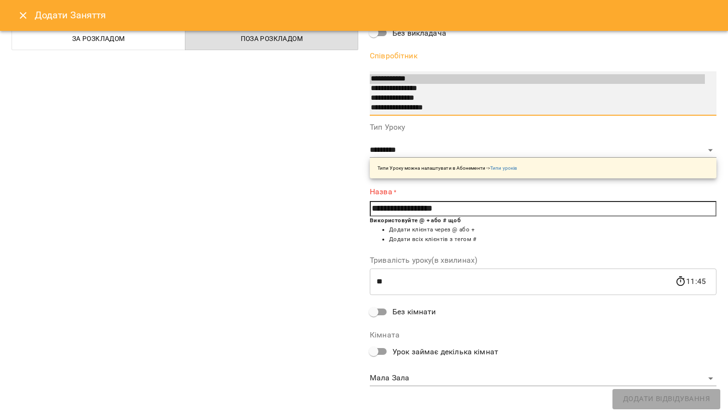
scroll to position [64, 0]
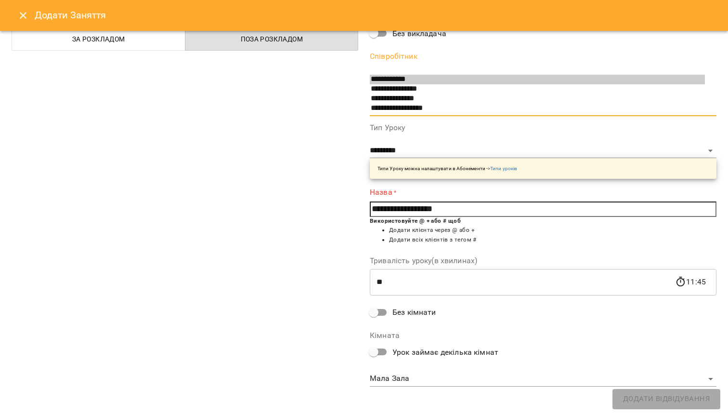
click at [418, 376] on body "For Business 5 UA Створити урок [DATE] [DATE] [DATE] [DATE] [DATE] [DATE] 09 10…" at bounding box center [364, 398] width 728 height 796
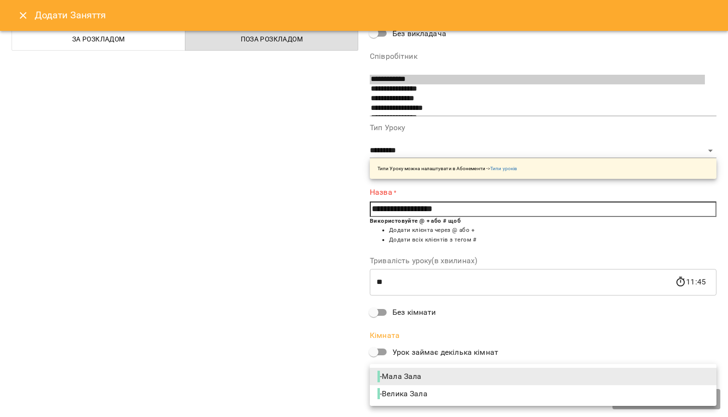
click at [418, 376] on span "- [GEOGRAPHIC_DATA]" at bounding box center [401, 376] width 46 height 12
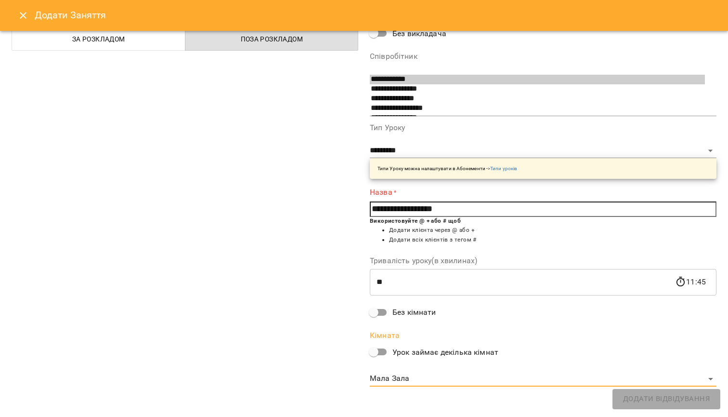
click at [465, 210] on input "**********" at bounding box center [543, 208] width 347 height 15
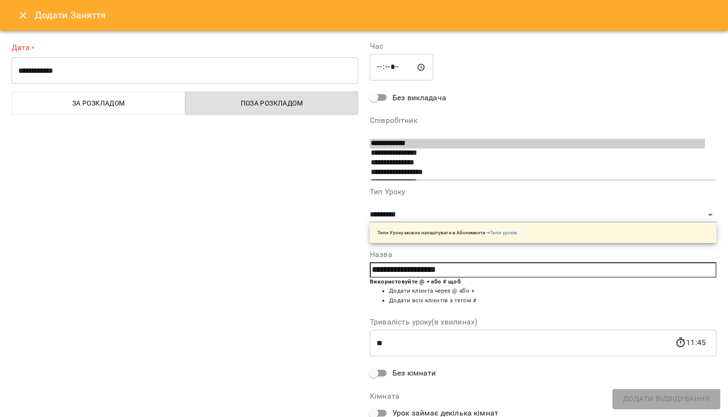
scroll to position [0, 0]
type input "**********"
click at [398, 73] on input "*****" at bounding box center [402, 67] width 64 height 27
click at [396, 73] on input "*****" at bounding box center [402, 67] width 64 height 27
click at [118, 70] on input "**********" at bounding box center [185, 70] width 347 height 27
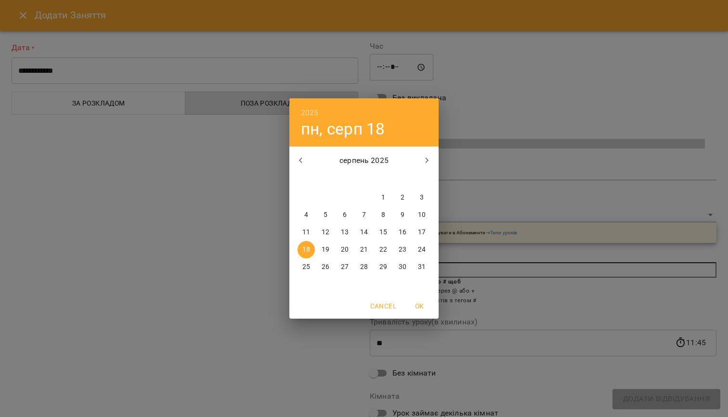
click at [384, 233] on p "15" at bounding box center [384, 232] width 8 height 10
type input "**********"
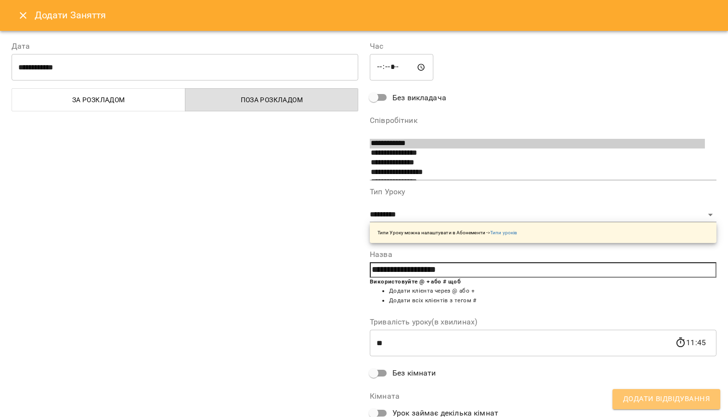
click at [666, 400] on span "Додати Відвідування" at bounding box center [666, 399] width 87 height 13
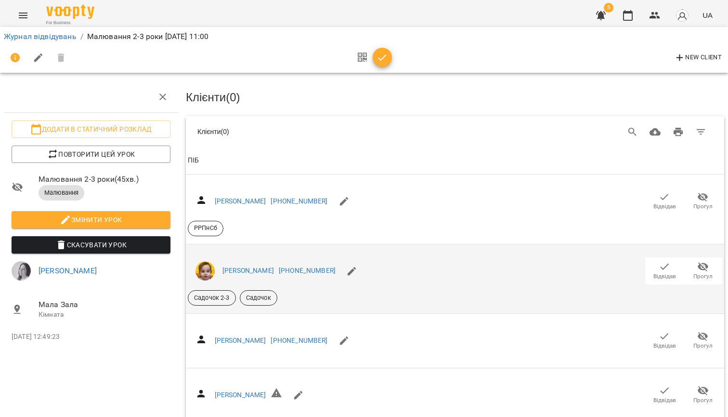
scroll to position [89, 1]
click at [663, 261] on icon "button" at bounding box center [664, 267] width 12 height 12
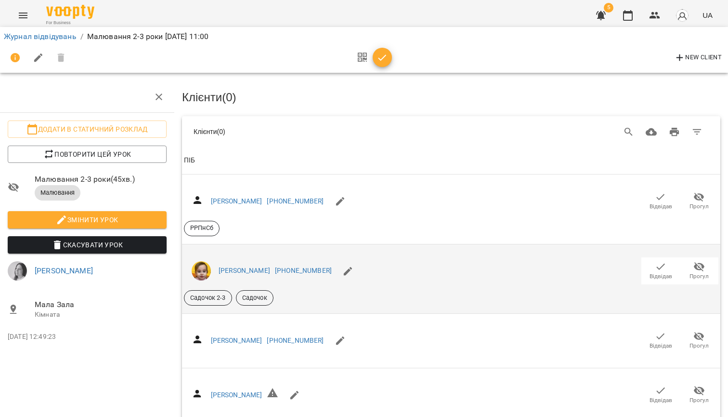
scroll to position [1419, 3]
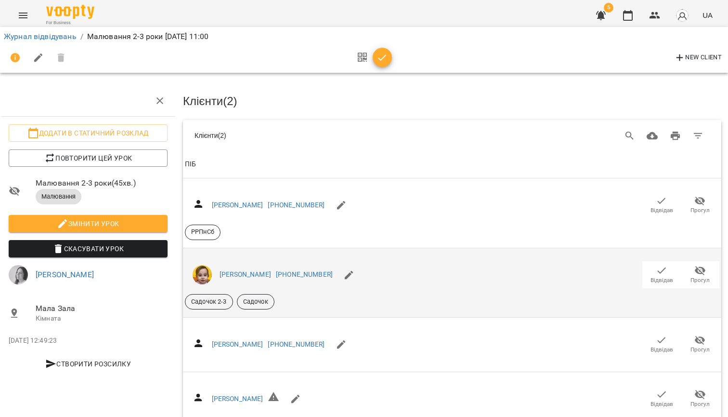
scroll to position [0, 3]
click at [657, 276] on span "Відвідав" at bounding box center [662, 280] width 23 height 8
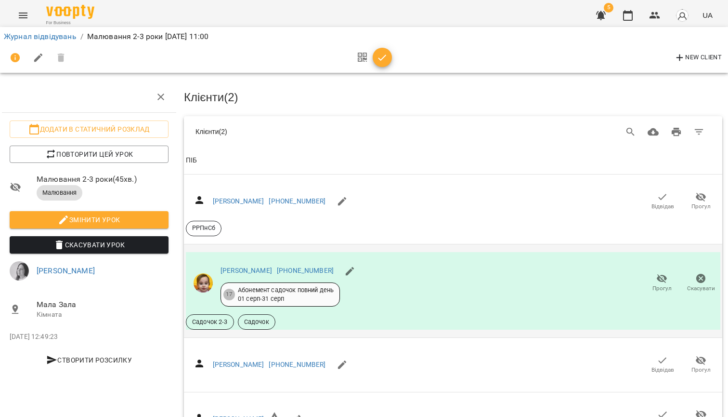
scroll to position [1794, 2]
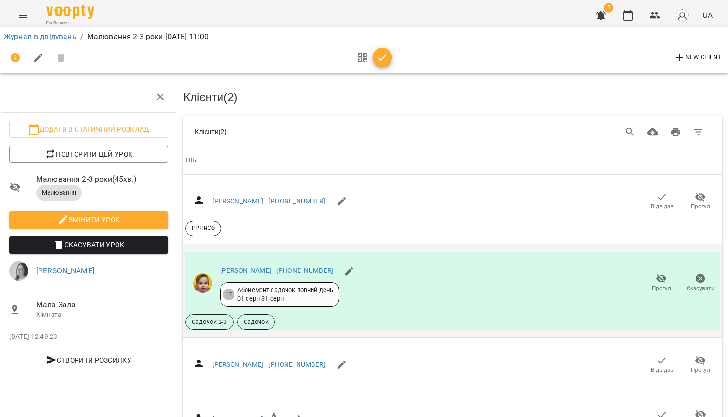
click at [384, 58] on icon "button" at bounding box center [383, 58] width 12 height 12
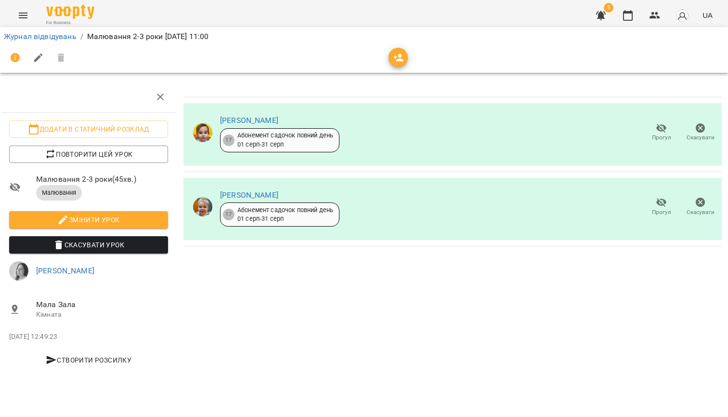
scroll to position [0, 2]
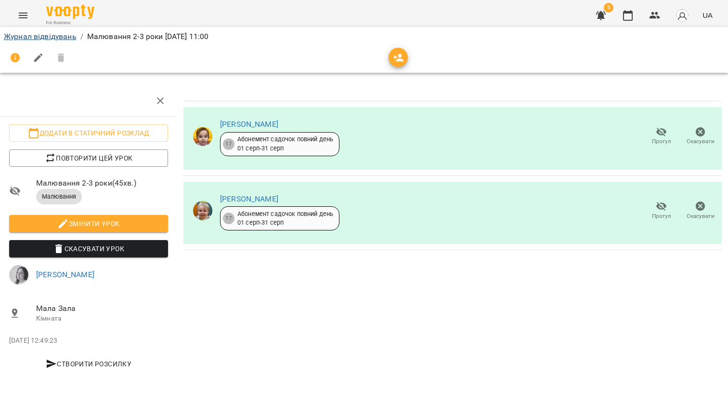
click at [52, 34] on link "Журнал відвідувань" at bounding box center [40, 36] width 73 height 9
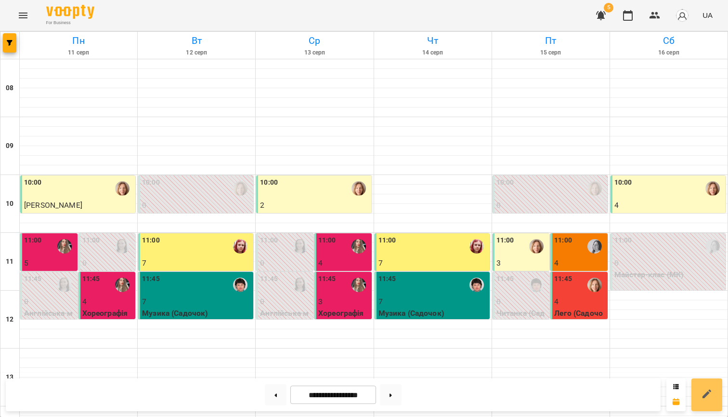
click at [710, 382] on button at bounding box center [707, 394] width 31 height 33
click at [685, 360] on span "Створити урок" at bounding box center [695, 363] width 51 height 12
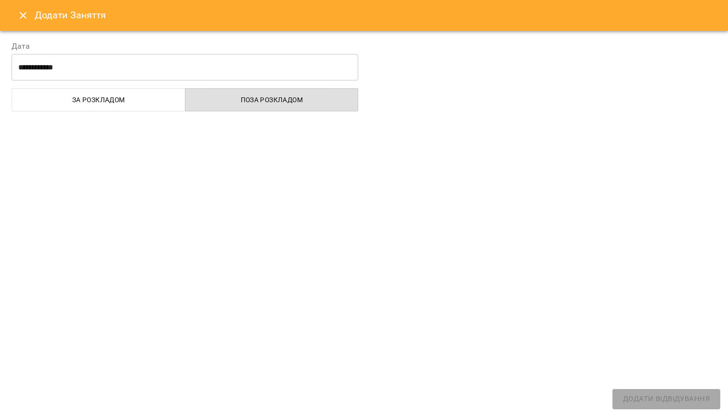
select select
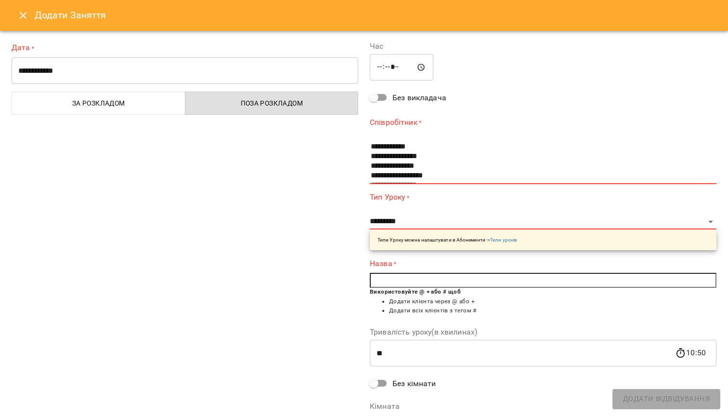
click at [93, 66] on input "**********" at bounding box center [185, 70] width 347 height 27
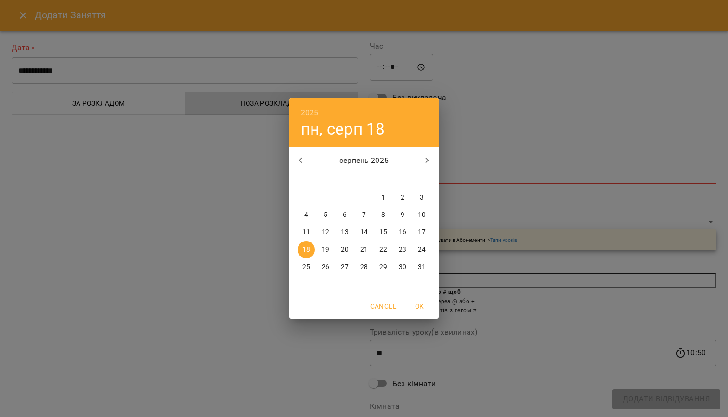
click at [383, 229] on p "15" at bounding box center [384, 232] width 8 height 10
type input "**********"
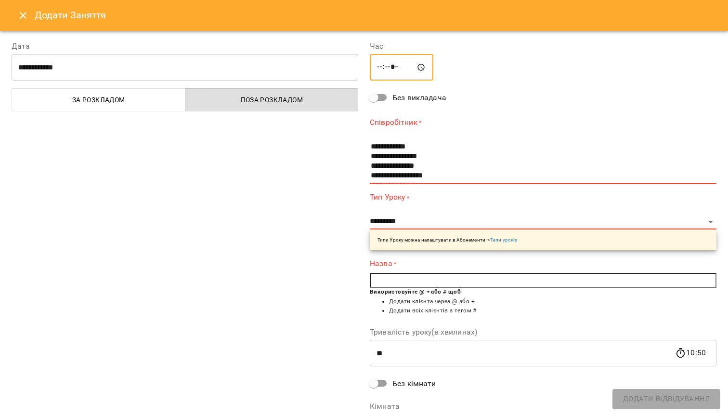
click at [383, 68] on input "*****" at bounding box center [402, 67] width 64 height 27
click at [396, 67] on input "*****" at bounding box center [402, 67] width 64 height 27
type input "*****"
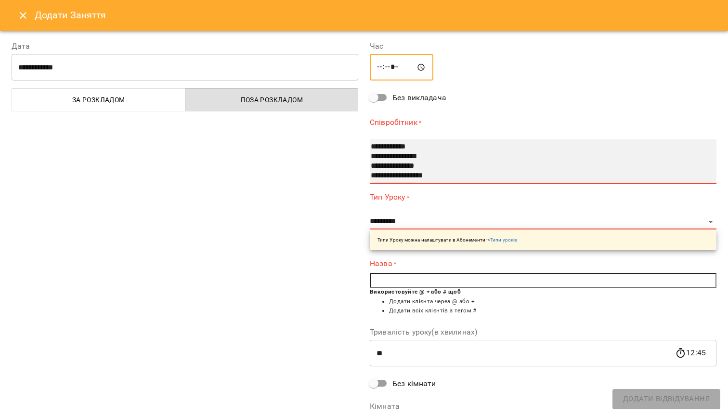
select select "**********"
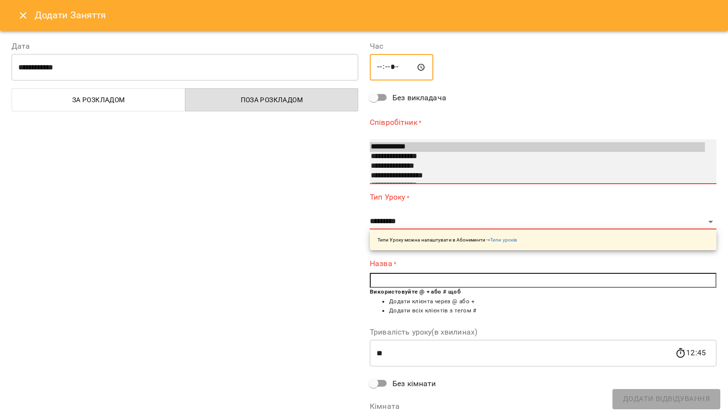
click at [410, 152] on option "**********" at bounding box center [537, 157] width 335 height 10
select select "*********"
type input "**"
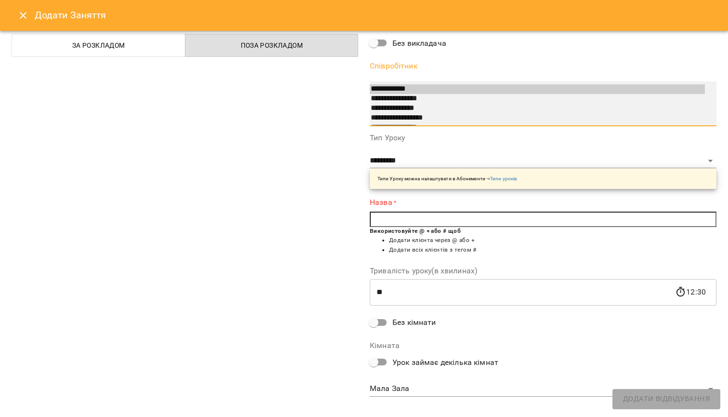
scroll to position [56, 0]
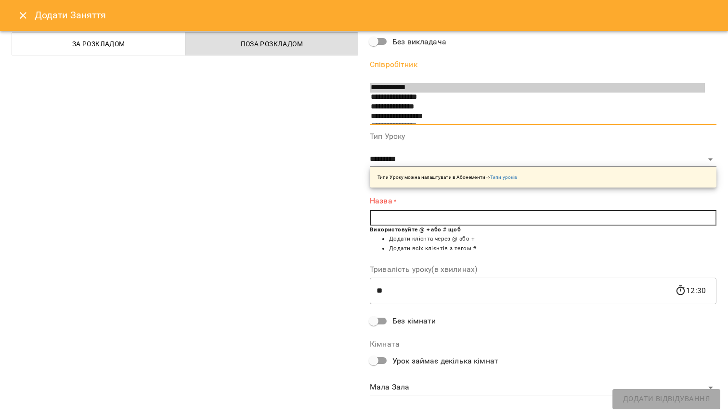
click at [430, 213] on input "text" at bounding box center [543, 217] width 347 height 15
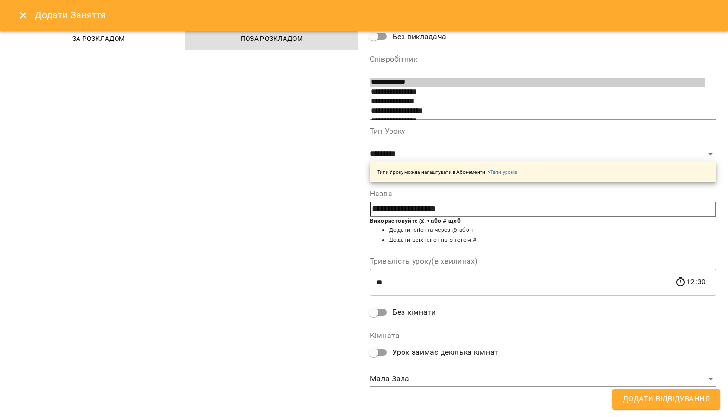
scroll to position [61, 0]
type input "**********"
click at [630, 398] on span "Додати Відвідування" at bounding box center [666, 399] width 87 height 13
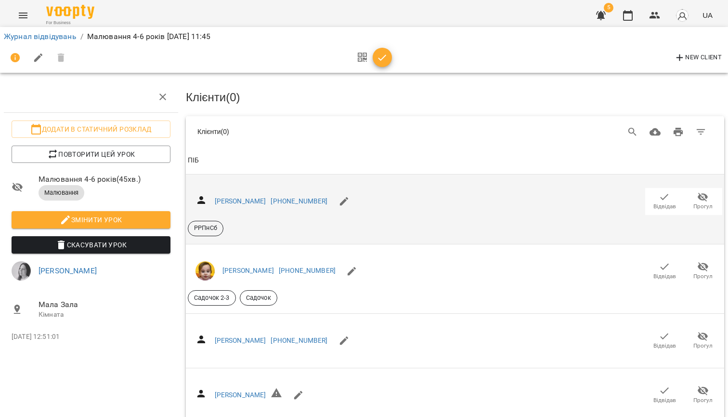
scroll to position [512, 0]
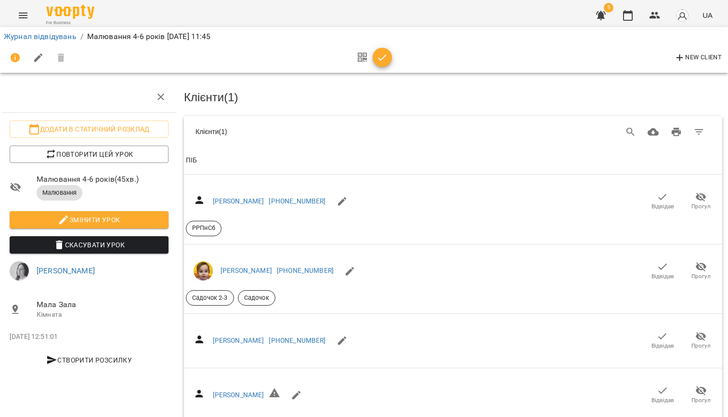
scroll to position [2986, 2]
click at [63, 39] on link "Журнал відвідувань" at bounding box center [40, 36] width 73 height 9
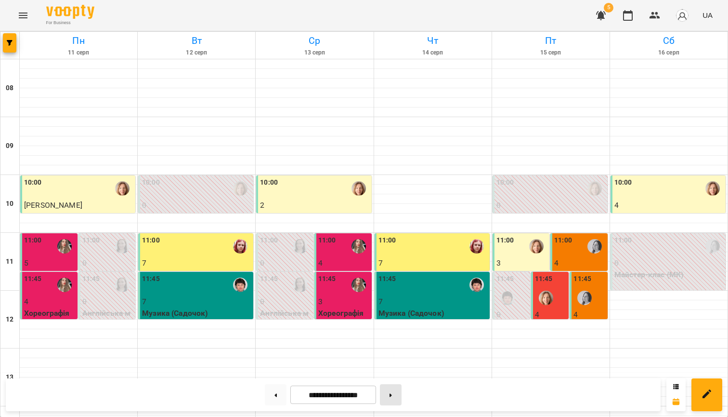
click at [394, 393] on button at bounding box center [391, 394] width 22 height 21
type input "**********"
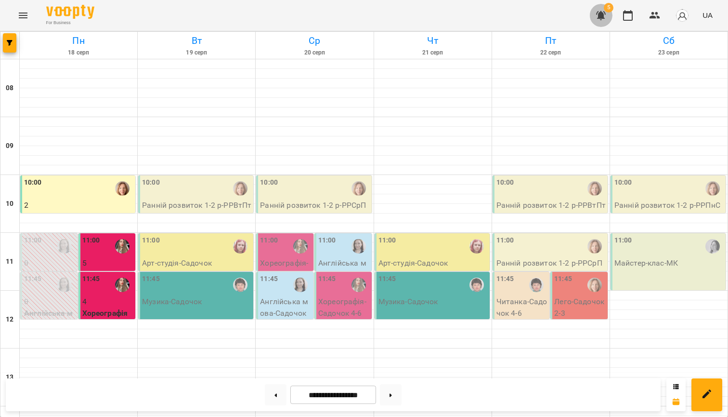
click at [603, 12] on icon "button" at bounding box center [601, 15] width 10 height 9
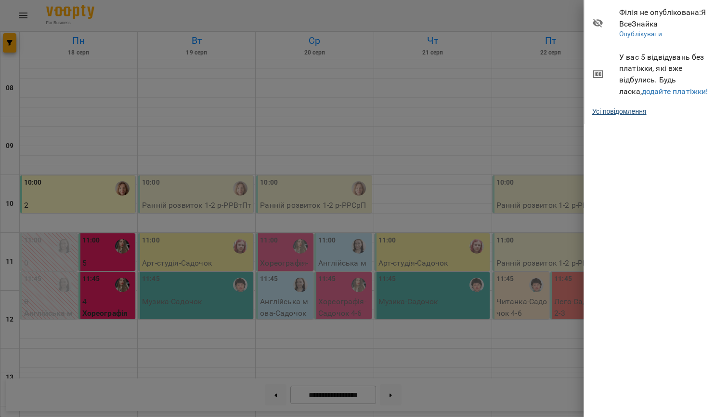
click at [625, 107] on link "Усі повідомлення" at bounding box center [620, 111] width 54 height 10
